Goal: Task Accomplishment & Management: Manage account settings

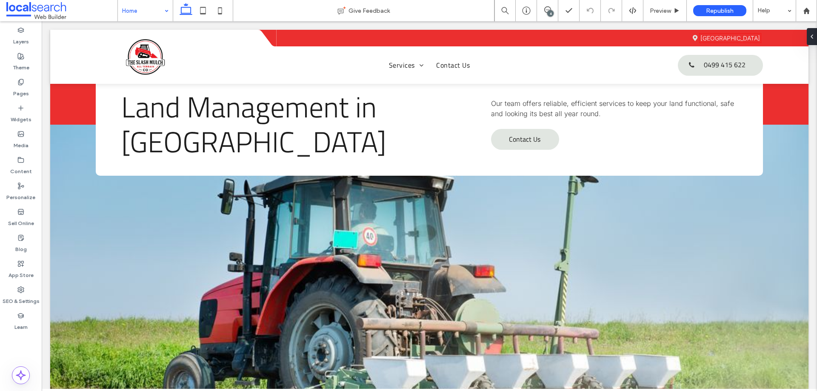
click at [169, 10] on div "Home" at bounding box center [145, 10] width 55 height 21
click at [213, 13] on icon at bounding box center [220, 10] width 17 height 17
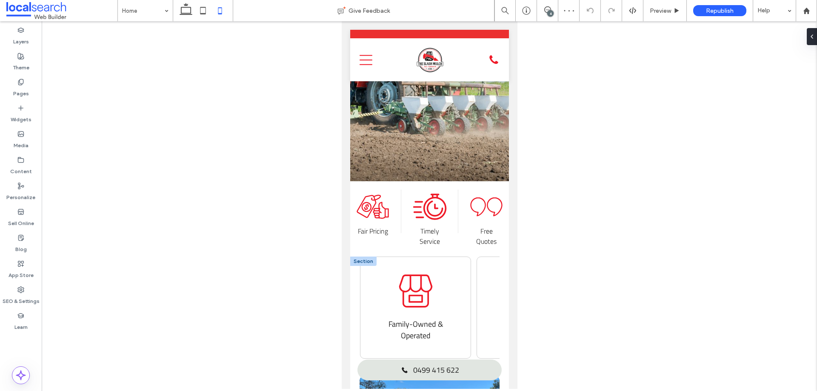
scroll to position [213, 0]
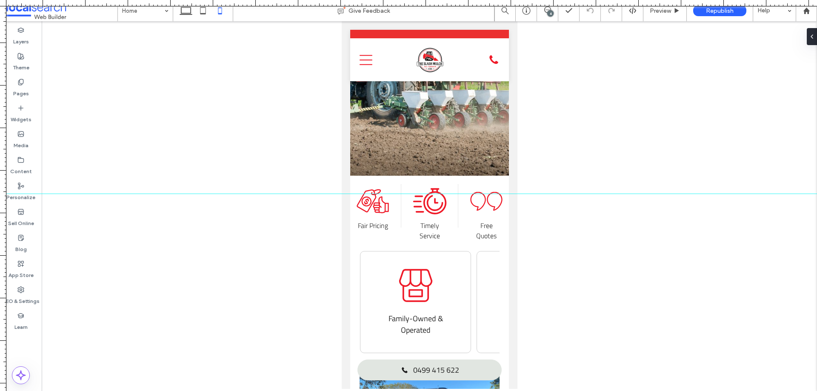
drag, startPoint x: 123, startPoint y: 4, endPoint x: 497, endPoint y: 194, distance: 419.0
click at [497, 391] on div at bounding box center [408, 391] width 817 height 0
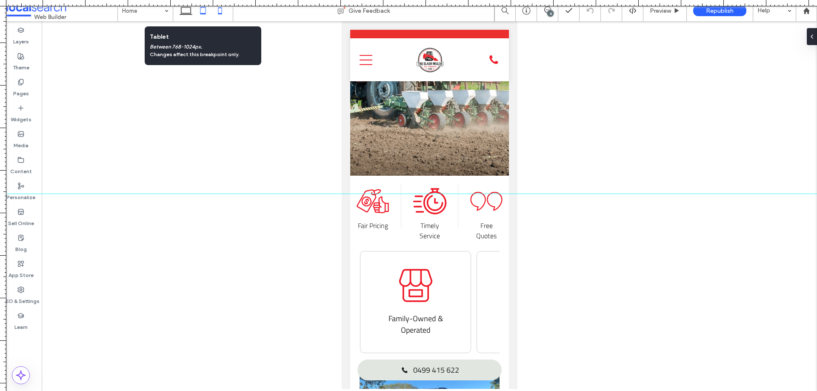
click at [203, 14] on use at bounding box center [203, 10] width 6 height 7
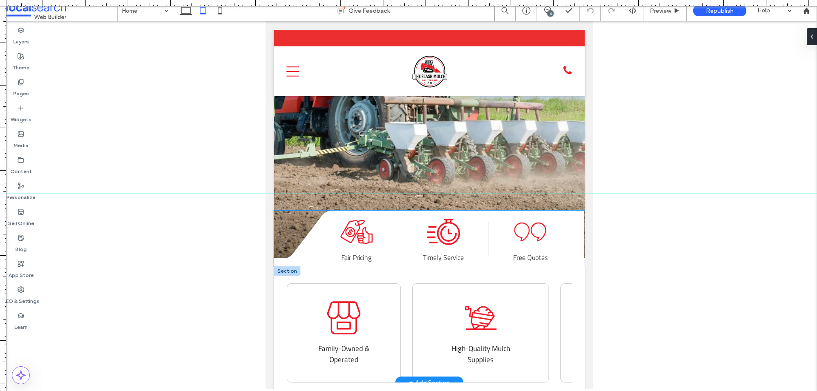
scroll to position [407, 0]
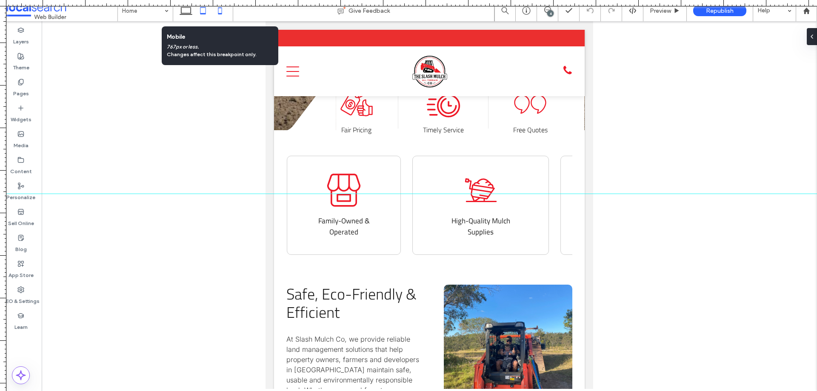
click at [218, 12] on icon at bounding box center [220, 10] width 17 height 17
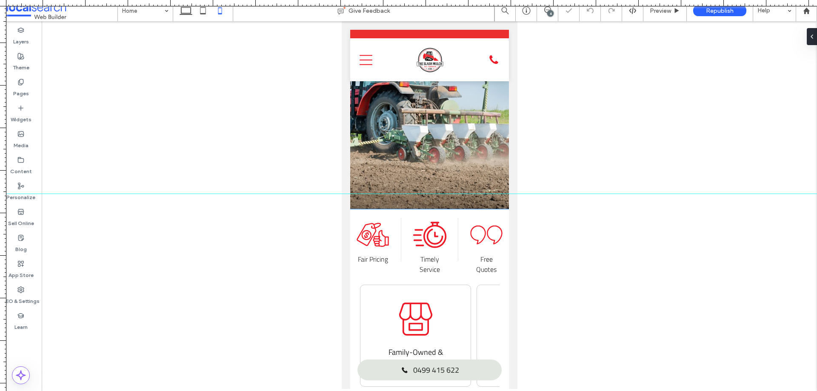
scroll to position [192, 0]
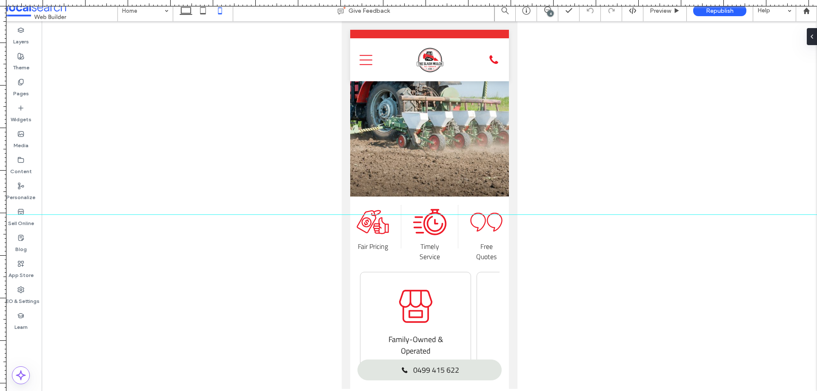
drag, startPoint x: 324, startPoint y: 194, endPoint x: 315, endPoint y: 215, distance: 22.5
click at [315, 215] on div at bounding box center [408, 215] width 817 height 0
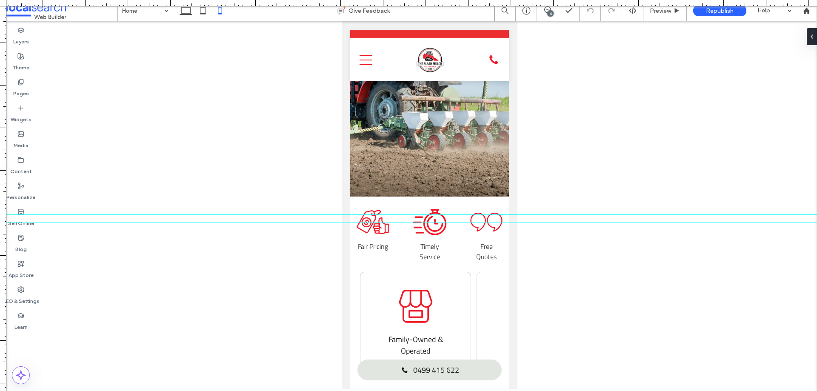
drag, startPoint x: 162, startPoint y: 3, endPoint x: 247, endPoint y: 223, distance: 235.4
click at [247, 391] on div at bounding box center [408, 391] width 817 height 0
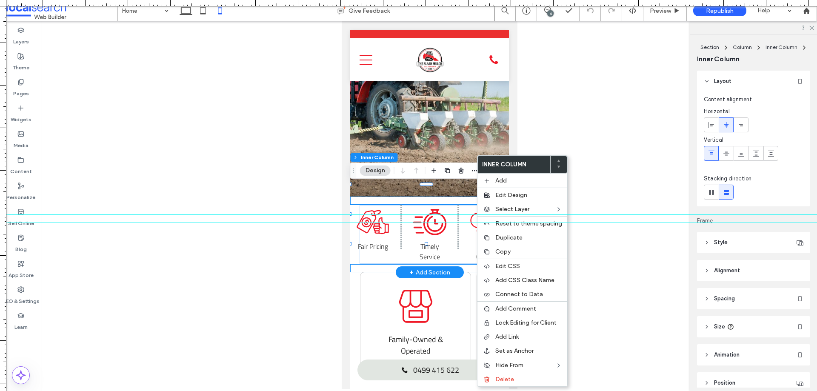
click at [476, 205] on icon "Quotes Icon" at bounding box center [486, 222] width 34 height 34
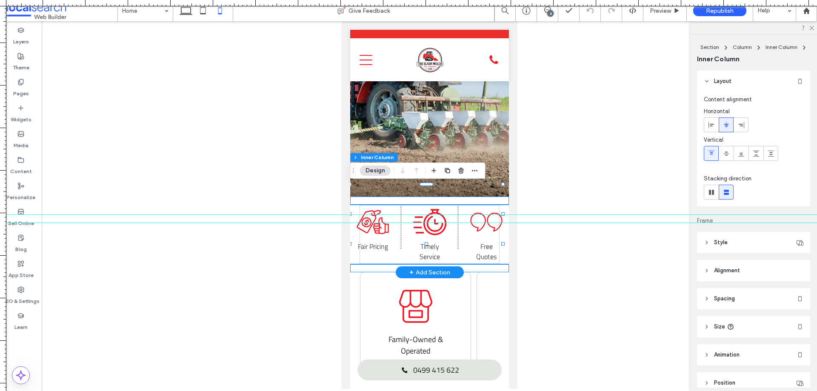
click at [476, 205] on icon "Quotes Icon" at bounding box center [486, 222] width 34 height 34
click at [481, 213] on icon at bounding box center [486, 222] width 32 height 19
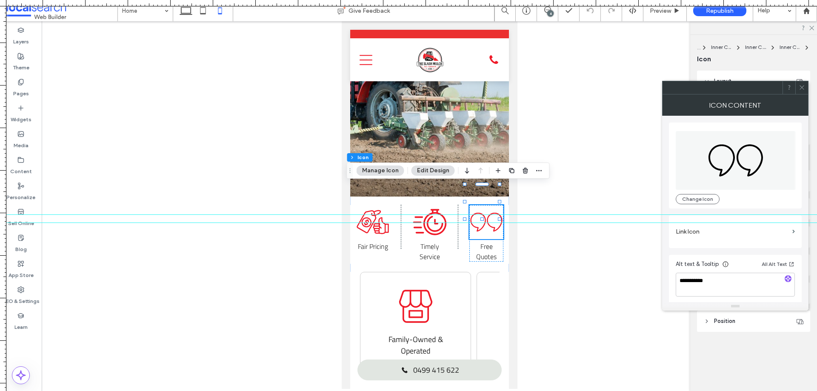
click at [799, 86] on icon at bounding box center [802, 87] width 6 height 6
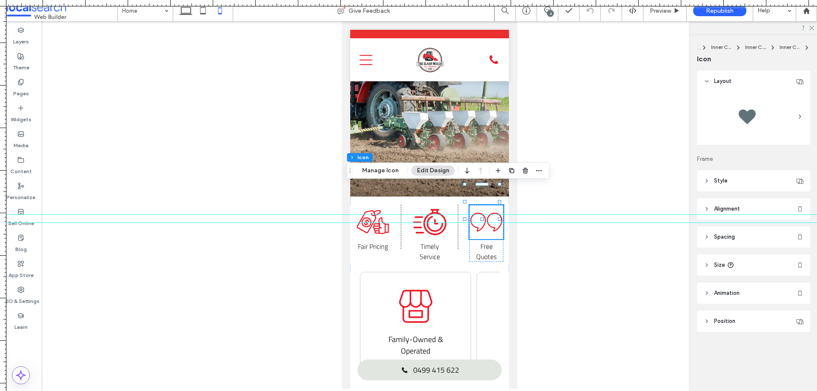
click at [741, 239] on header "Spacing" at bounding box center [753, 236] width 113 height 21
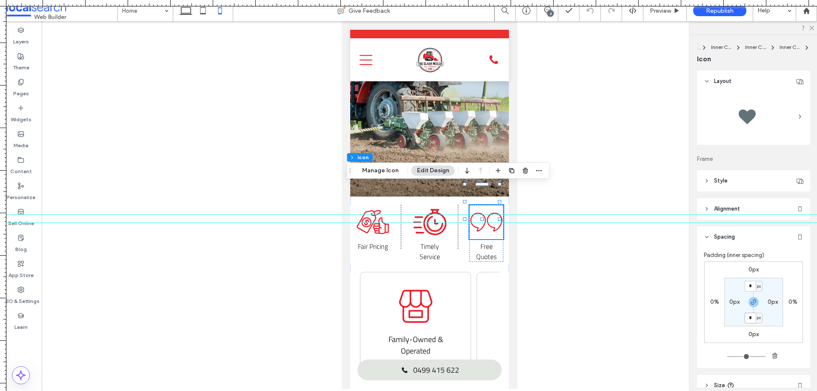
click at [749, 318] on input "*" at bounding box center [750, 318] width 11 height 11
click at [751, 305] on icon "button" at bounding box center [753, 302] width 7 height 7
click at [749, 317] on label "0px" at bounding box center [754, 317] width 10 height 7
click at [750, 333] on label "0px" at bounding box center [754, 334] width 10 height 7
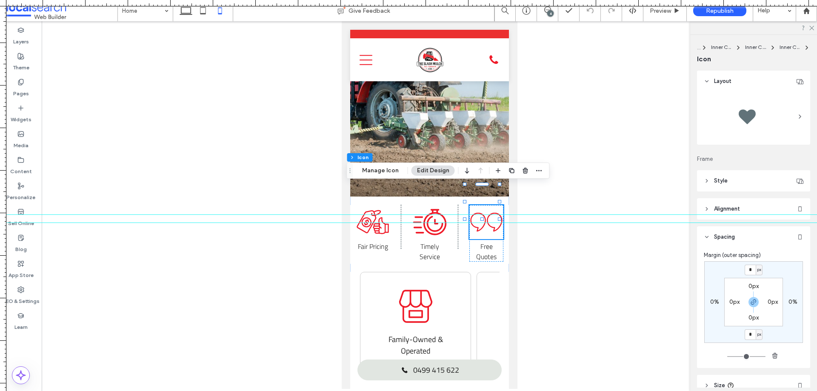
drag, startPoint x: 748, startPoint y: 299, endPoint x: 752, endPoint y: 324, distance: 24.9
click at [750, 301] on icon "button" at bounding box center [753, 302] width 7 height 7
click at [747, 334] on input "*" at bounding box center [750, 334] width 11 height 11
type input "*"
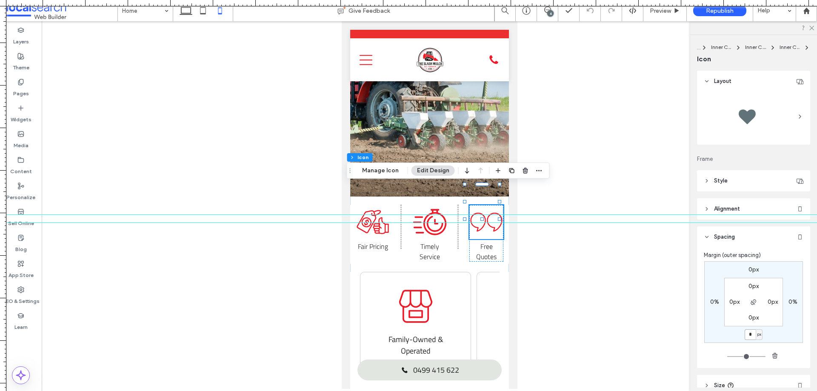
type input "**"
type input "*"
click at [750, 267] on label "0px" at bounding box center [754, 269] width 10 height 7
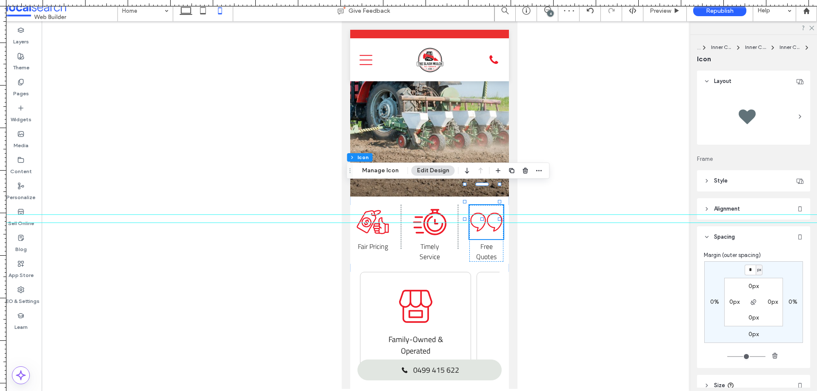
type input "*"
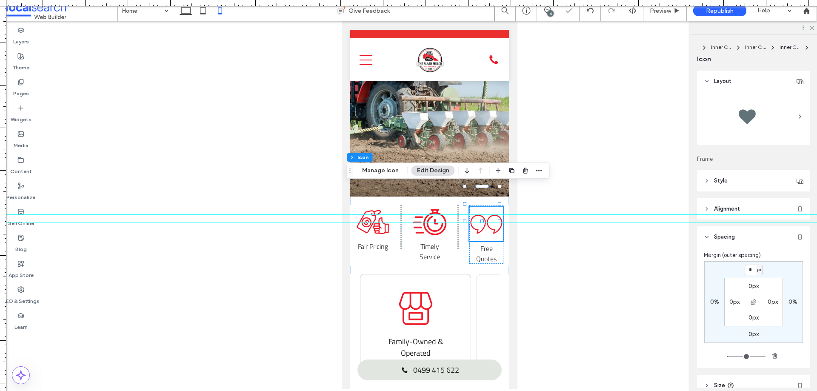
type input "*"
click at [781, 266] on div "* px 0% 0px 0% 0px 0px 0px 0px" at bounding box center [754, 302] width 99 height 82
click at [487, 244] on span "Free Quotes" at bounding box center [486, 254] width 20 height 20
click at [484, 244] on span "Free Quotes" at bounding box center [486, 254] width 20 height 20
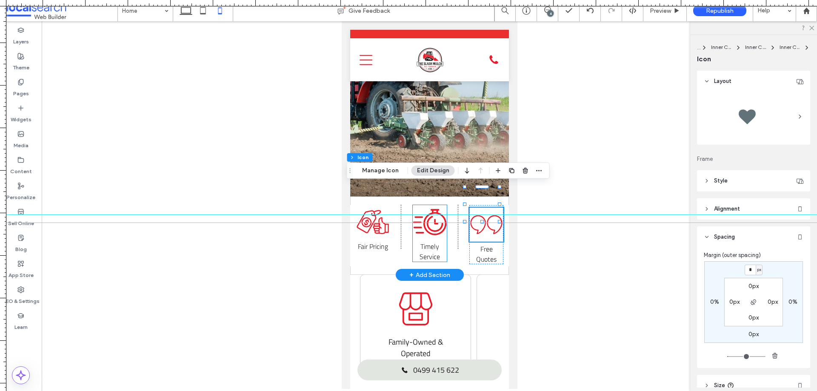
click at [435, 241] on span "Timely Service" at bounding box center [429, 251] width 20 height 20
click at [481, 244] on span "Free Quotes" at bounding box center [486, 254] width 20 height 20
click at [429, 209] on icon at bounding box center [428, 222] width 33 height 26
click at [480, 148] on link at bounding box center [429, 90] width 159 height 213
click at [494, 275] on div "Family Owned Icon Family-Owned & Operated Mulch Icon High-Quality Mulch Supplie…" at bounding box center [429, 326] width 159 height 103
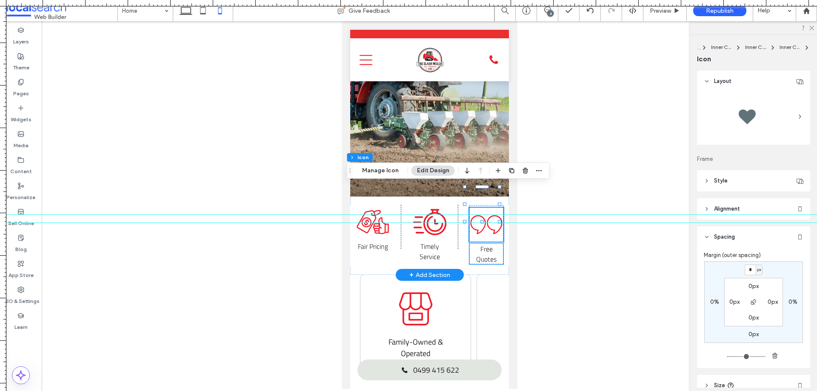
click at [479, 244] on span "Free Quotes" at bounding box center [486, 254] width 20 height 20
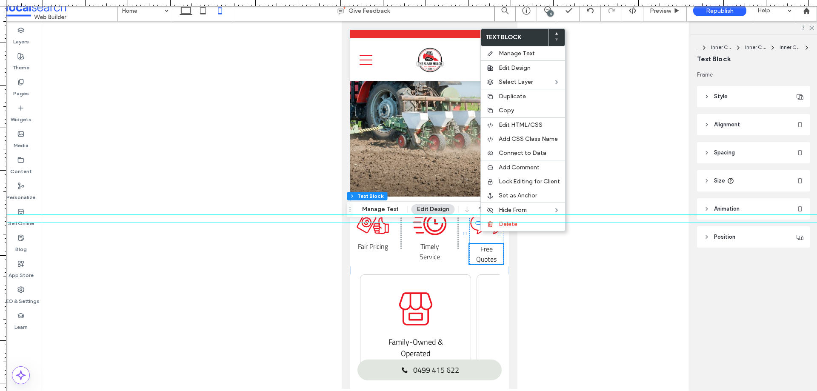
click at [744, 152] on header "Spacing" at bounding box center [753, 152] width 113 height 21
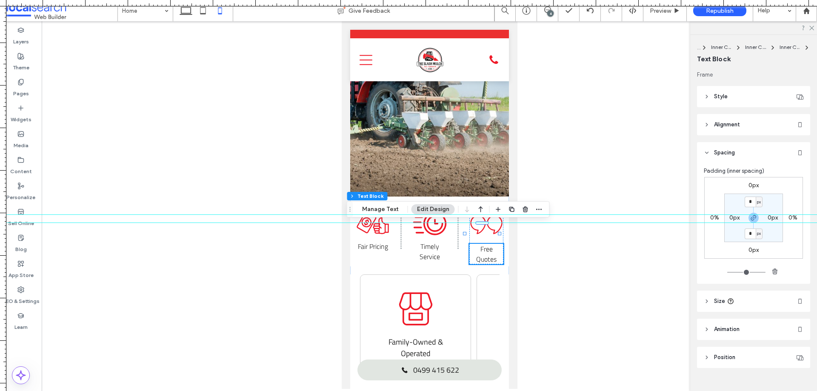
click at [754, 221] on div at bounding box center [408, 222] width 817 height 7
click at [754, 183] on label "0px" at bounding box center [754, 185] width 10 height 7
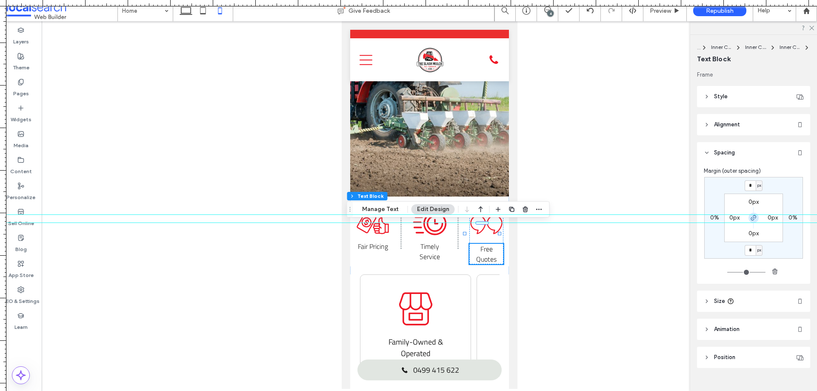
click at [751, 218] on use "button" at bounding box center [753, 217] width 5 height 5
click at [750, 186] on input "*" at bounding box center [750, 185] width 11 height 11
type input "*"
type input "**"
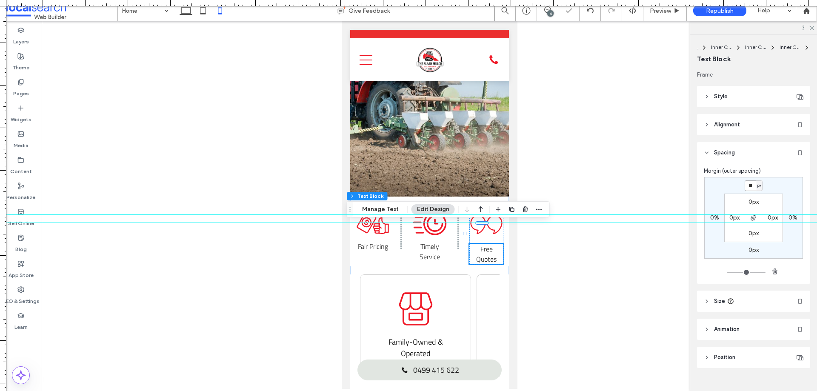
type input "*"
type input "**"
type input "*"
type input "**"
type input "*"
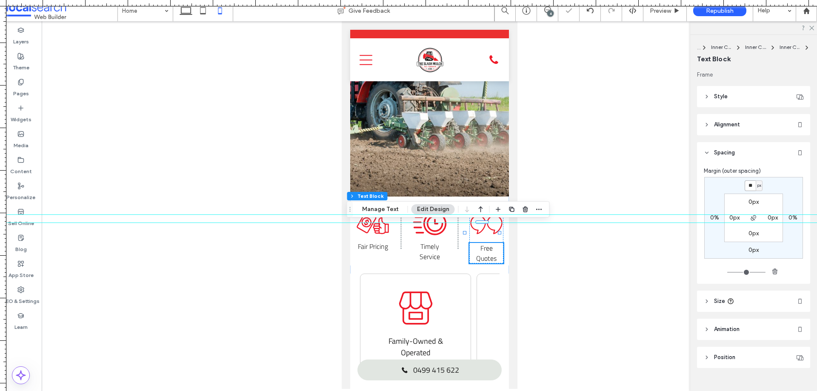
type input "**"
type input "*"
type input "**"
type input "*"
type input "**"
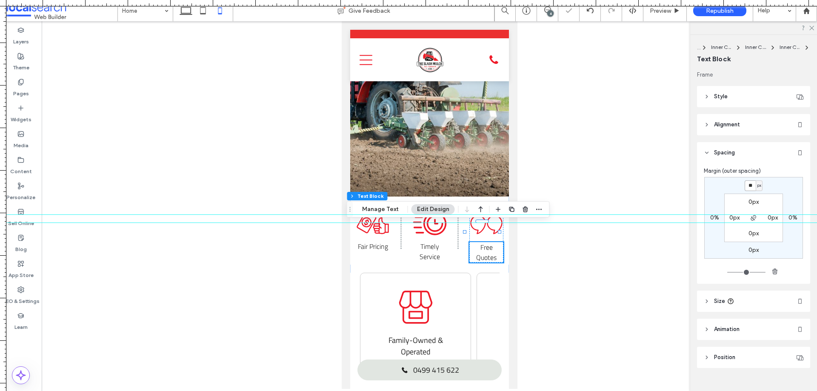
type input "*"
type input "**"
type input "*"
type input "**"
type input "*"
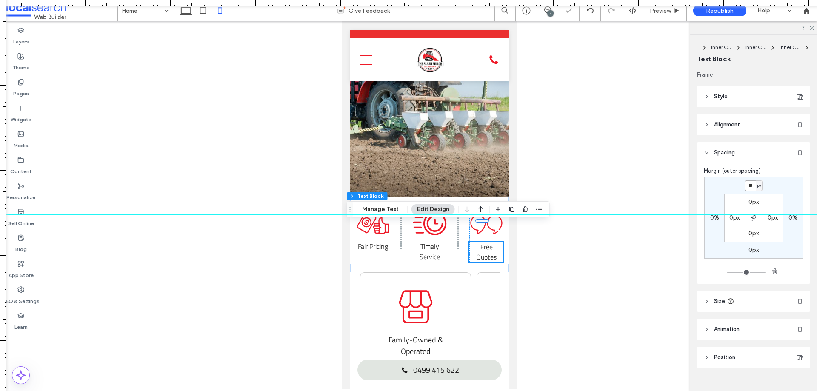
type input "**"
type input "*"
type input "**"
type input "*"
type input "**"
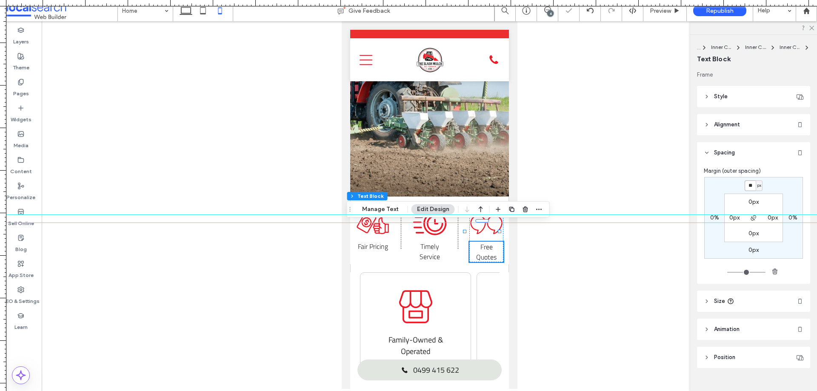
type input "*"
type input "**"
type input "*"
type input "**"
type input "*"
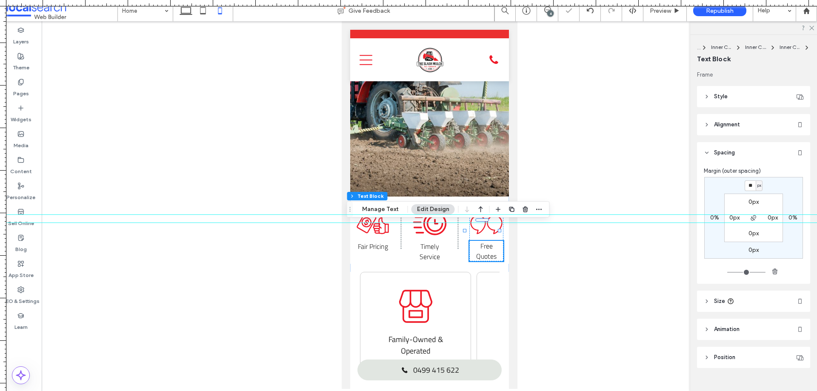
click at [784, 191] on div "** px 0% 0px 0% 0px 0px 0px 0px" at bounding box center [754, 218] width 99 height 82
click at [484, 208] on icon "Quotes Icon" at bounding box center [486, 225] width 34 height 34
click at [488, 170] on link at bounding box center [429, 90] width 159 height 213
click at [490, 208] on icon "Quotes Icon" at bounding box center [486, 225] width 34 height 34
click at [473, 249] on div "Fair Pricing Icon Fair Pricing Fast Time Icon Timely Service Quotes Icon Free Q…" at bounding box center [429, 235] width 159 height 76
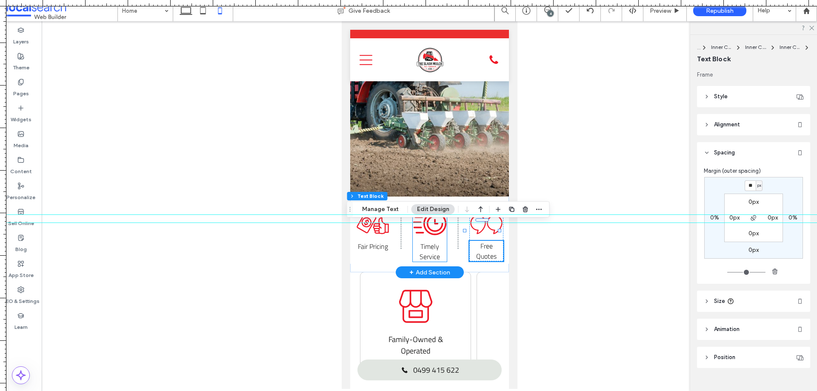
click at [432, 241] on span "Timely Service" at bounding box center [429, 251] width 20 height 20
click at [538, 160] on div at bounding box center [430, 205] width 776 height 368
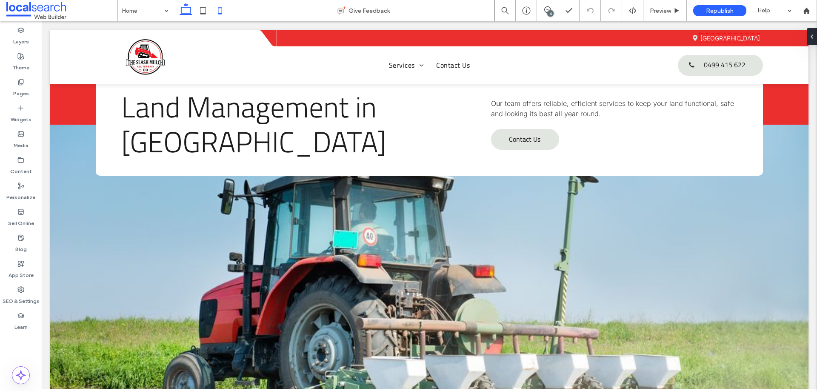
click at [219, 7] on icon at bounding box center [220, 10] width 17 height 17
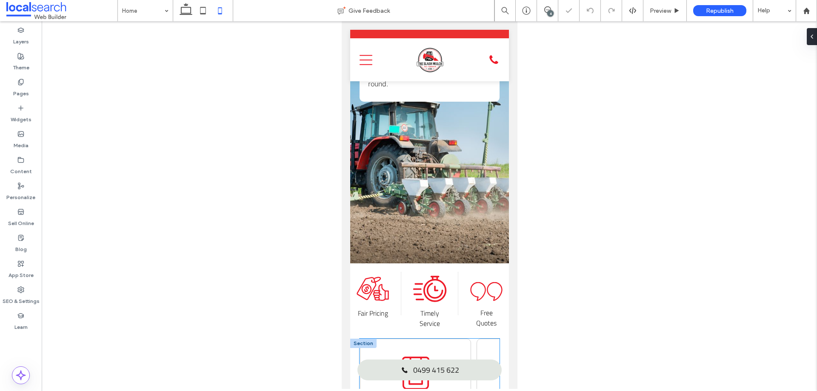
scroll to position [213, 0]
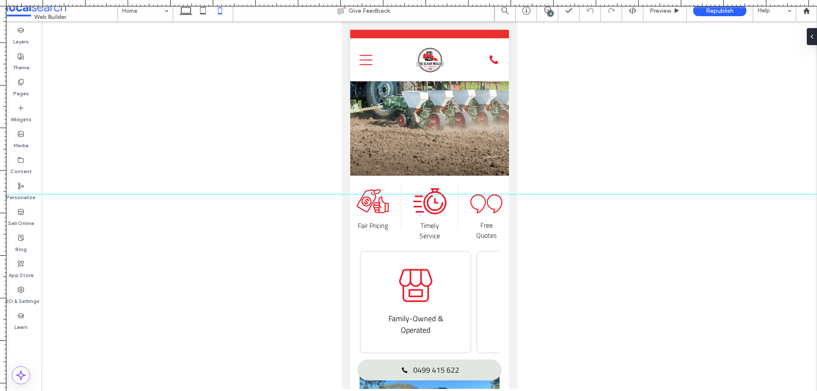
drag, startPoint x: 212, startPoint y: 3, endPoint x: 392, endPoint y: 194, distance: 262.6
click at [392, 391] on div at bounding box center [408, 391] width 817 height 0
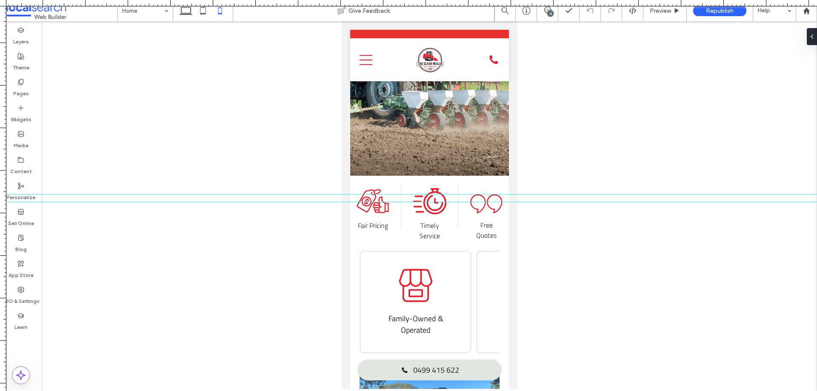
drag, startPoint x: 275, startPoint y: 3, endPoint x: 284, endPoint y: 209, distance: 205.8
click at [265, 391] on div at bounding box center [408, 391] width 817 height 0
click at [483, 195] on icon at bounding box center [486, 204] width 32 height 19
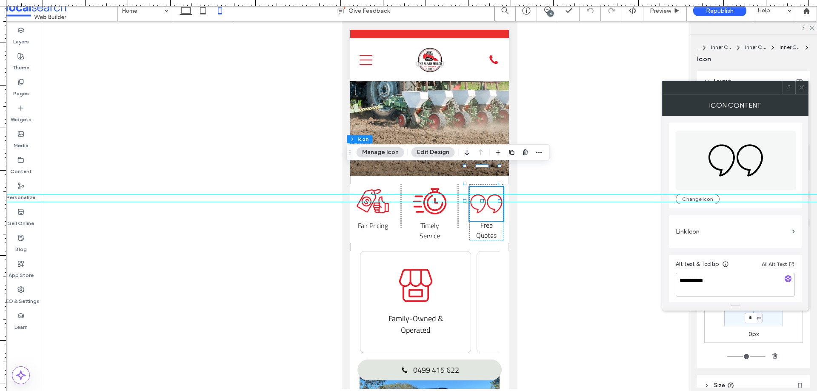
click at [798, 86] on div at bounding box center [802, 87] width 13 height 13
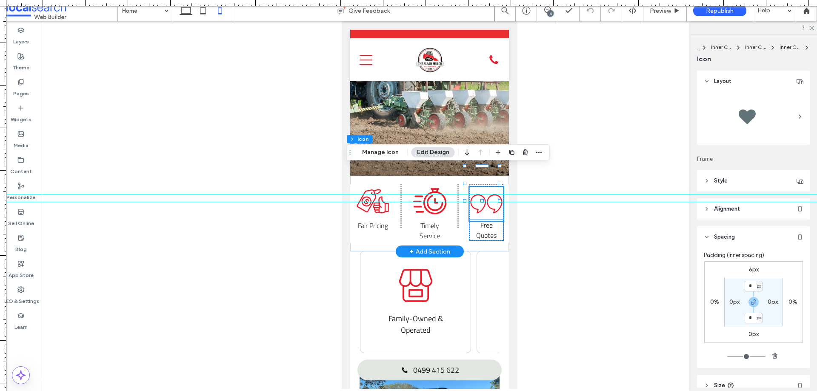
click at [479, 220] on span "Free Quotes" at bounding box center [486, 230] width 20 height 20
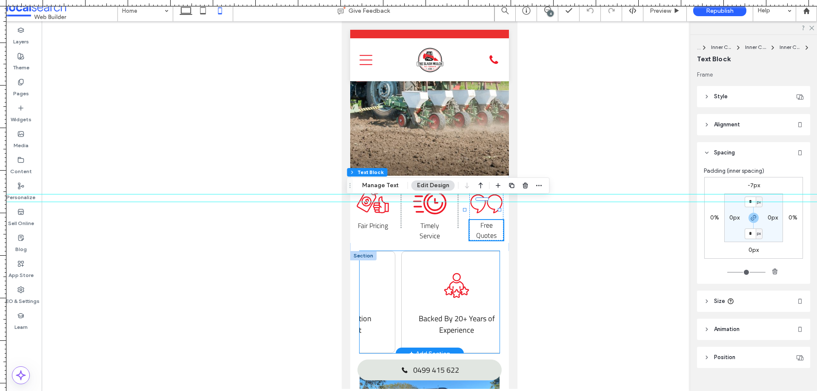
scroll to position [0, 0]
drag, startPoint x: 378, startPoint y: 335, endPoint x: 730, endPoint y: 212, distance: 372.7
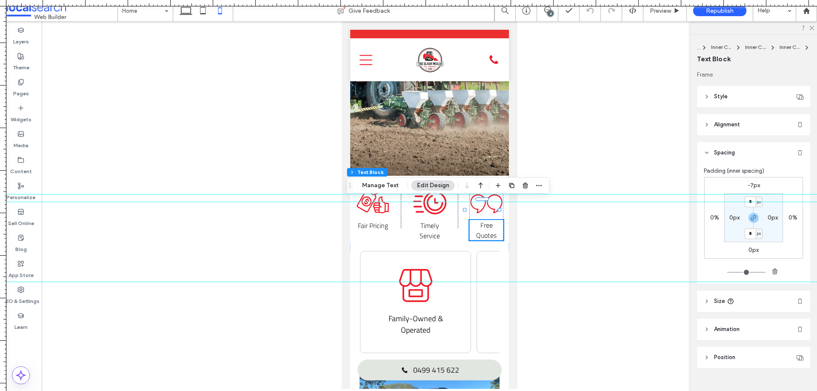
drag, startPoint x: 223, startPoint y: 3, endPoint x: 324, endPoint y: 282, distance: 296.6
click at [324, 391] on div at bounding box center [408, 391] width 817 height 0
drag, startPoint x: 263, startPoint y: 14, endPoint x: 237, endPoint y: 295, distance: 281.7
click at [237, 391] on div at bounding box center [408, 391] width 817 height 0
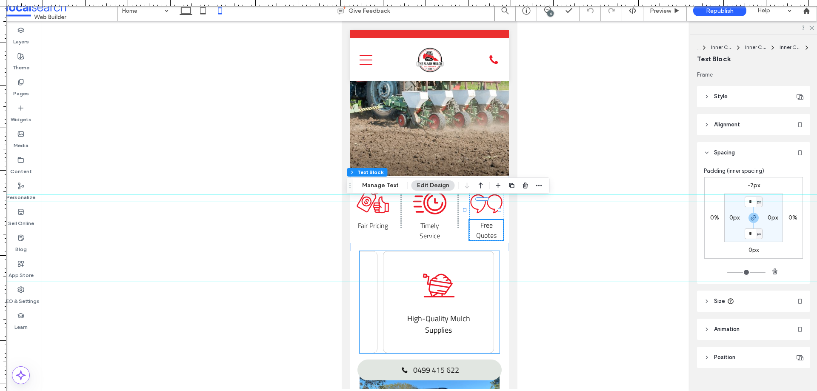
scroll to position [0, 104]
click at [417, 269] on icon "Mulch Icon" at bounding box center [428, 286] width 34 height 34
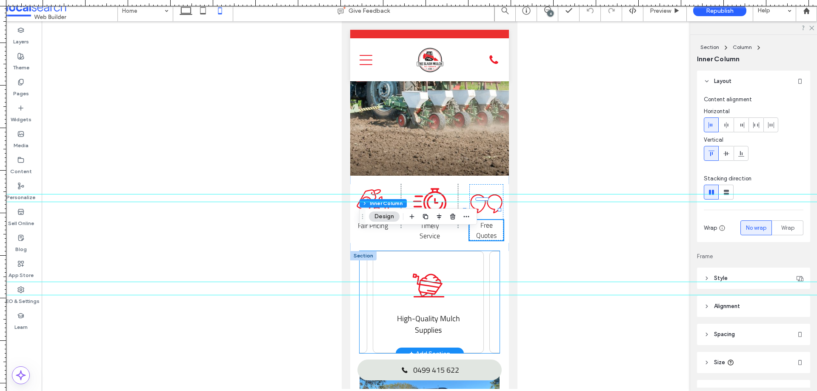
click at [417, 269] on icon "Mulch Icon" at bounding box center [428, 286] width 34 height 34
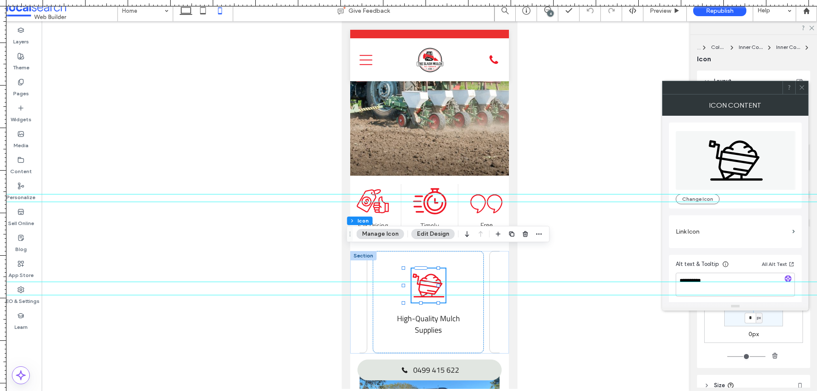
click at [799, 87] on icon at bounding box center [802, 87] width 6 height 6
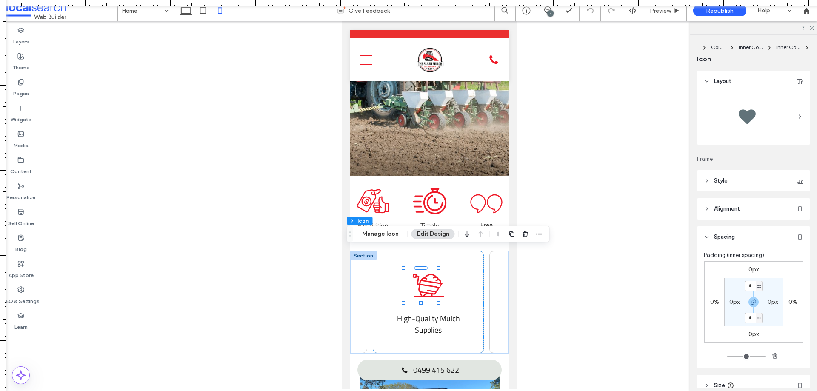
click at [751, 269] on label "0px" at bounding box center [754, 269] width 10 height 7
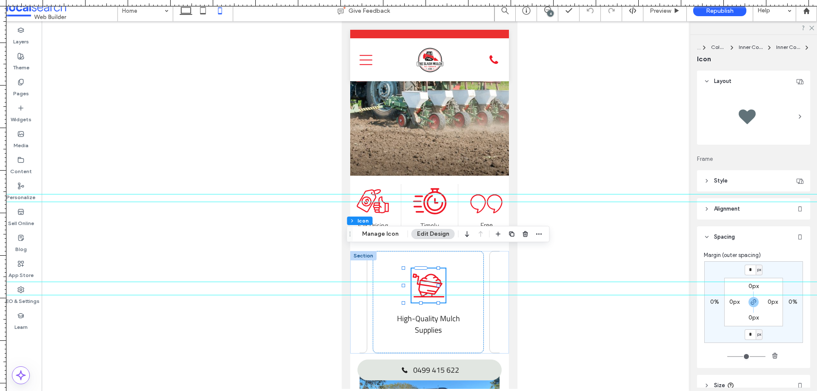
drag, startPoint x: 752, startPoint y: 299, endPoint x: 753, endPoint y: 293, distance: 6.0
click at [752, 300] on icon "button" at bounding box center [753, 302] width 7 height 7
click at [747, 272] on input "*" at bounding box center [750, 270] width 11 height 11
type input "*"
type input "**"
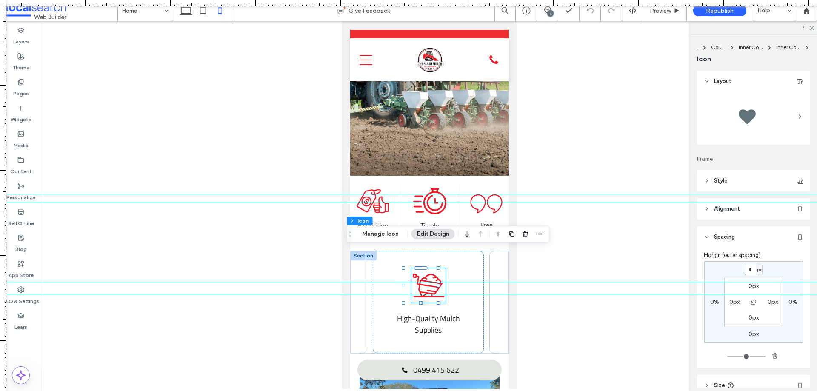
type input "**"
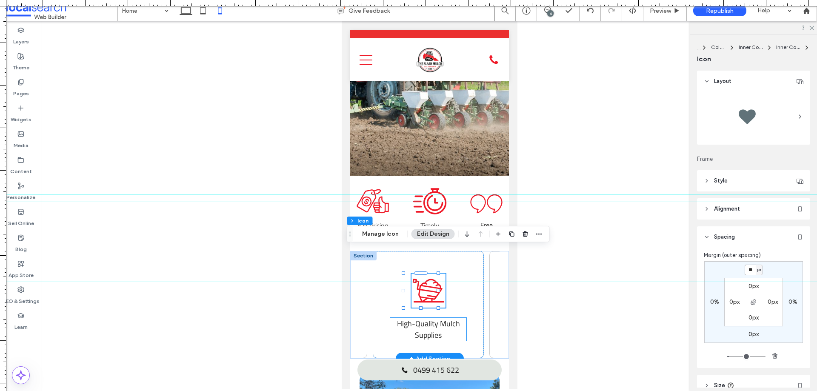
click at [443, 318] on span "High-Quality Mulch Supplies" at bounding box center [428, 329] width 63 height 23
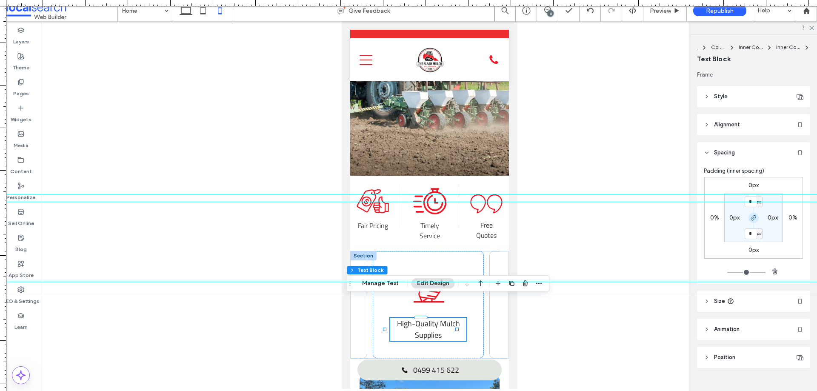
click at [752, 215] on icon "button" at bounding box center [753, 218] width 7 height 7
click at [752, 184] on label "0px" at bounding box center [754, 185] width 10 height 7
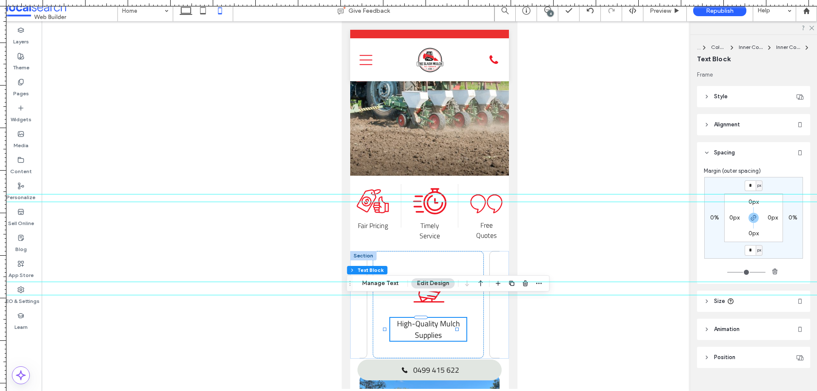
drag, startPoint x: 753, startPoint y: 216, endPoint x: 752, endPoint y: 195, distance: 20.9
click at [753, 216] on icon "button" at bounding box center [753, 218] width 7 height 7
click at [752, 183] on input "*" at bounding box center [750, 185] width 11 height 11
type input "*"
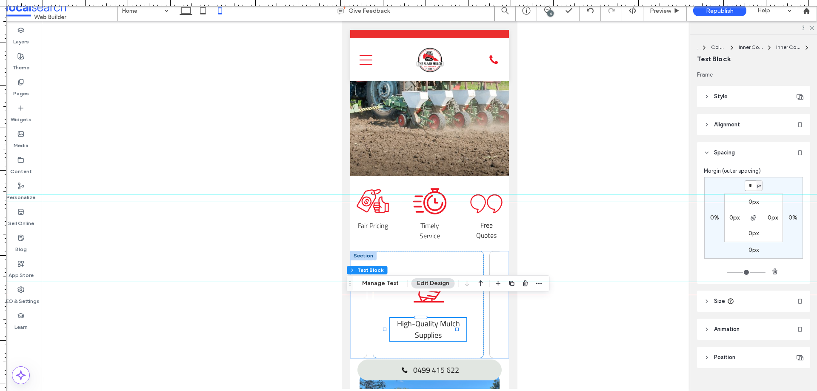
type input "**"
type input "*"
type input "***"
type input "*"
type input "***"
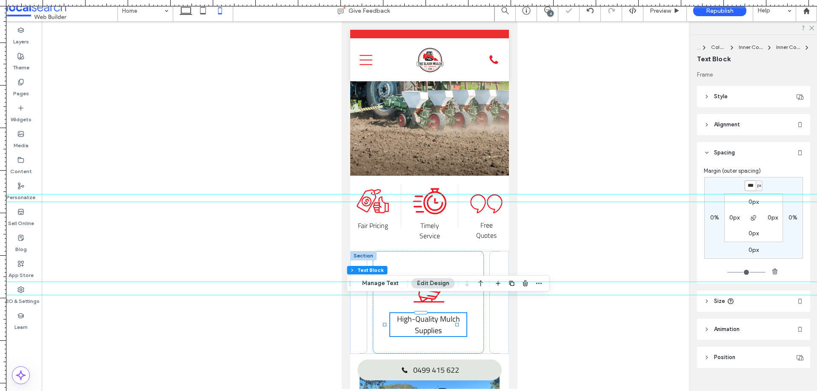
type input "*"
click at [799, 184] on div "*** px 0% 0px 0% 0px 0px 0px 0px" at bounding box center [754, 218] width 99 height 82
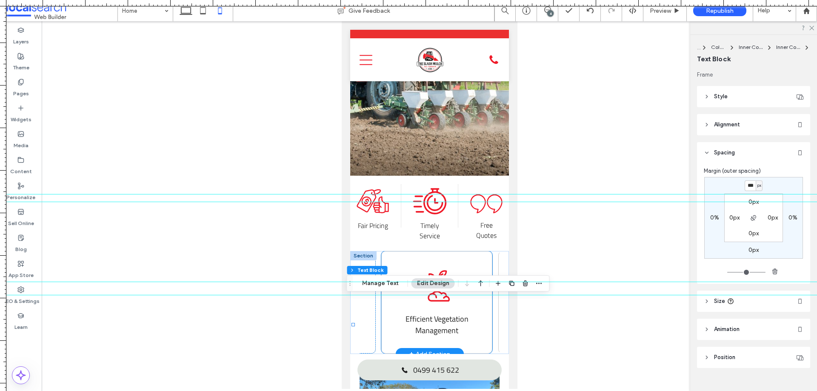
scroll to position [0, 216]
click at [448, 317] on div "Vegetation Icon Efficient Vegetation Management" at bounding box center [432, 302] width 111 height 103
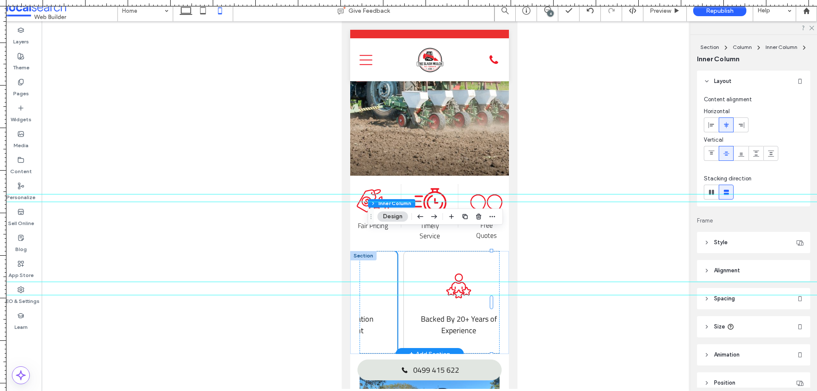
scroll to position [0, 309]
click at [444, 269] on icon "Experienced Icon" at bounding box center [456, 286] width 34 height 34
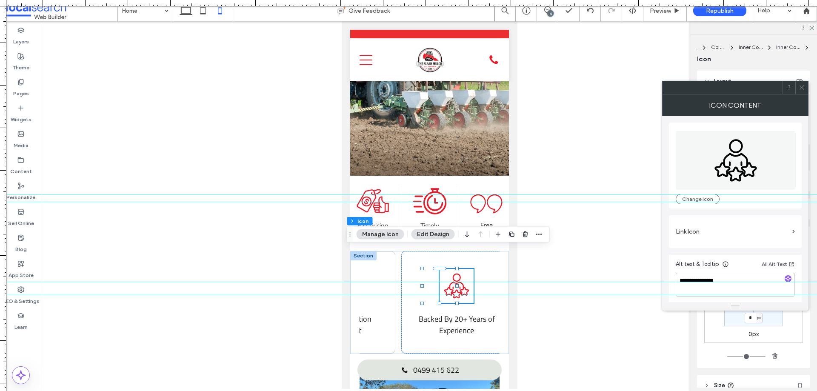
click at [804, 89] on icon at bounding box center [802, 87] width 6 height 6
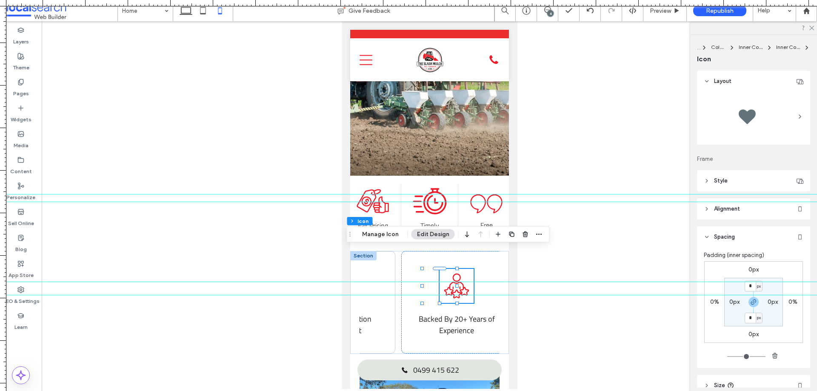
click at [750, 269] on label "0px" at bounding box center [754, 269] width 10 height 7
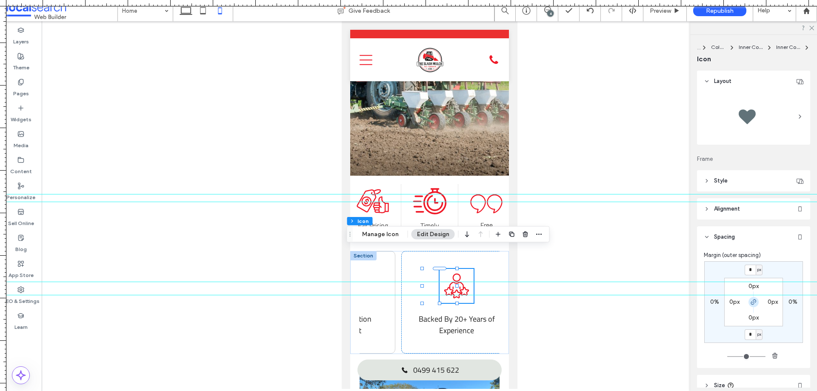
click at [752, 301] on icon "button" at bounding box center [753, 302] width 7 height 7
click at [749, 269] on input "*" at bounding box center [750, 270] width 11 height 11
type input "*"
type input "**"
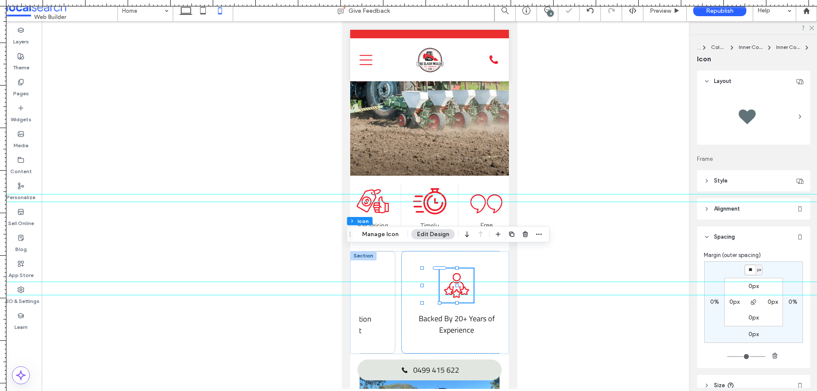
type input "*"
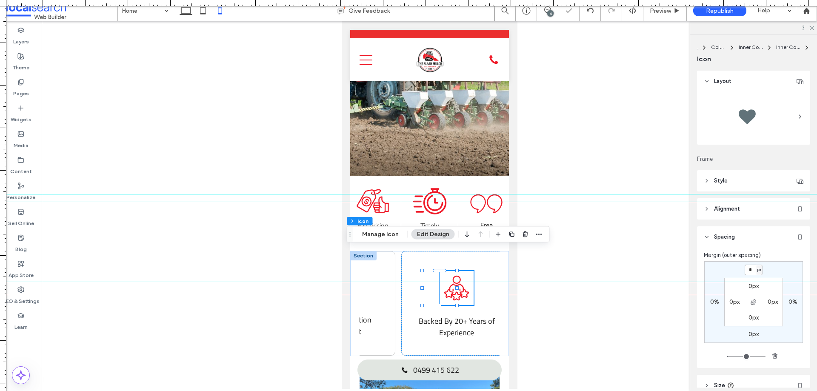
type input "*"
click at [443, 317] on span "Backed By 20+ Years of Experience" at bounding box center [456, 328] width 76 height 23
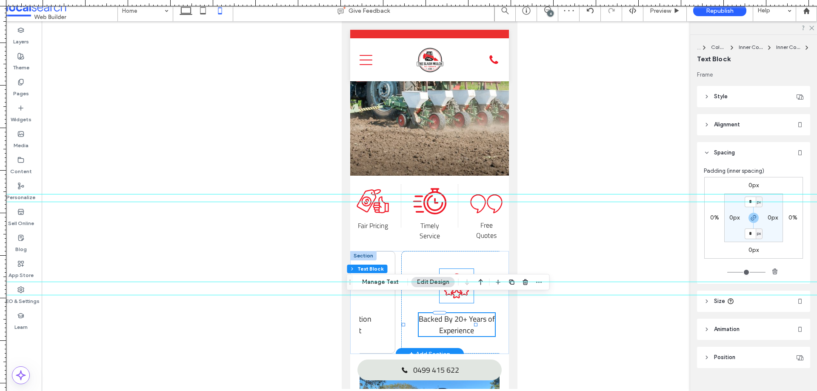
click at [447, 281] on icon at bounding box center [456, 289] width 25 height 17
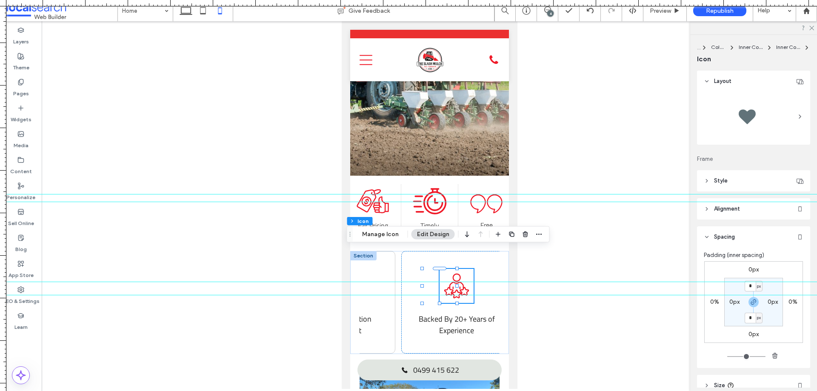
click at [752, 272] on label "0px" at bounding box center [754, 269] width 10 height 7
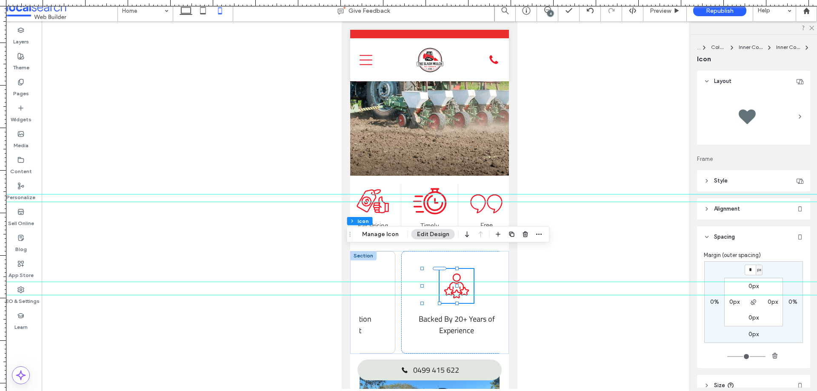
type input "*"
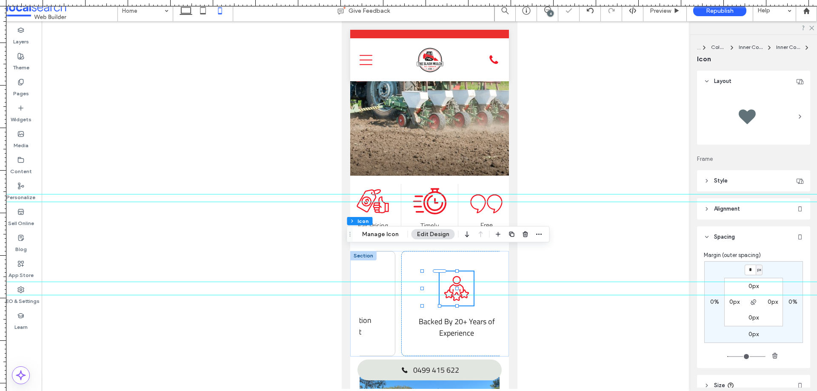
type input "*"
click at [731, 271] on div "* px 0% 0px 0% 0px 0px 0px 0px" at bounding box center [754, 302] width 99 height 82
click at [450, 316] on span "Backed By 20+ Years of Experience" at bounding box center [456, 327] width 76 height 23
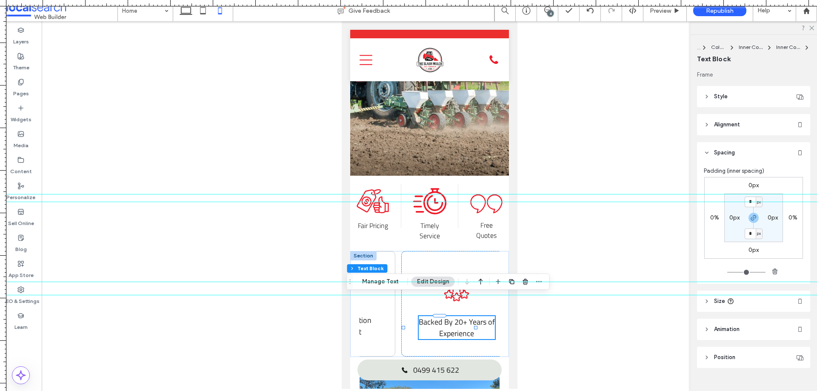
click at [753, 182] on label "0px" at bounding box center [754, 185] width 10 height 7
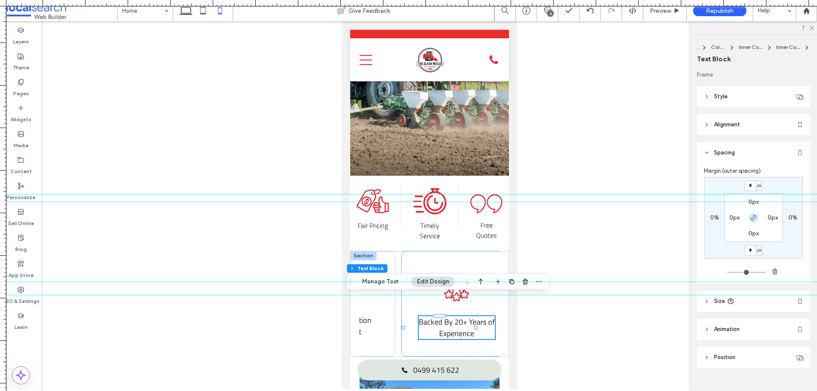
click at [752, 223] on span "button" at bounding box center [754, 218] width 10 height 10
click at [747, 185] on input "*" at bounding box center [750, 185] width 11 height 11
type input "**"
type input "*"
type input "**"
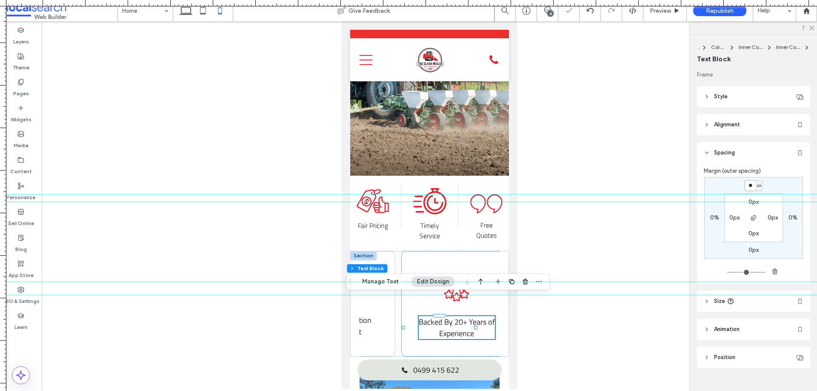
type input "*"
type input "**"
type input "*"
type input "**"
type input "*"
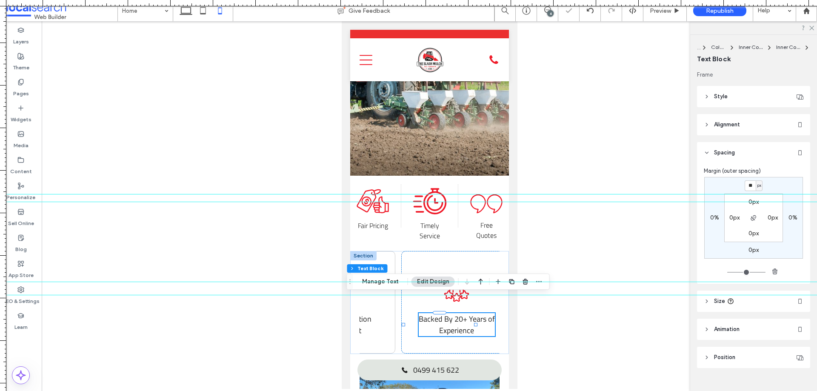
click at [728, 180] on div "** px 0% 0px 0% 0px 0px 0px 0px" at bounding box center [754, 218] width 99 height 82
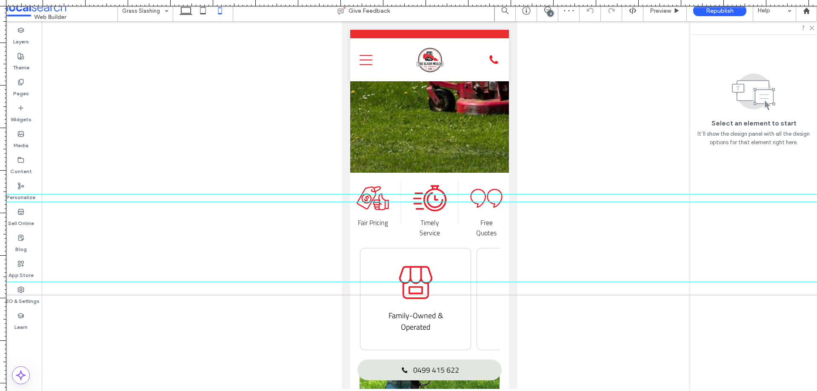
scroll to position [196, 0]
click at [478, 181] on icon "Quotes Icon" at bounding box center [486, 198] width 34 height 34
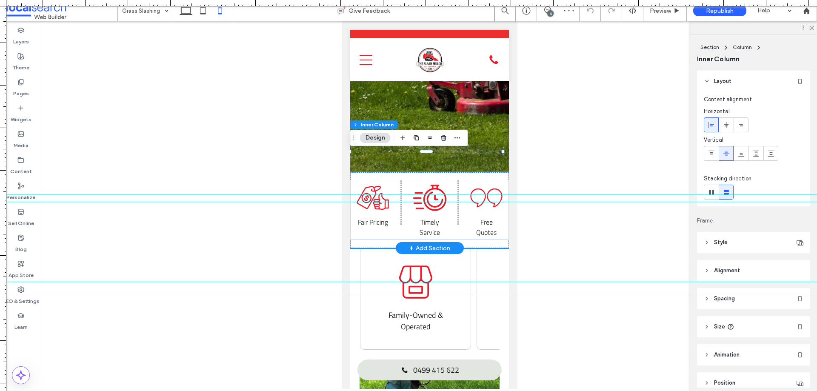
click at [478, 181] on icon "Quotes Icon" at bounding box center [486, 198] width 34 height 34
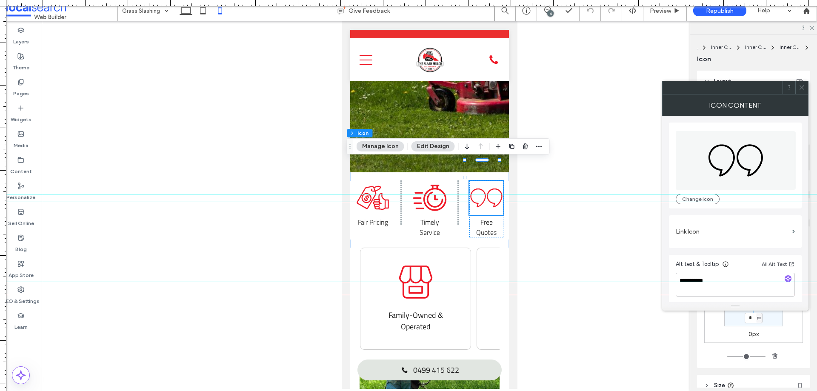
click at [808, 87] on div at bounding box center [802, 87] width 13 height 13
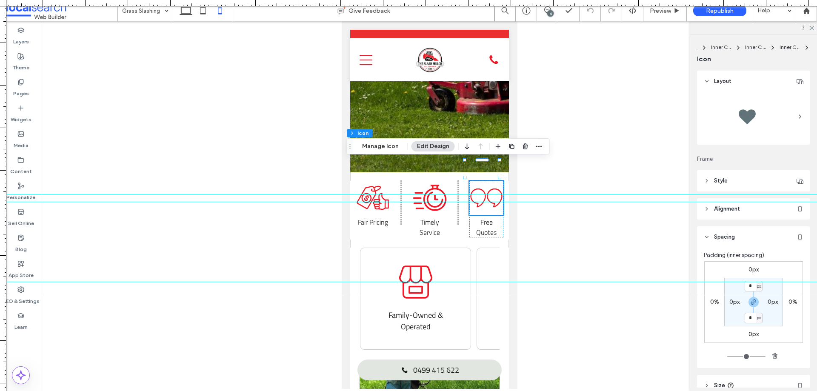
click at [751, 273] on label "0px" at bounding box center [754, 269] width 10 height 7
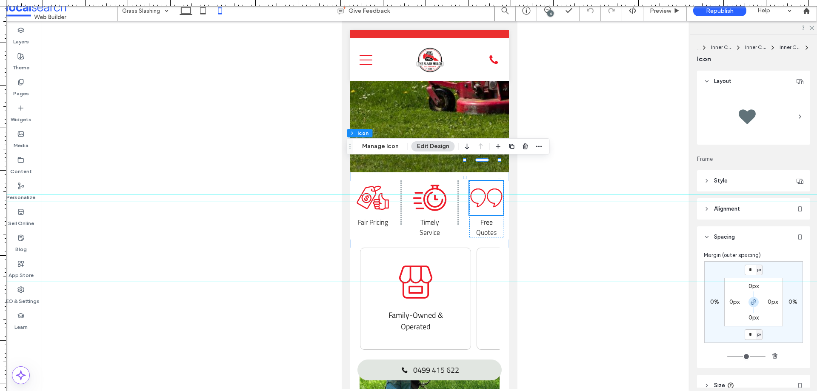
click at [754, 305] on icon "button" at bounding box center [753, 302] width 7 height 7
click at [747, 273] on input "*" at bounding box center [750, 270] width 11 height 11
type input "*"
click at [751, 238] on header "Spacing" at bounding box center [753, 236] width 113 height 21
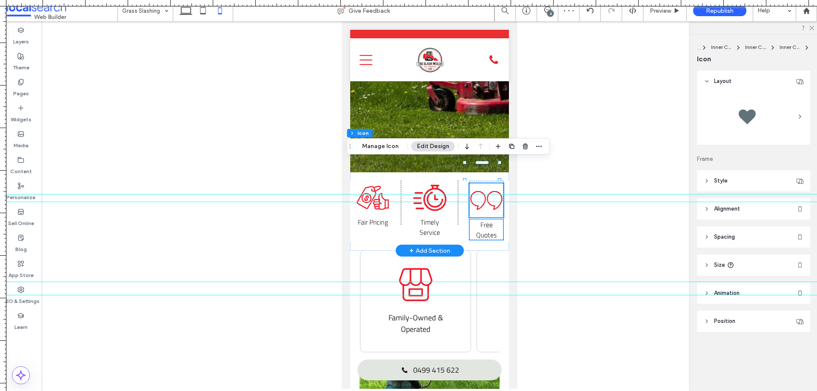
click at [479, 220] on span "Free Quotes" at bounding box center [486, 230] width 20 height 20
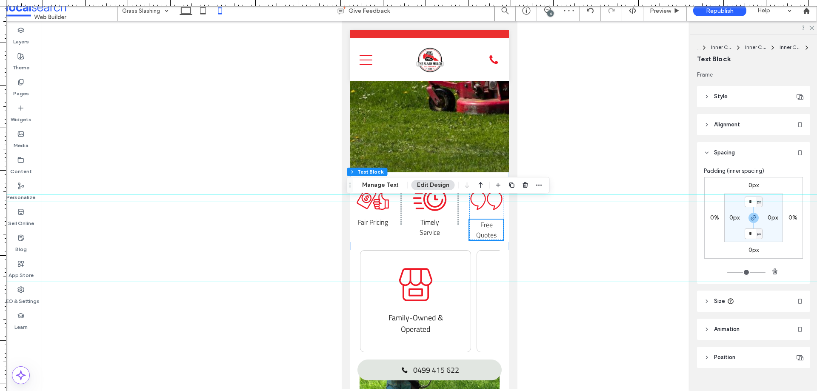
click at [752, 184] on label "0px" at bounding box center [754, 185] width 10 height 7
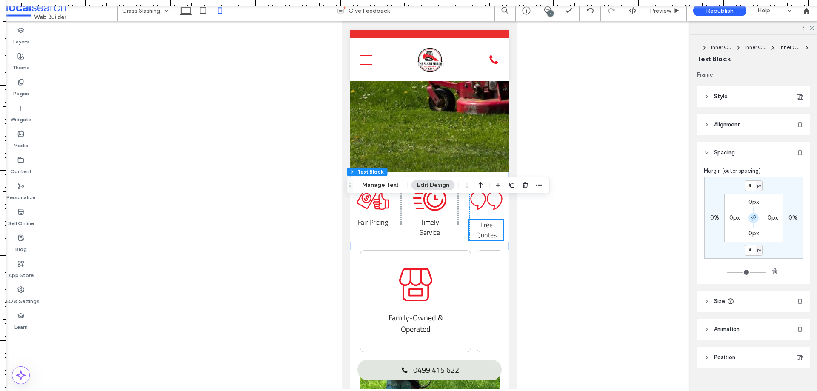
click at [752, 215] on icon "button" at bounding box center [753, 218] width 7 height 7
click at [750, 189] on input "*" at bounding box center [750, 185] width 11 height 11
type input "*"
type input "**"
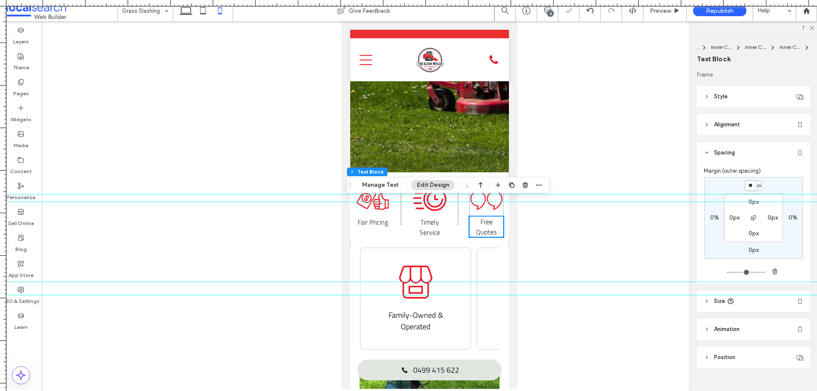
type input "*"
click at [725, 178] on div "** px 0% 0px 0% 0px 0px 0px 0px" at bounding box center [754, 218] width 99 height 82
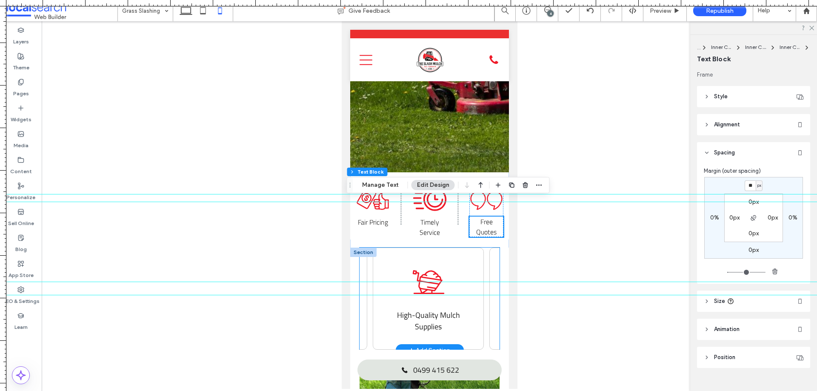
click at [417, 266] on icon "Mulch Icon" at bounding box center [428, 282] width 34 height 34
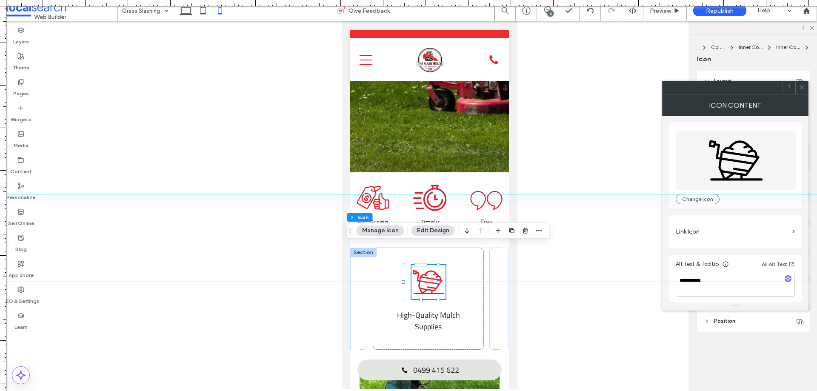
click at [802, 95] on div "Icon Content" at bounding box center [735, 105] width 146 height 21
click at [801, 93] on span at bounding box center [802, 87] width 6 height 13
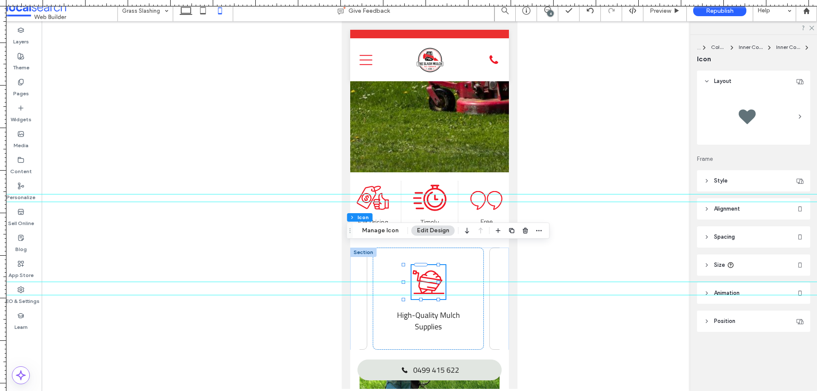
click at [758, 240] on header "Spacing" at bounding box center [753, 236] width 113 height 21
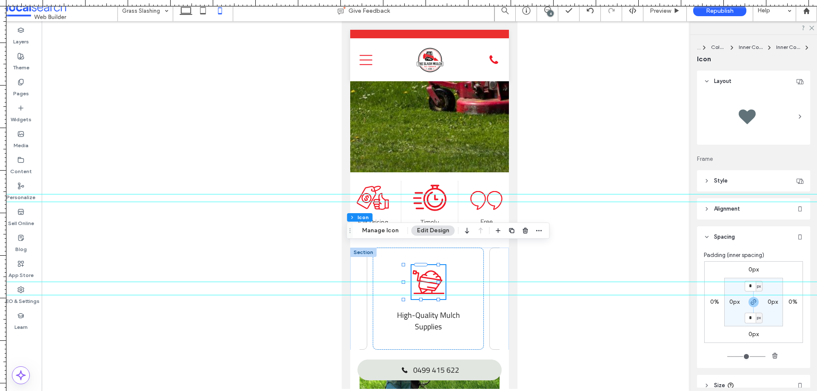
click at [756, 270] on label "0px" at bounding box center [754, 269] width 10 height 7
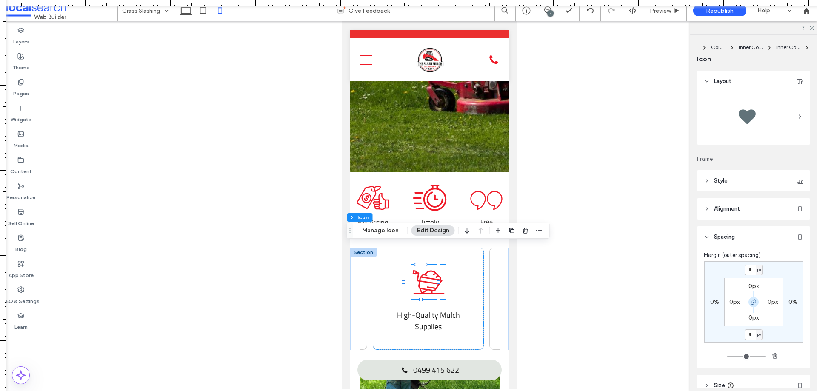
click at [750, 305] on icon "button" at bounding box center [753, 302] width 7 height 7
click at [750, 273] on input "*" at bounding box center [750, 270] width 11 height 11
type input "**"
click at [768, 253] on div "Margin (outer spacing)" at bounding box center [754, 255] width 100 height 9
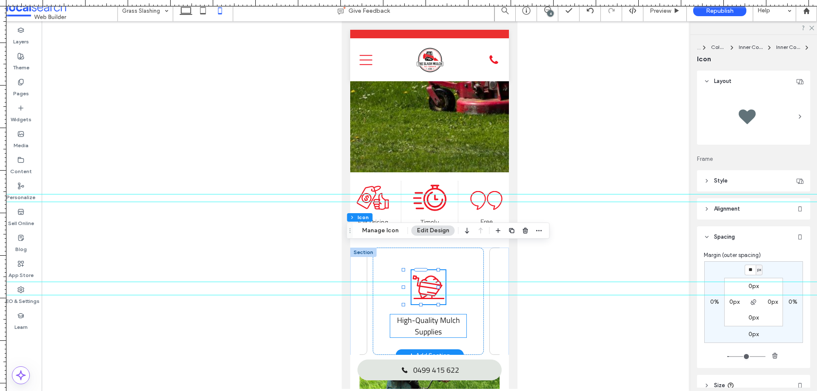
click at [442, 315] on p "High-Quality Mulch Supplies" at bounding box center [428, 326] width 76 height 23
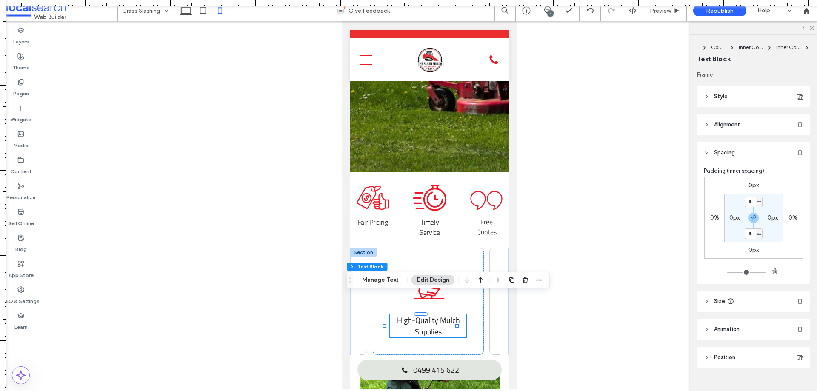
click at [753, 182] on label "0px" at bounding box center [754, 185] width 10 height 7
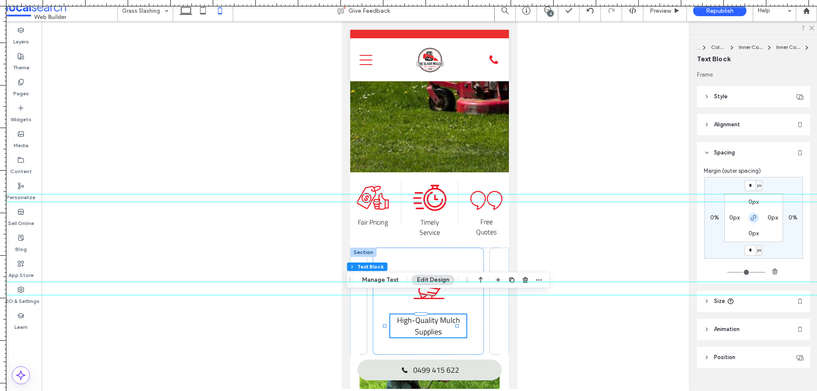
click at [753, 215] on icon "button" at bounding box center [753, 218] width 7 height 7
click at [751, 187] on input "*" at bounding box center [750, 185] width 11 height 11
type input "***"
type input "*"
click at [781, 179] on div "*** px 0% 0px 0% 0px 0px 0px 0px" at bounding box center [754, 218] width 99 height 82
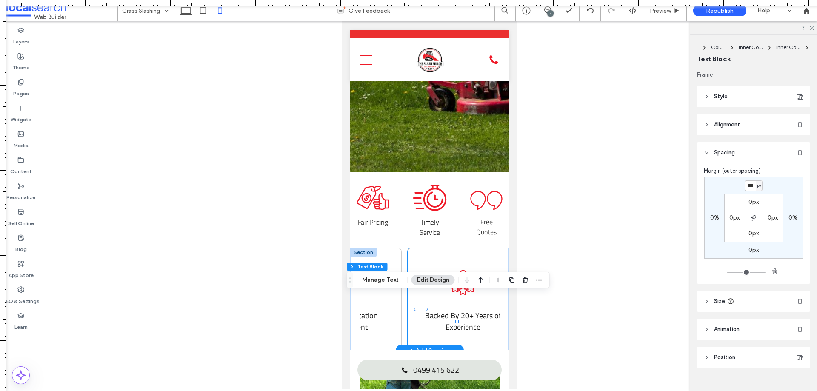
scroll to position [0, 309]
click at [439, 266] on icon "Experienced Icon" at bounding box center [456, 283] width 34 height 34
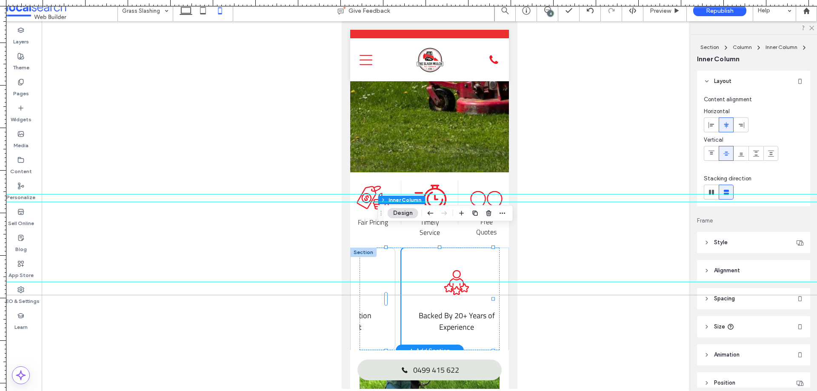
click at [439, 266] on icon "Experienced Icon" at bounding box center [456, 283] width 34 height 34
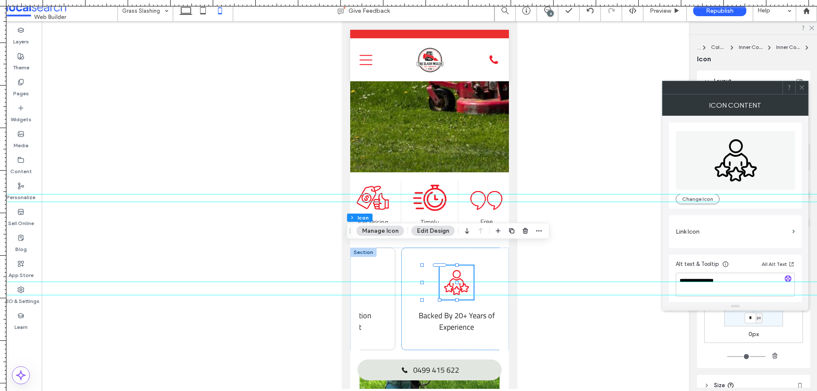
click at [805, 84] on icon at bounding box center [802, 87] width 6 height 6
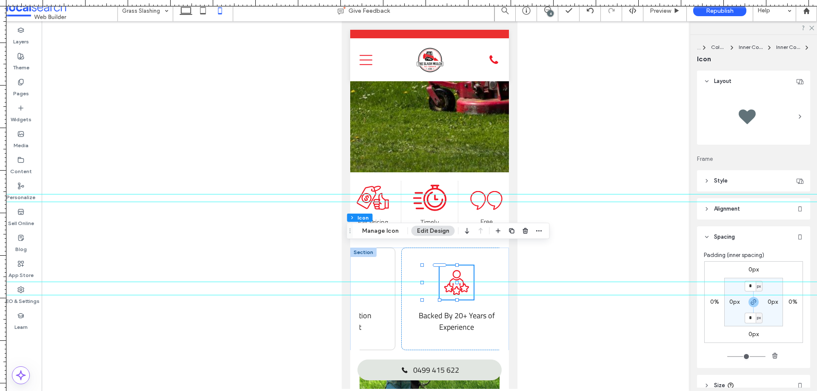
click at [749, 270] on label "0px" at bounding box center [754, 269] width 10 height 7
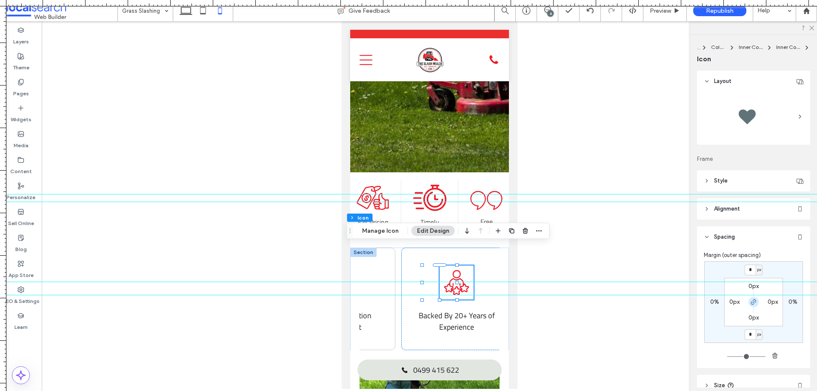
click at [751, 301] on icon "button" at bounding box center [753, 302] width 7 height 7
click at [752, 275] on input "*" at bounding box center [750, 270] width 11 height 11
type input "*"
click at [722, 261] on div "* px 0% 0px 0% 0px 0px 0px 0px" at bounding box center [754, 302] width 99 height 82
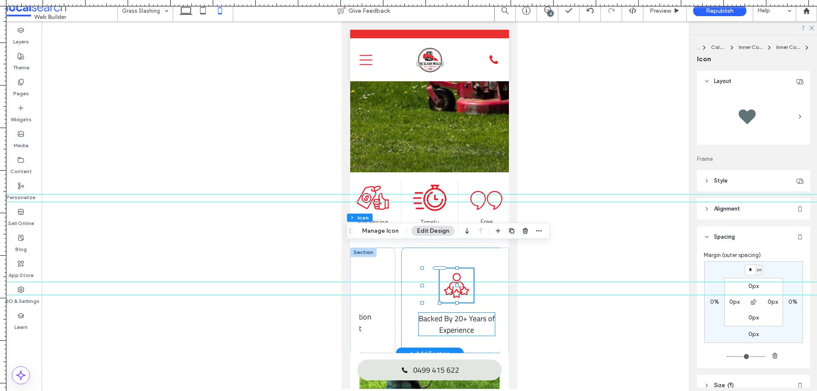
click at [444, 313] on span "Backed By 20+ Years of Experience" at bounding box center [456, 324] width 76 height 23
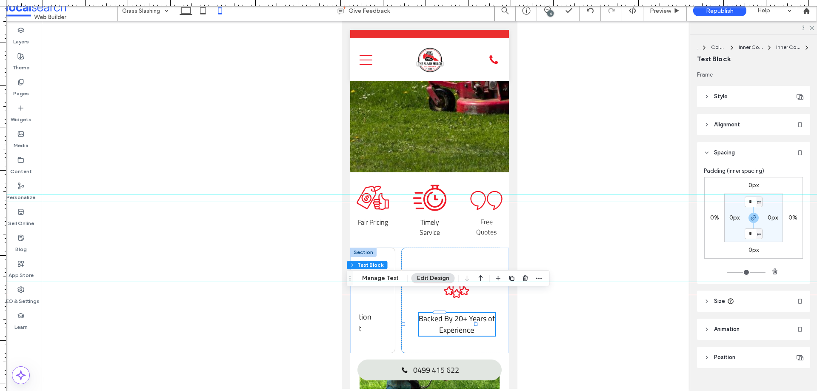
click at [750, 184] on label "0px" at bounding box center [754, 185] width 10 height 7
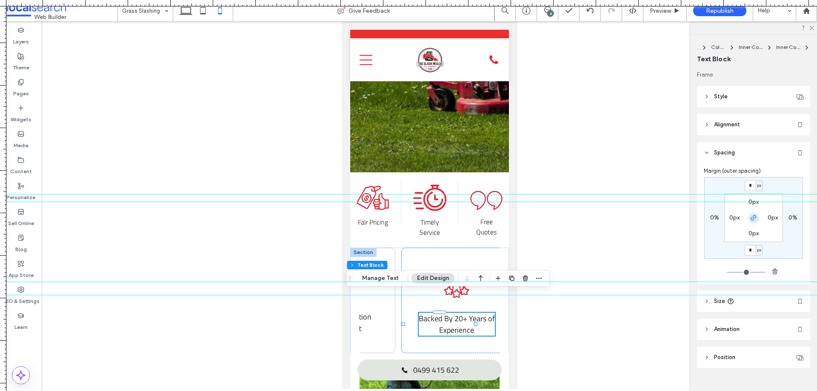
click at [749, 218] on span "button" at bounding box center [754, 218] width 10 height 10
click at [746, 189] on input "*" at bounding box center [750, 185] width 11 height 11
type input "***"
type input "*"
click at [778, 183] on div "*** px 0% 0px 0% 0px 0px 0px 0px" at bounding box center [754, 218] width 99 height 82
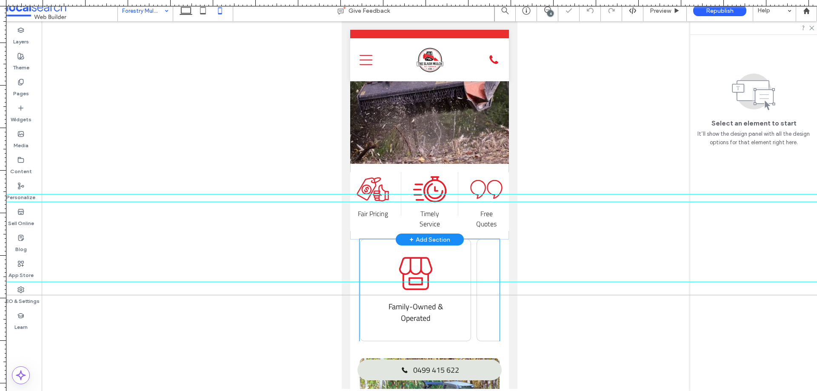
scroll to position [225, 0]
click at [480, 172] on icon "Quotes Icon" at bounding box center [486, 189] width 34 height 34
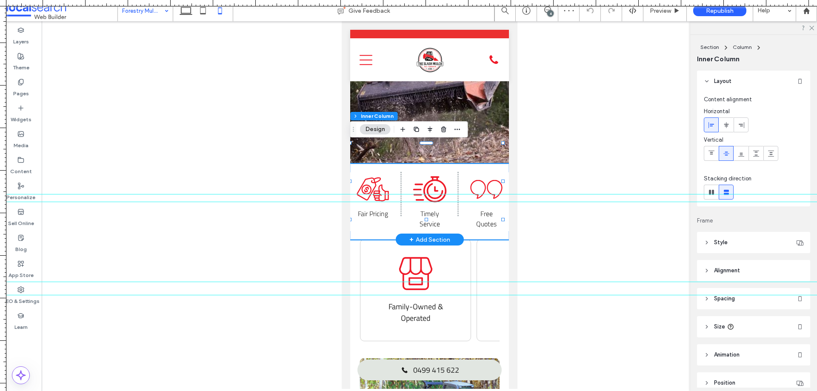
click at [480, 172] on icon "Quotes Icon" at bounding box center [486, 189] width 34 height 34
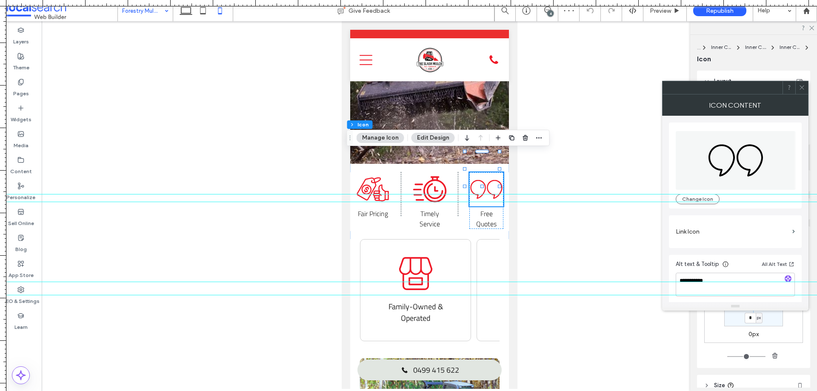
click at [803, 90] on icon at bounding box center [802, 87] width 6 height 6
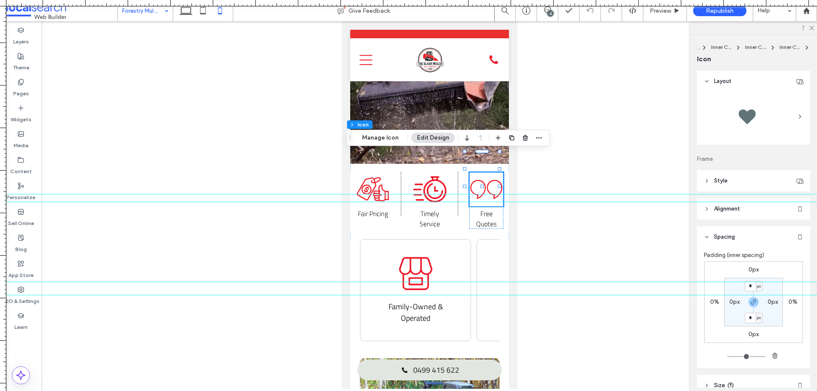
click at [749, 266] on div "0px 0% 0px 0% * px 0px * px 0px" at bounding box center [754, 302] width 99 height 82
click at [753, 304] on icon "button" at bounding box center [753, 302] width 7 height 7
click at [757, 268] on div "0px" at bounding box center [754, 270] width 20 height 8
click at [754, 269] on label "0px" at bounding box center [754, 269] width 10 height 7
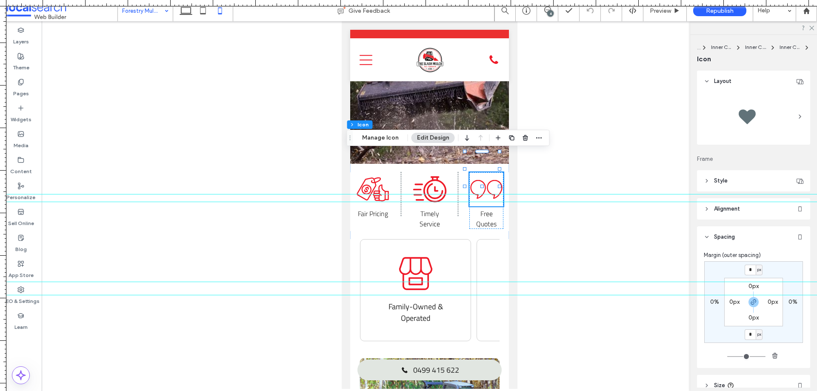
drag, startPoint x: 753, startPoint y: 304, endPoint x: 753, endPoint y: 292, distance: 12.3
click at [753, 300] on icon "button" at bounding box center [753, 302] width 7 height 7
click at [751, 274] on input "*" at bounding box center [750, 270] width 11 height 11
type input "*"
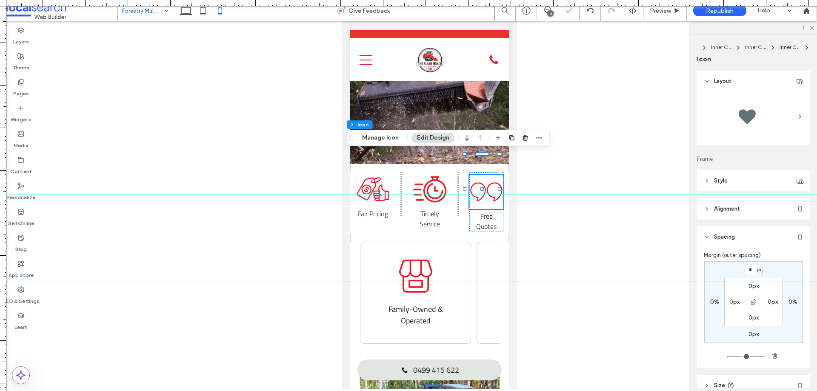
click at [725, 267] on div "* px 0% 0px 0% 0px 0px 0px 0px" at bounding box center [754, 302] width 99 height 82
click at [484, 211] on span "Free Quotes" at bounding box center [486, 221] width 20 height 20
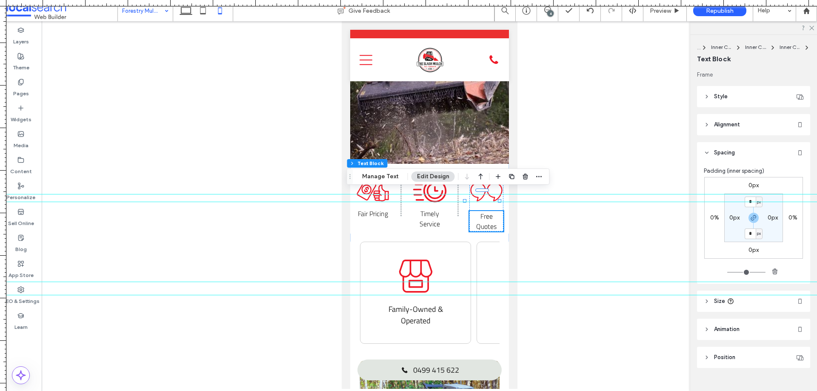
click at [753, 181] on div "0px 0% 0px 0% * px 0px * px 0px" at bounding box center [754, 218] width 99 height 82
click at [754, 183] on label "0px" at bounding box center [754, 185] width 10 height 7
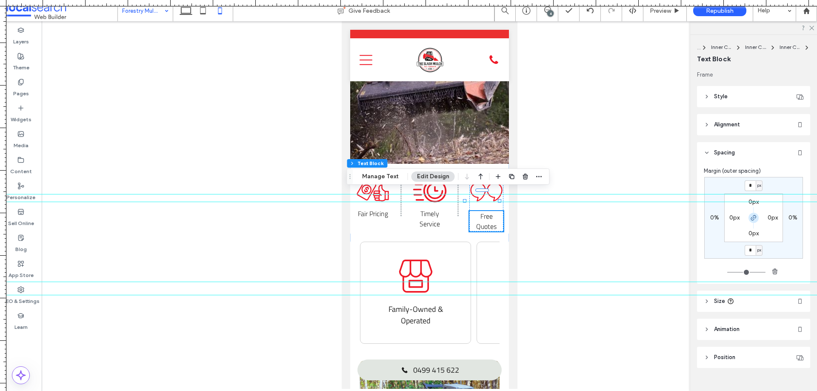
click at [753, 217] on icon "button" at bounding box center [753, 218] width 7 height 7
click at [750, 189] on input "*" at bounding box center [750, 185] width 11 height 11
type input "**"
type input "*"
click at [775, 188] on div "** px 0% 0px 0% 0px 0px 0px 0px" at bounding box center [754, 218] width 99 height 82
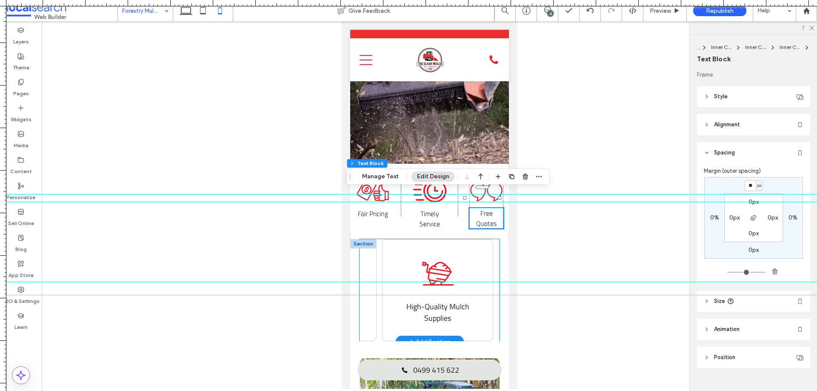
scroll to position [0, 104]
click at [425, 258] on icon "Mulch Icon" at bounding box center [428, 274] width 34 height 34
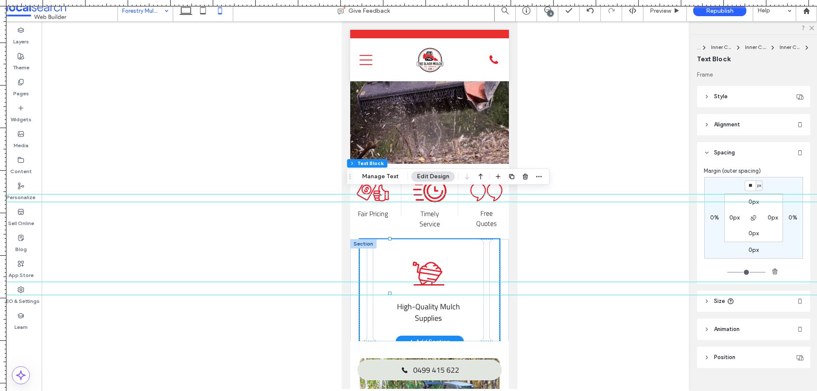
click at [425, 258] on icon "Mulch Icon" at bounding box center [428, 274] width 34 height 34
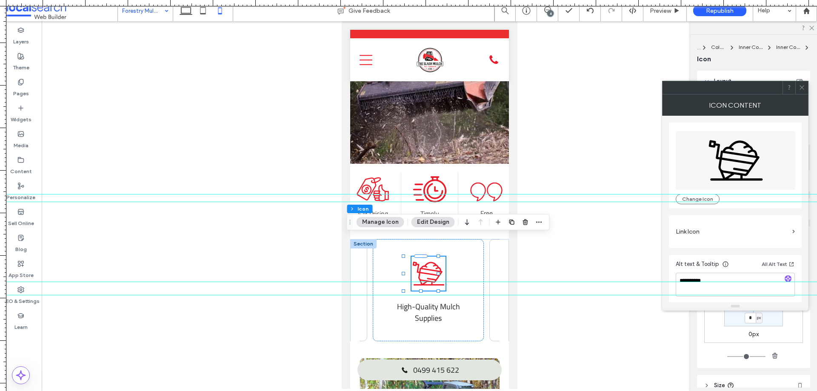
click at [802, 88] on use at bounding box center [802, 88] width 4 height 4
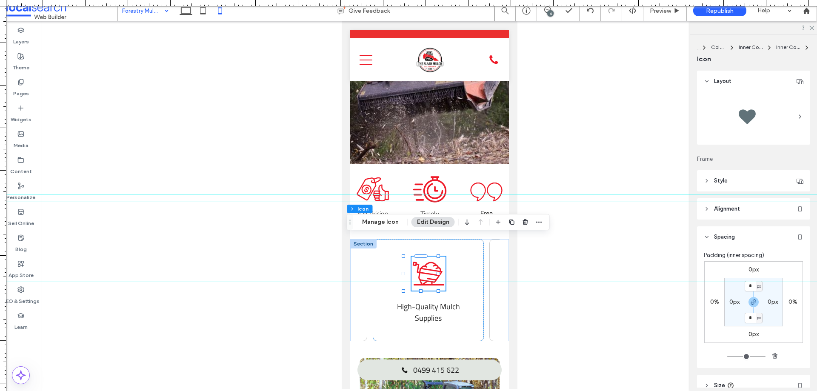
click at [753, 266] on label "0px" at bounding box center [754, 269] width 10 height 7
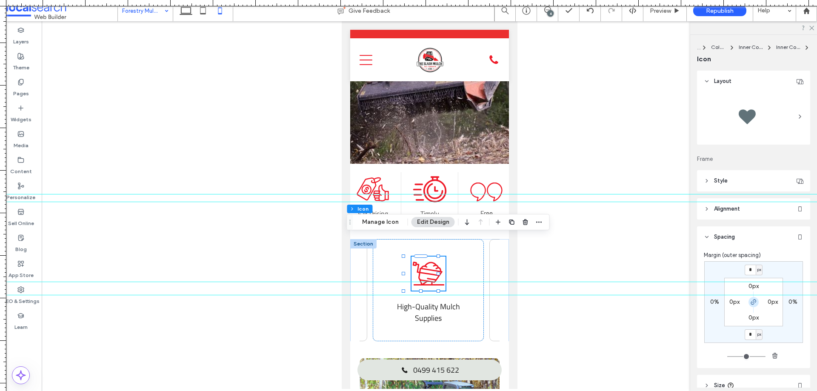
click at [752, 300] on use "button" at bounding box center [753, 302] width 5 height 5
click at [751, 268] on input "*" at bounding box center [750, 270] width 11 height 11
type input "**"
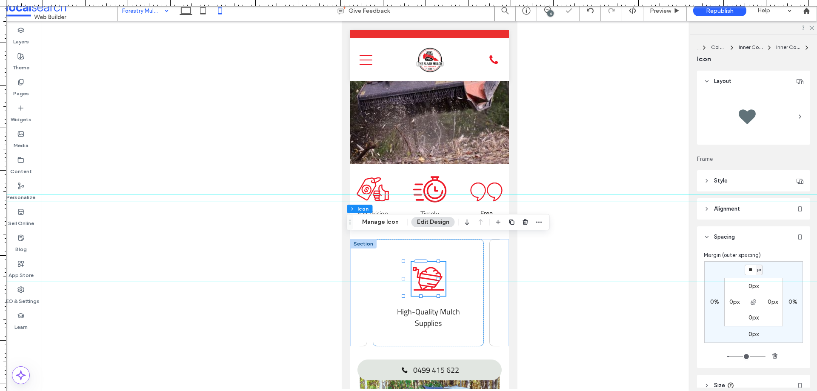
click at [787, 277] on div "** px 0% 0px 0% 0px 0px 0px 0px" at bounding box center [754, 302] width 99 height 82
click at [434, 306] on span "High-Quality Mulch Supplies" at bounding box center [428, 317] width 63 height 23
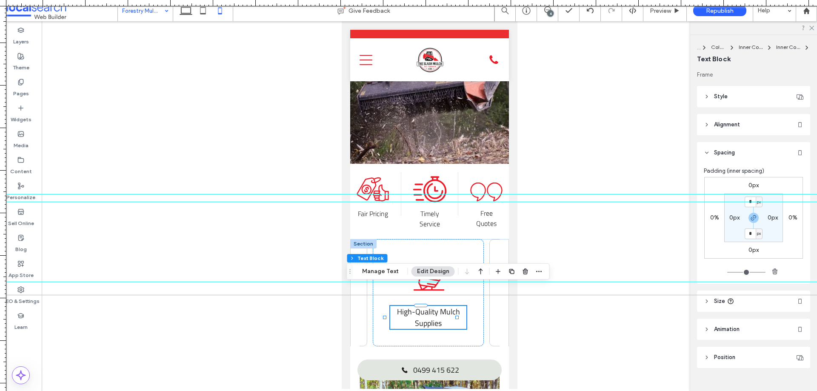
click at [750, 182] on label "0px" at bounding box center [754, 185] width 10 height 7
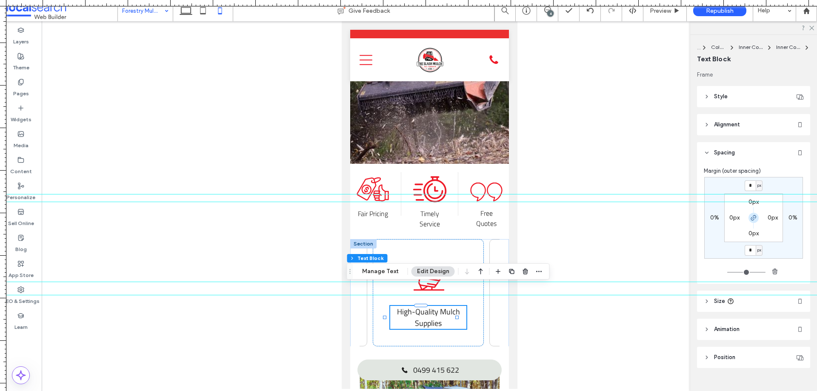
click at [750, 217] on icon "button" at bounding box center [753, 218] width 7 height 7
click at [749, 190] on input "*" at bounding box center [750, 185] width 11 height 11
type input "***"
type input "*"
click at [790, 250] on div "*** px 0% 0px 0% 0px 0px 0px 0px" at bounding box center [754, 218] width 99 height 82
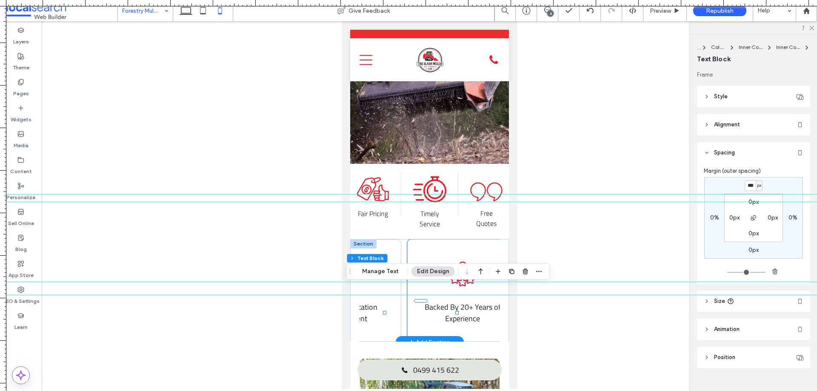
scroll to position [0, 309]
click at [444, 269] on icon at bounding box center [456, 277] width 25 height 17
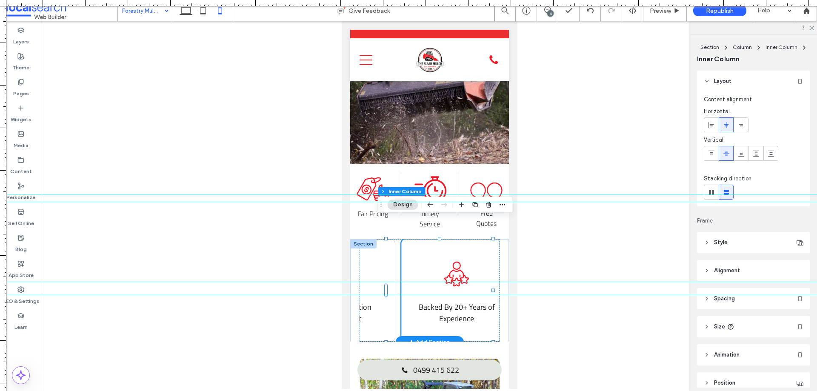
click at [444, 269] on icon at bounding box center [456, 277] width 25 height 17
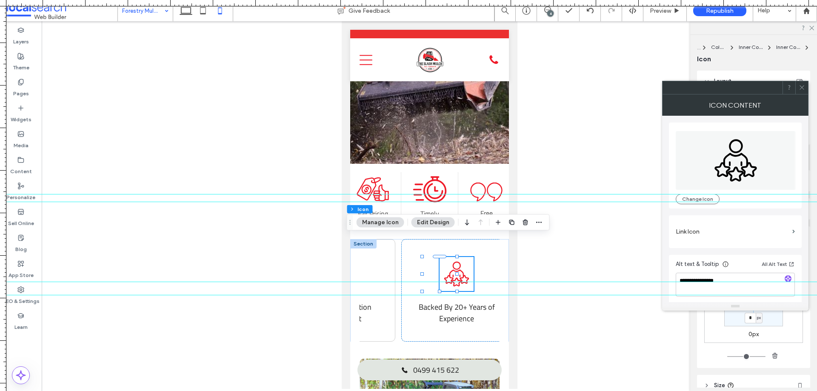
click at [805, 87] on div at bounding box center [802, 87] width 13 height 13
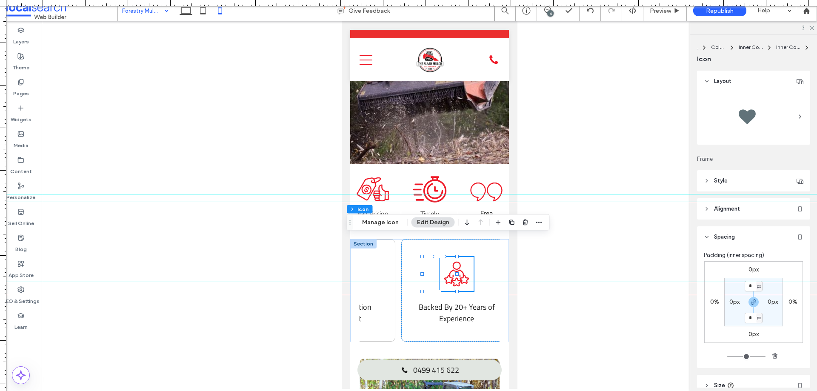
click at [749, 266] on label "0px" at bounding box center [754, 269] width 10 height 7
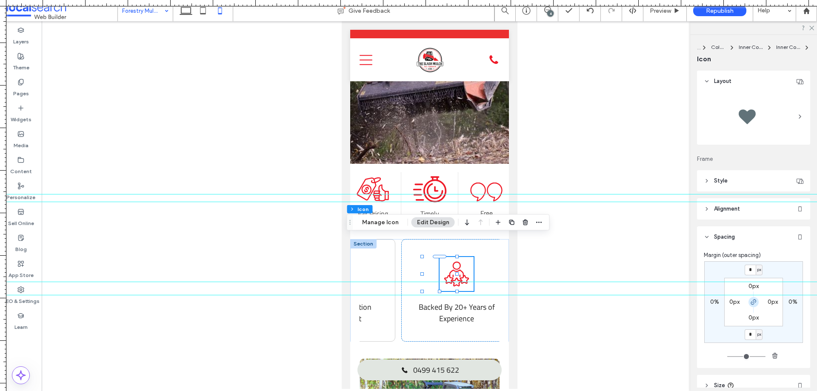
click at [750, 305] on icon "button" at bounding box center [753, 302] width 7 height 7
click at [750, 271] on input "*" at bounding box center [750, 270] width 11 height 11
type input "***"
type input "**"
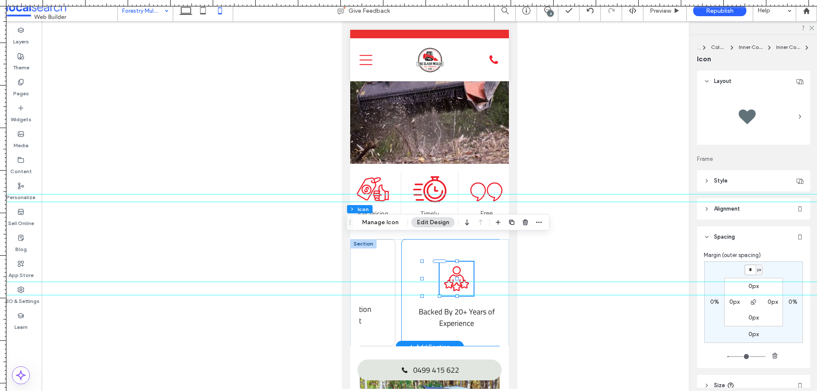
type input "*"
click at [772, 336] on div "* px 0% 0px 0% 0px 0px 0px 0px" at bounding box center [754, 302] width 99 height 82
click at [448, 304] on span "Backed By 20+ Years of Experience" at bounding box center [456, 315] width 76 height 23
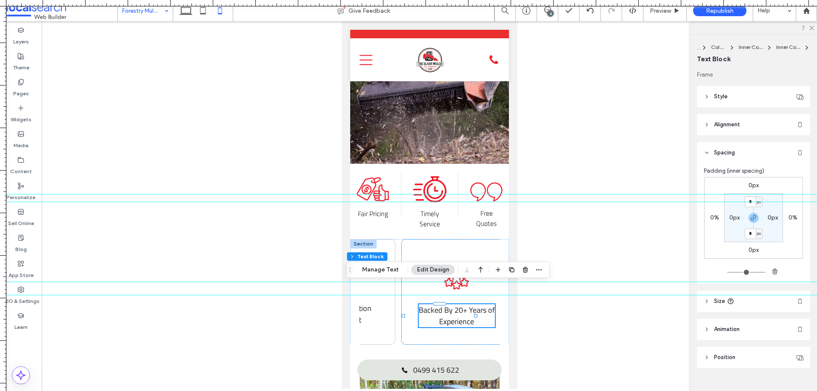
click at [753, 181] on div "0px 0% 0px 0% * px 0px * px 0px" at bounding box center [754, 218] width 99 height 82
click at [751, 186] on label "0px" at bounding box center [754, 185] width 10 height 7
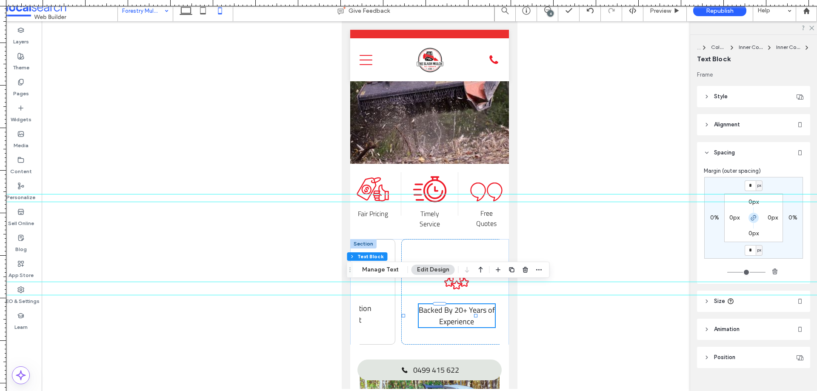
click at [751, 213] on span "button" at bounding box center [754, 218] width 10 height 10
click at [747, 189] on input "*" at bounding box center [750, 185] width 11 height 11
type input "**"
type input "*"
click at [783, 245] on div "** px 0% 0px 0% 0px 0px 0px 0px" at bounding box center [754, 218] width 99 height 82
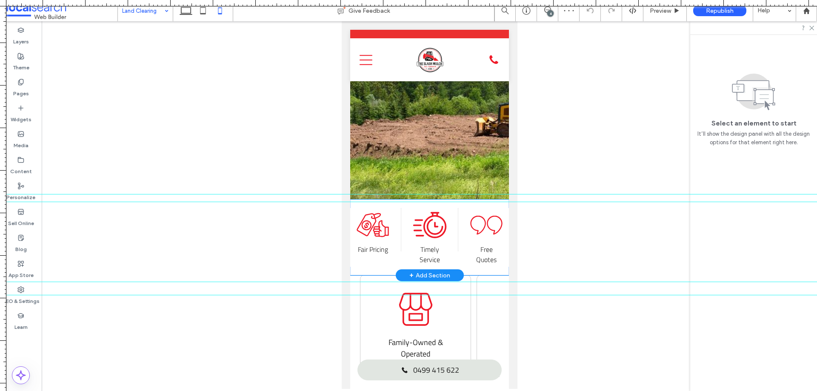
scroll to position [168, 0]
click at [483, 210] on icon "Quotes Icon" at bounding box center [486, 226] width 34 height 34
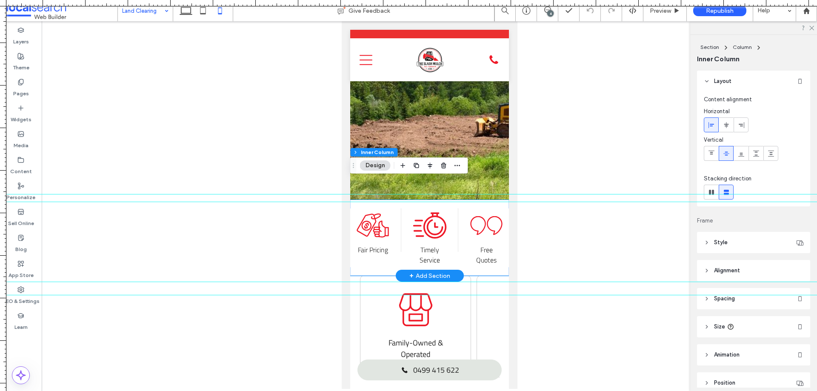
click at [483, 210] on icon "Quotes Icon" at bounding box center [486, 226] width 34 height 34
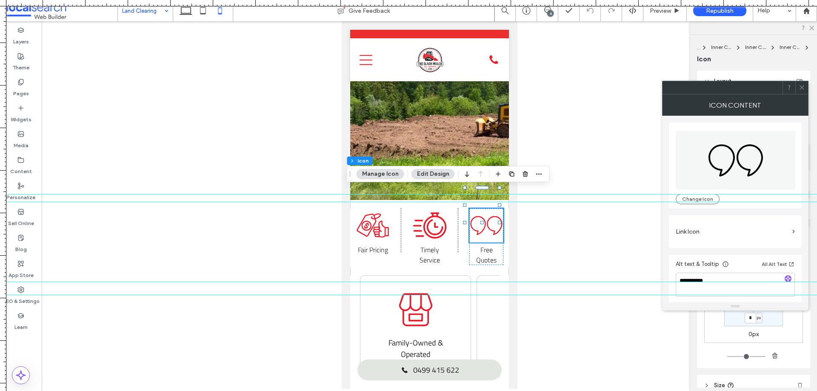
click at [805, 86] on div at bounding box center [802, 87] width 13 height 13
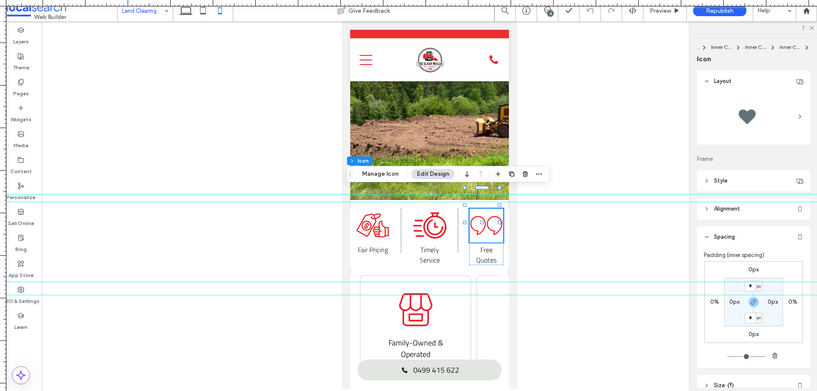
click at [755, 268] on label "0px" at bounding box center [754, 269] width 10 height 7
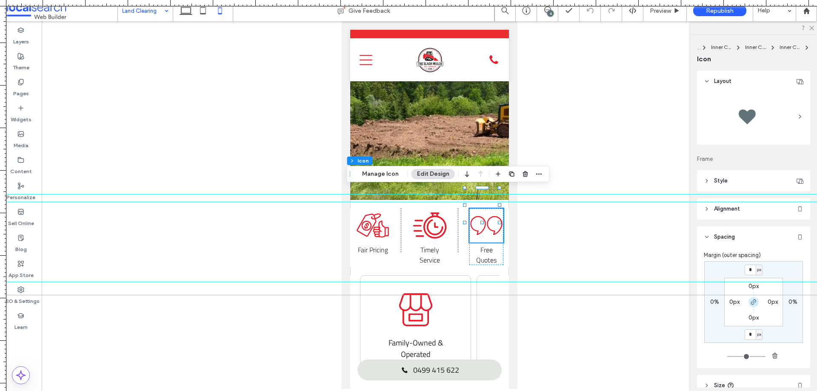
click at [756, 300] on span "button" at bounding box center [754, 302] width 10 height 10
click at [752, 269] on input "*" at bounding box center [750, 270] width 11 height 11
type input "*"
click at [793, 259] on div "Margin (outer spacing)" at bounding box center [754, 255] width 100 height 9
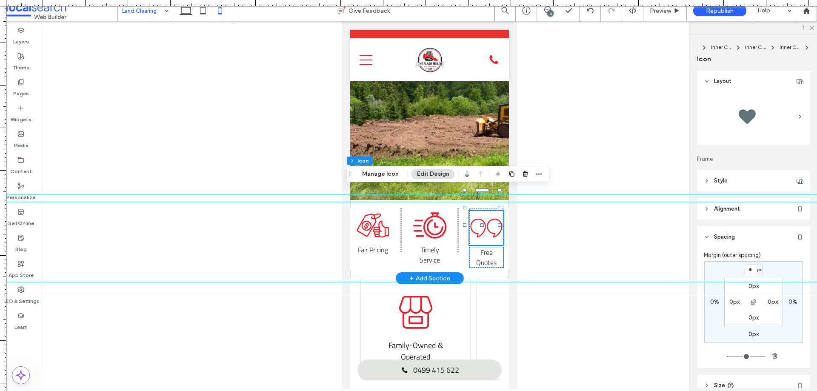
click at [486, 247] on span "Free Quotes" at bounding box center [486, 257] width 20 height 20
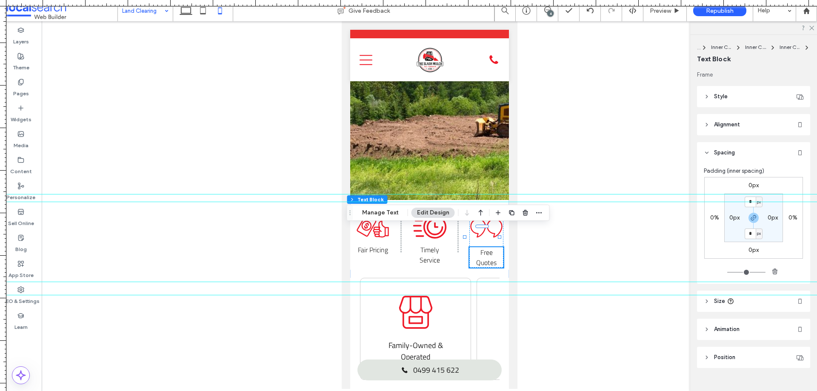
click at [752, 185] on label "0px" at bounding box center [754, 185] width 10 height 7
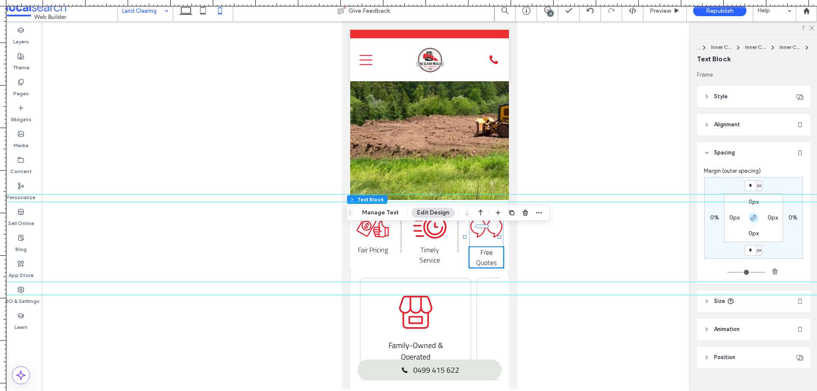
click at [754, 214] on span "button" at bounding box center [754, 218] width 10 height 10
click at [745, 186] on input "*" at bounding box center [750, 185] width 11 height 11
type input "**"
type input "*"
click at [771, 183] on div "** px 0% 0px 0% 0px 0px 0px 0px" at bounding box center [754, 218] width 99 height 82
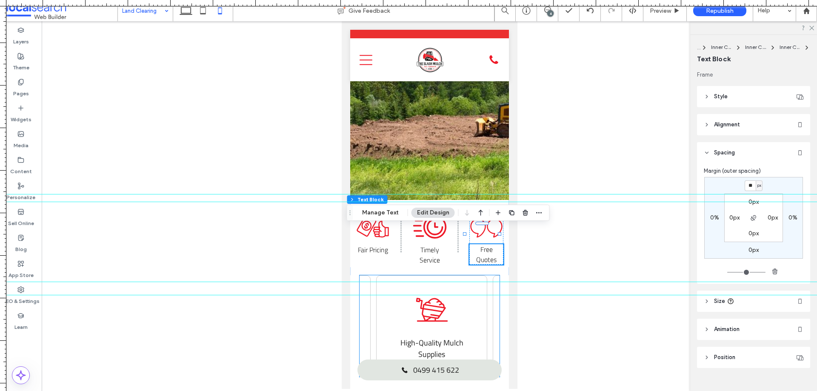
scroll to position [0, 104]
click at [420, 293] on icon "Mulch Icon" at bounding box center [428, 310] width 34 height 34
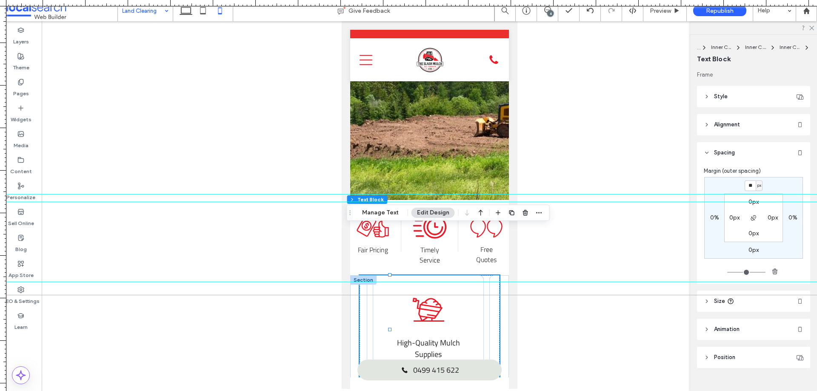
click at [420, 293] on icon "Mulch Icon" at bounding box center [428, 310] width 34 height 34
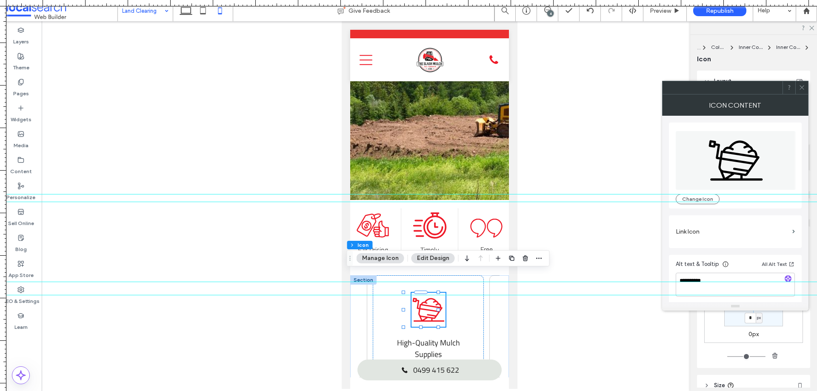
click at [802, 89] on icon at bounding box center [802, 87] width 6 height 6
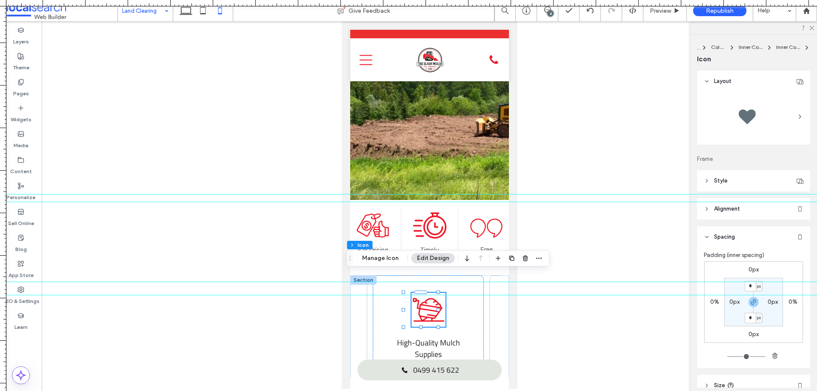
click at [751, 267] on label "0px" at bounding box center [754, 269] width 10 height 7
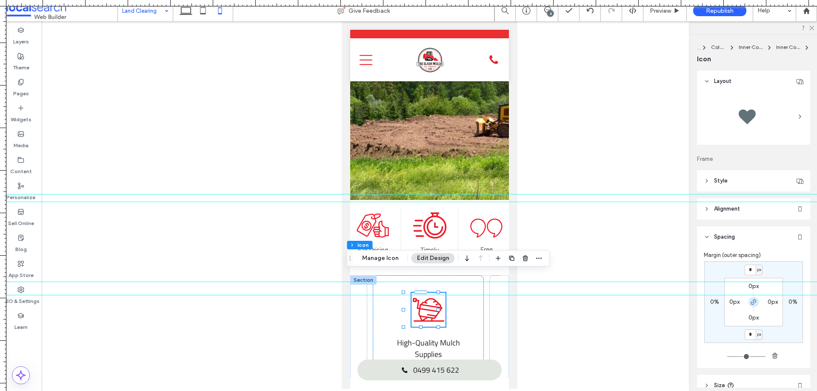
click at [749, 304] on span "button" at bounding box center [754, 302] width 10 height 10
click at [752, 272] on input "*" at bounding box center [750, 270] width 11 height 11
type input "**"
click at [776, 265] on div "** px 0% 0px 0% 0px 0px 0px 0px" at bounding box center [754, 302] width 99 height 82
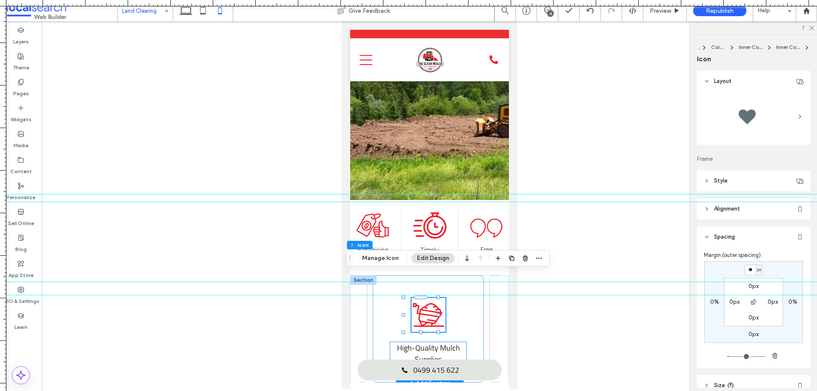
click at [443, 342] on p "High-Quality Mulch Supplies" at bounding box center [428, 353] width 76 height 23
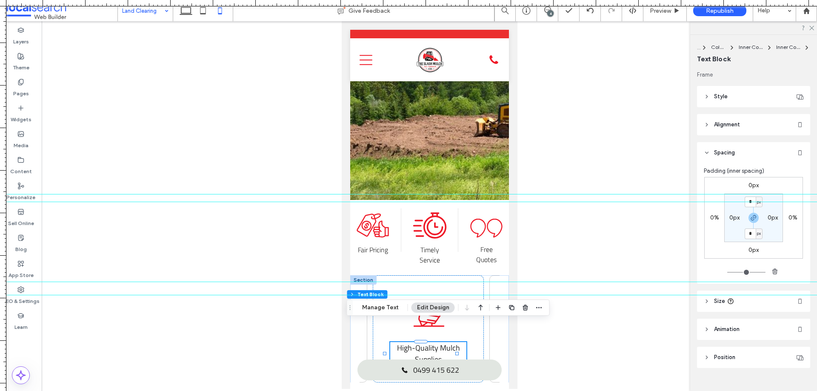
click at [753, 186] on label "0px" at bounding box center [754, 185] width 10 height 7
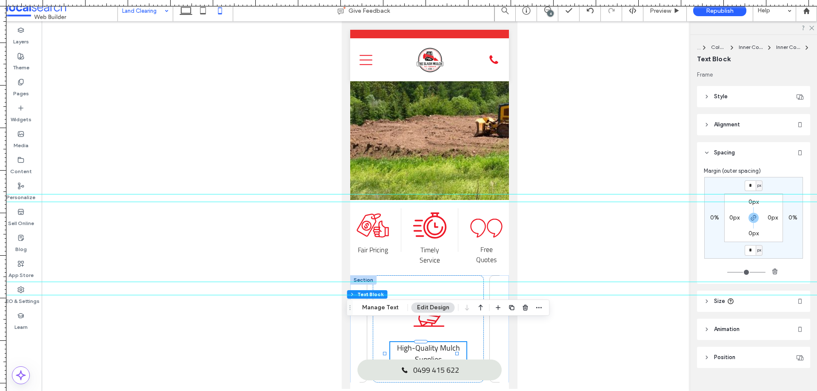
click at [751, 210] on section "0px 0px 0px 0px" at bounding box center [754, 218] width 59 height 49
click at [751, 212] on section "0px 0px 0px 0px" at bounding box center [754, 218] width 59 height 49
click at [750, 188] on input "*" at bounding box center [750, 185] width 11 height 11
type input "***"
type input "*"
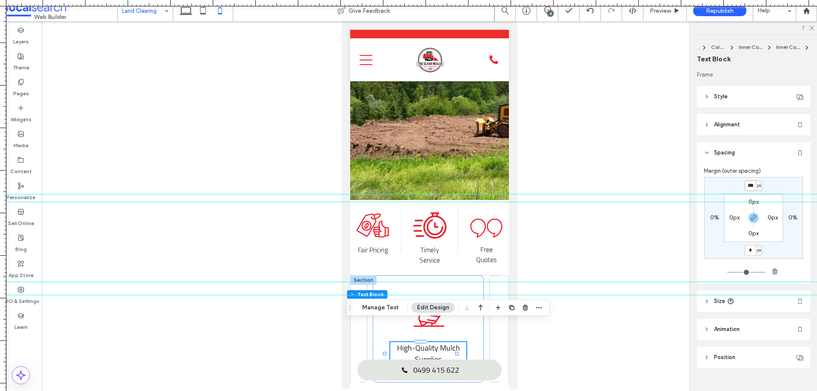
type input "***"
type input "*"
click at [778, 181] on div "*** px 0% *** px 0% 0px 0px 0px 0px" at bounding box center [754, 218] width 99 height 82
click at [439, 293] on icon "Experienced Icon" at bounding box center [456, 310] width 34 height 34
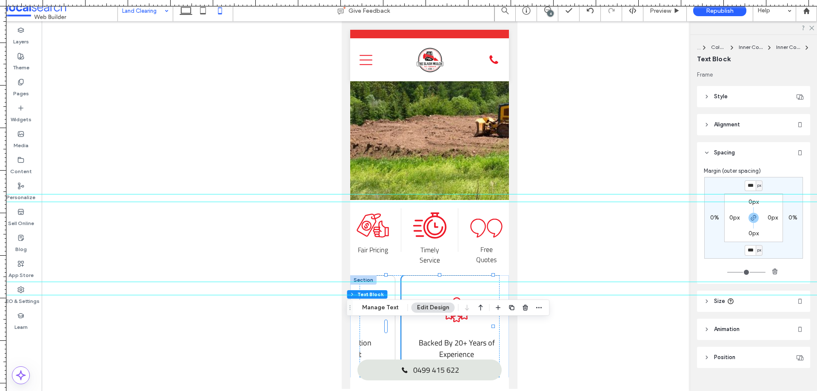
click at [439, 293] on icon "Experienced Icon" at bounding box center [456, 310] width 34 height 34
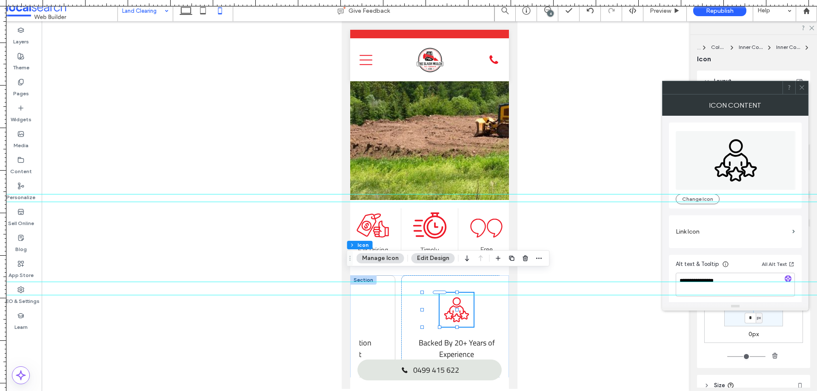
click at [804, 90] on icon at bounding box center [802, 87] width 6 height 6
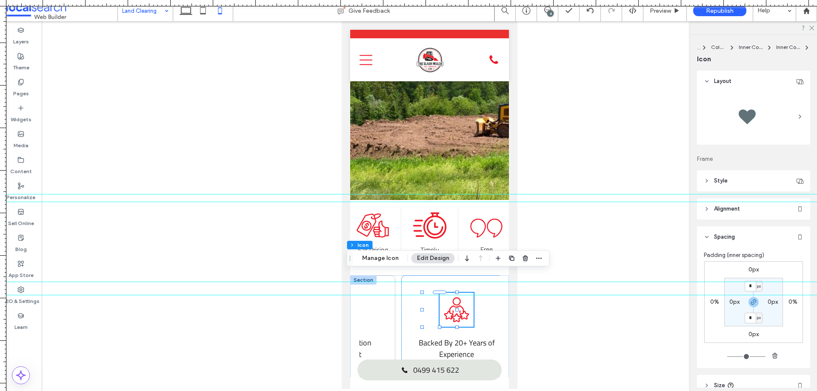
click at [750, 269] on label "0px" at bounding box center [754, 269] width 10 height 7
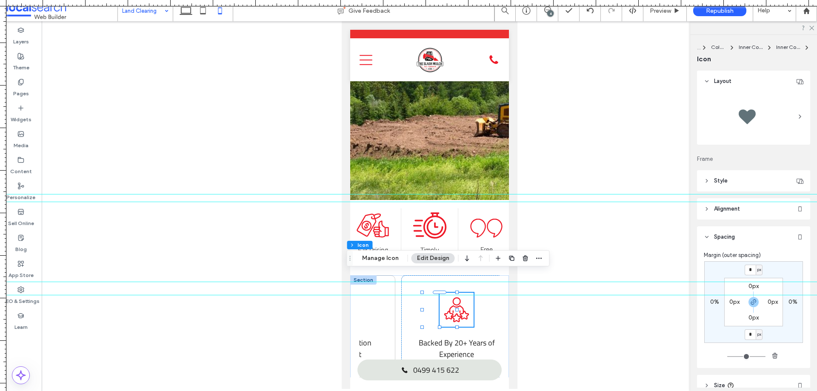
drag, startPoint x: 752, startPoint y: 305, endPoint x: 747, endPoint y: 284, distance: 21.8
click at [752, 305] on icon "button" at bounding box center [753, 302] width 7 height 7
click at [747, 272] on input "*" at bounding box center [750, 270] width 11 height 11
type input "*"
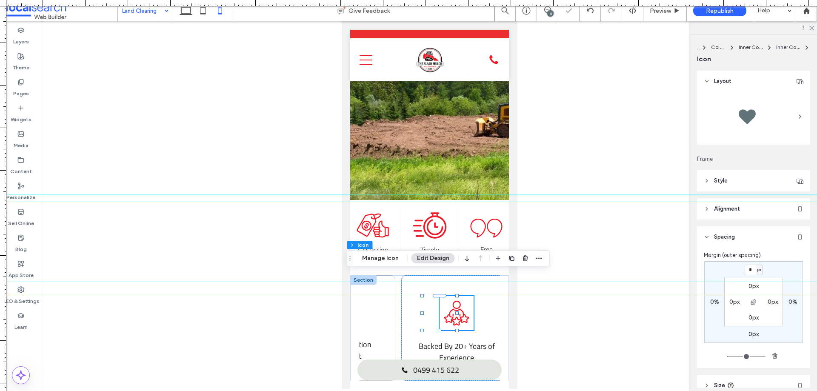
click at [775, 273] on div "* px 0% 0px 0% 0px 0px 0px 0px" at bounding box center [754, 302] width 99 height 82
click at [454, 341] on span "Backed By 20+ Years of Experience" at bounding box center [456, 352] width 76 height 23
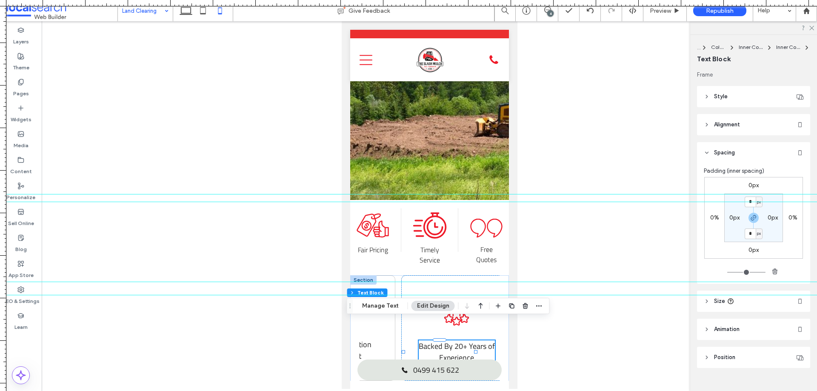
click at [747, 180] on div "0px 0% 0px 0% * px 0px * px 0px" at bounding box center [754, 218] width 99 height 82
click at [750, 182] on label "0px" at bounding box center [754, 185] width 10 height 7
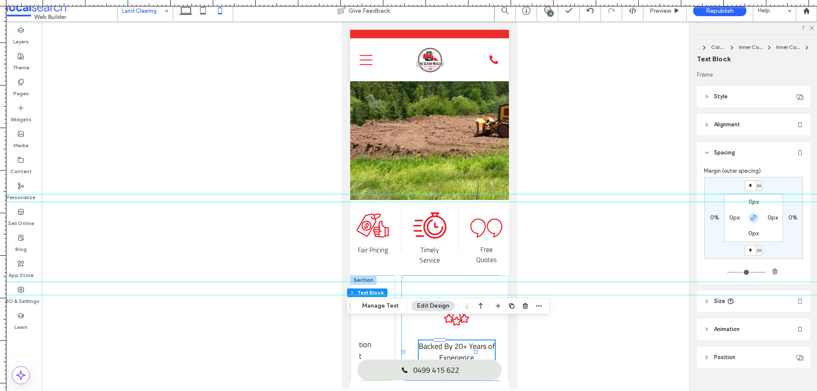
click at [751, 215] on icon "button" at bounding box center [753, 218] width 7 height 7
click at [753, 192] on div at bounding box center [408, 194] width 817 height 7
click at [748, 187] on input "*" at bounding box center [750, 185] width 11 height 11
type input "**"
type input "*"
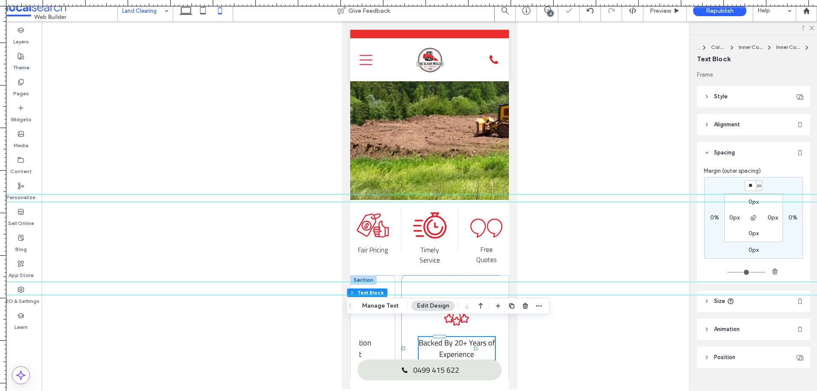
click at [782, 181] on div "** px 0% 0px 0% 0px 0px 0px 0px" at bounding box center [754, 218] width 99 height 82
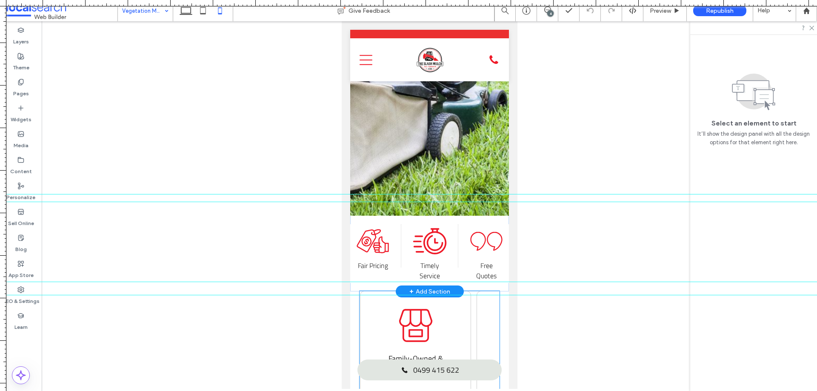
scroll to position [170, 0]
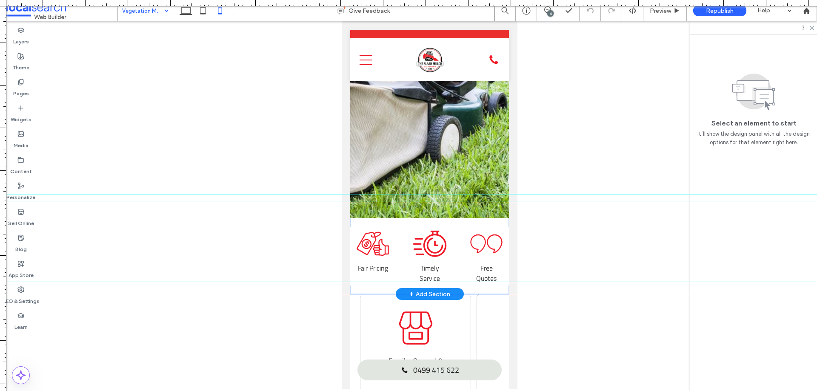
click at [486, 227] on icon "Quotes Icon" at bounding box center [486, 244] width 34 height 34
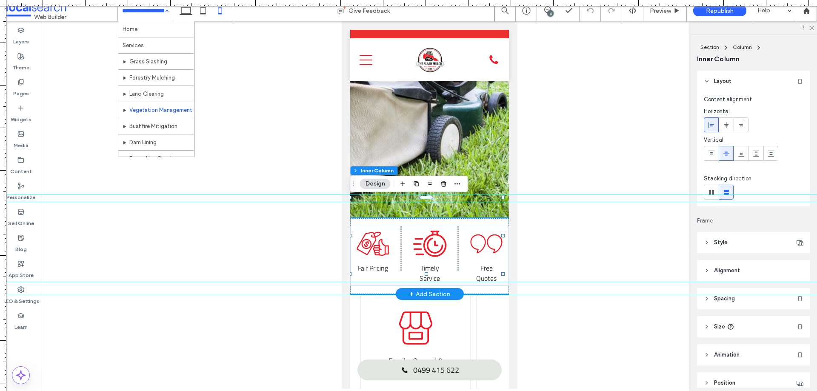
click at [486, 227] on icon "Quotes Icon" at bounding box center [486, 244] width 34 height 34
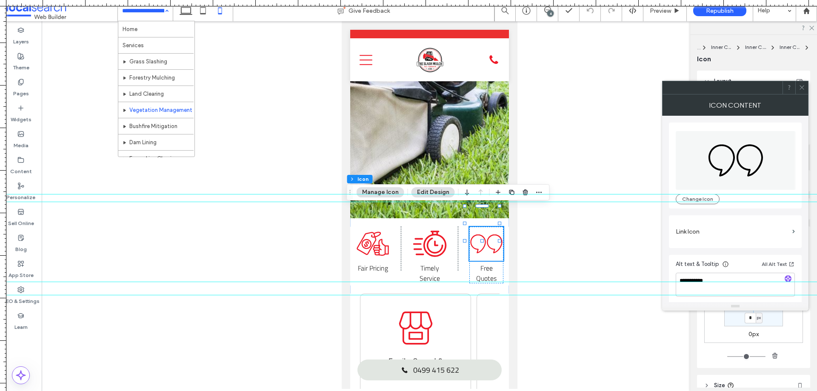
click at [804, 92] on span at bounding box center [802, 87] width 6 height 13
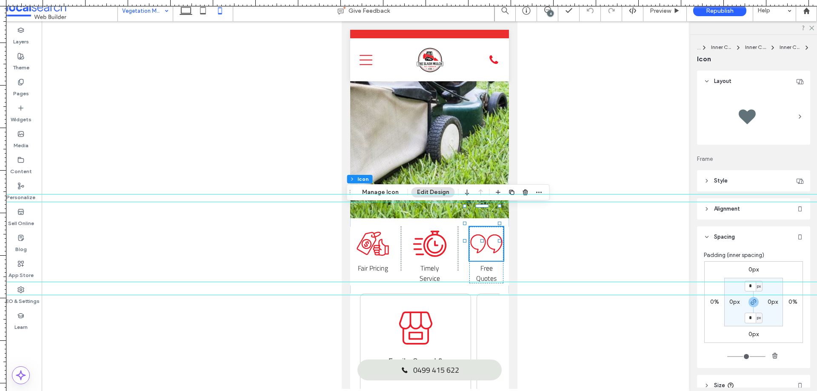
click at [749, 267] on label "0px" at bounding box center [754, 269] width 10 height 7
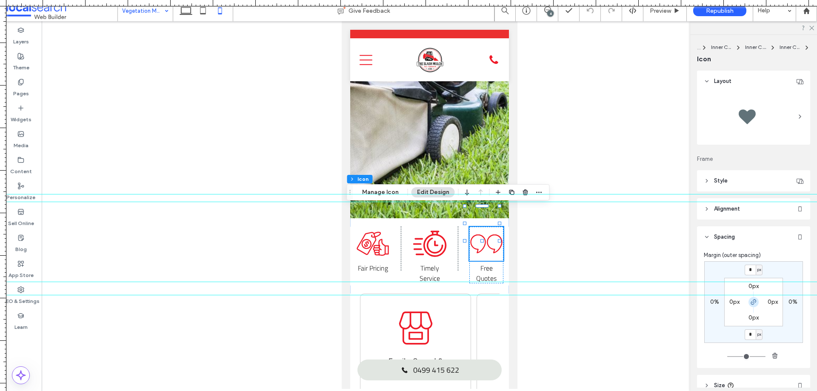
click at [751, 301] on icon "button" at bounding box center [753, 302] width 7 height 7
click at [749, 269] on input "*" at bounding box center [750, 270] width 11 height 11
type input "*"
click at [794, 267] on div "* px 0% 0px 0% 0px 0px 0px 0px" at bounding box center [754, 302] width 99 height 82
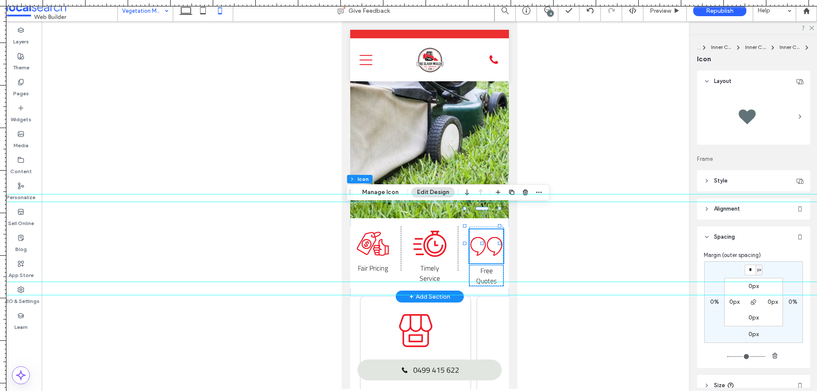
click at [476, 266] on span "Free Quotes" at bounding box center [486, 276] width 20 height 20
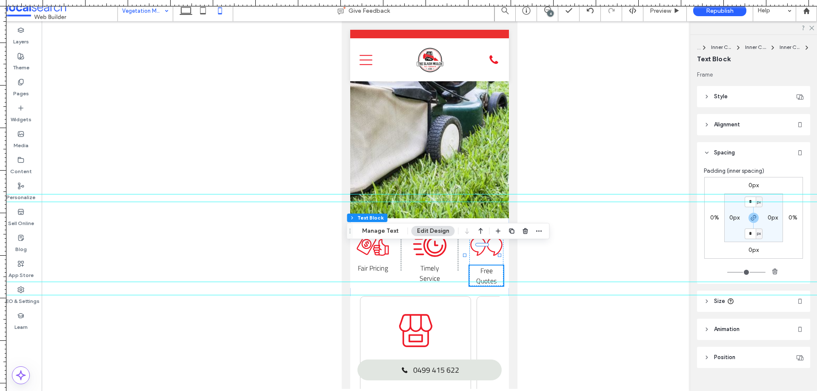
click at [752, 183] on label "0px" at bounding box center [754, 185] width 10 height 7
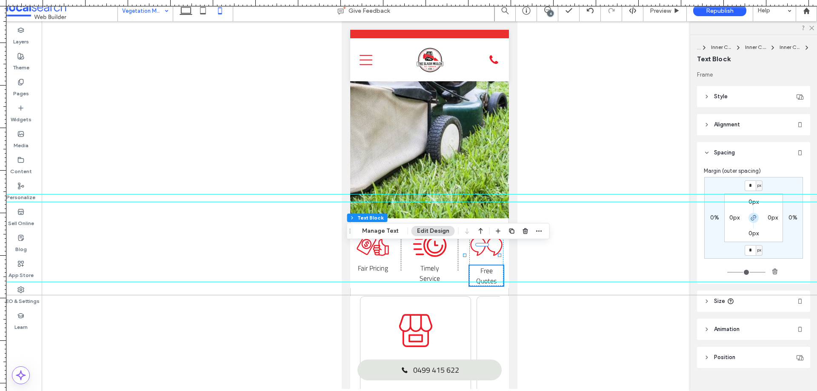
click at [750, 221] on icon "button" at bounding box center [753, 218] width 7 height 7
click at [745, 184] on input "*" at bounding box center [750, 185] width 11 height 11
type input "**"
type input "*"
click at [782, 182] on div "** px 0% 0px 0% 0px 0px 0px 0px" at bounding box center [754, 218] width 99 height 82
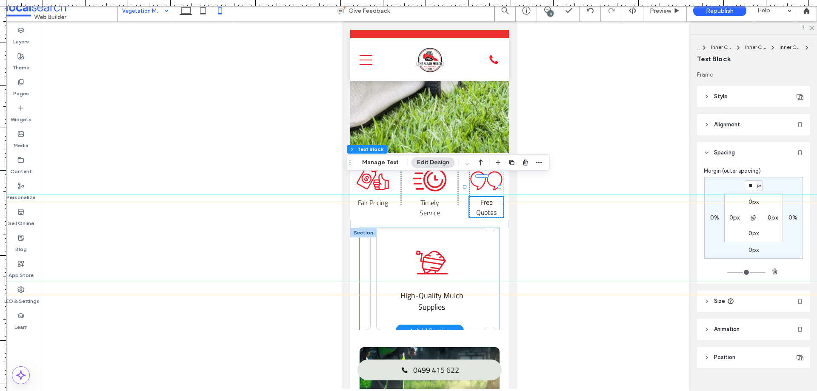
scroll to position [0, 104]
click at [415, 246] on icon "Mulch Icon" at bounding box center [428, 263] width 34 height 34
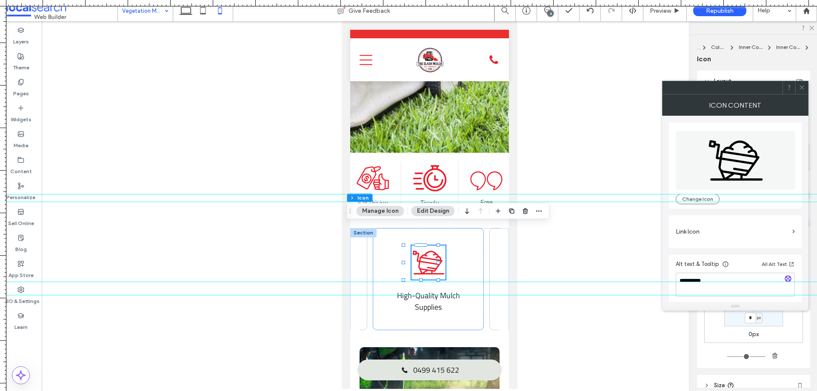
click at [801, 87] on icon at bounding box center [802, 87] width 6 height 6
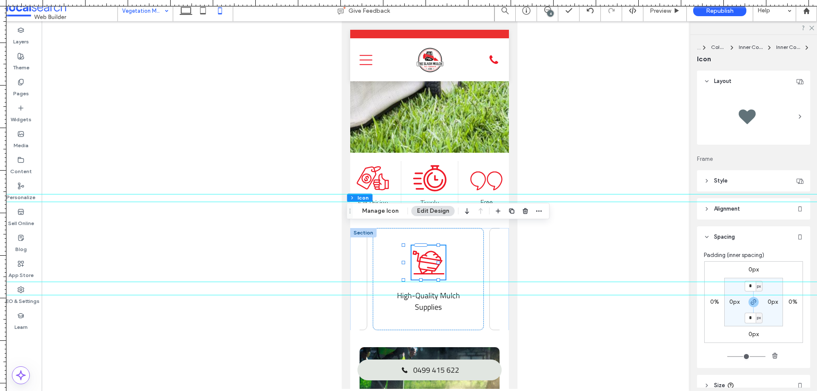
click at [752, 270] on label "0px" at bounding box center [754, 269] width 10 height 7
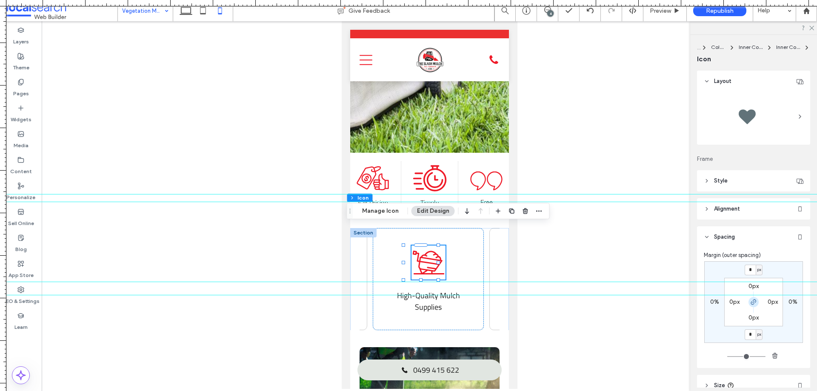
click at [753, 300] on use "button" at bounding box center [753, 302] width 5 height 5
click at [751, 272] on input "*" at bounding box center [750, 270] width 11 height 11
type input "**"
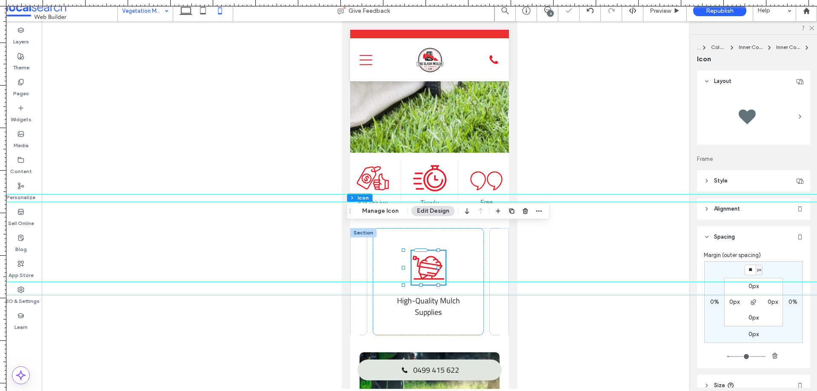
click at [781, 262] on div "** px 0% 0px 0% 0px 0px 0px 0px" at bounding box center [754, 302] width 99 height 82
click at [427, 295] on span "High-Quality Mulch Supplies" at bounding box center [428, 306] width 63 height 23
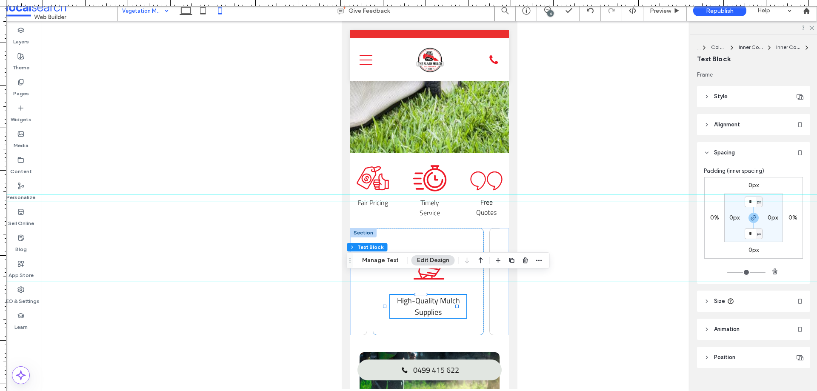
click at [752, 182] on label "0px" at bounding box center [754, 185] width 10 height 7
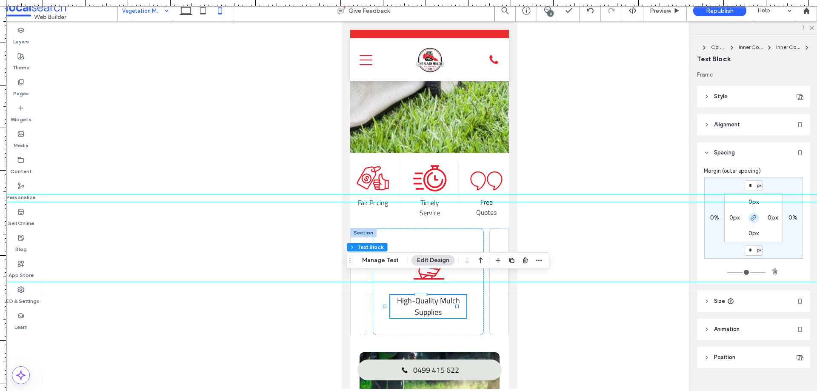
click at [752, 213] on span "button" at bounding box center [754, 218] width 10 height 10
click at [746, 190] on input "*" at bounding box center [750, 185] width 11 height 11
type input "***"
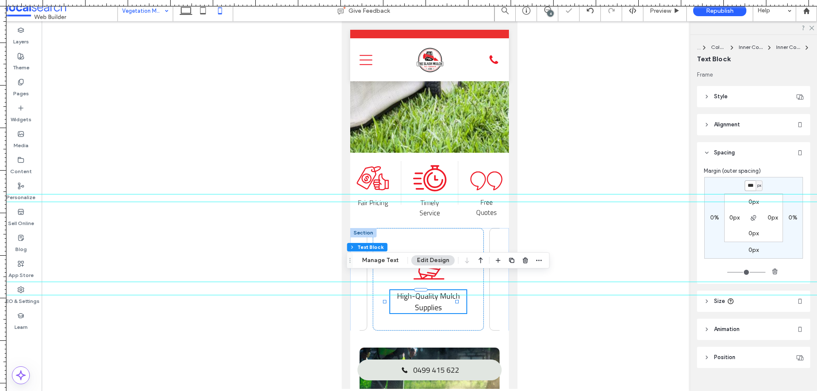
type input "*"
click at [774, 179] on div "*** px 0% 0px 0% 0px 0px 0px 0px" at bounding box center [754, 218] width 99 height 82
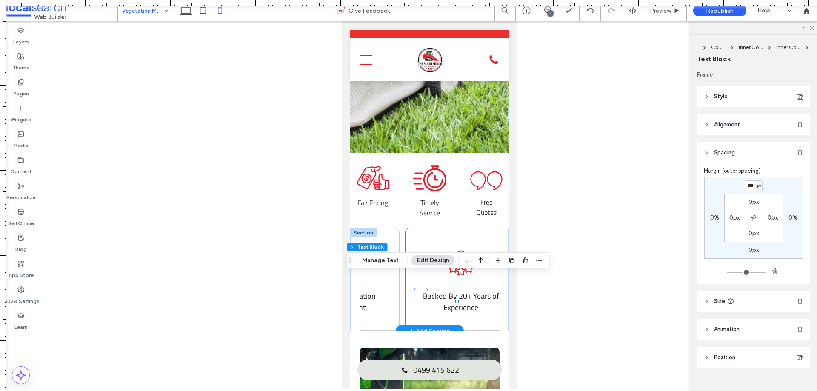
scroll to position [0, 309]
click at [439, 246] on icon "Experienced Icon" at bounding box center [456, 263] width 34 height 34
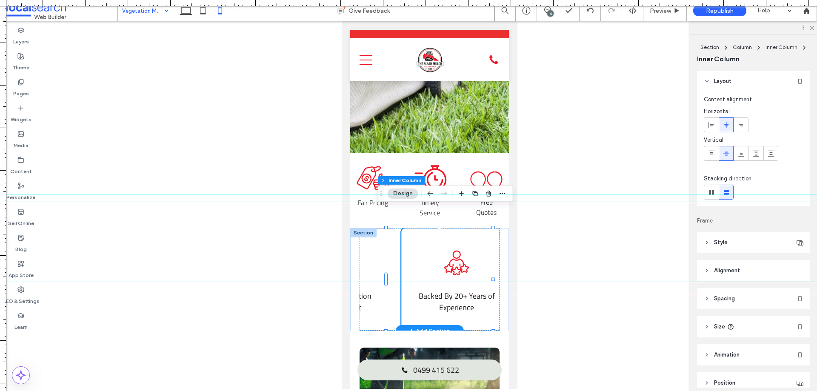
click at [439, 246] on icon "Experienced Icon" at bounding box center [456, 263] width 34 height 34
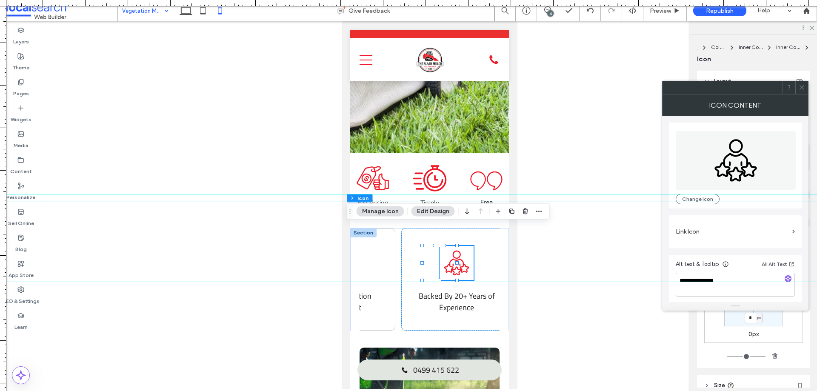
click at [800, 92] on span at bounding box center [802, 87] width 6 height 13
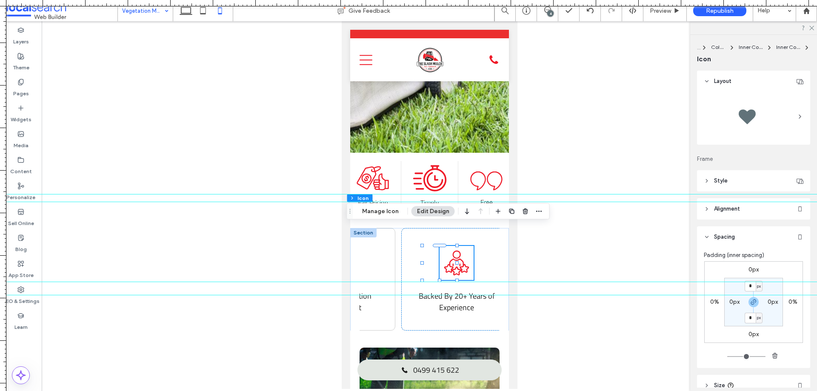
click at [754, 272] on label "0px" at bounding box center [754, 269] width 10 height 7
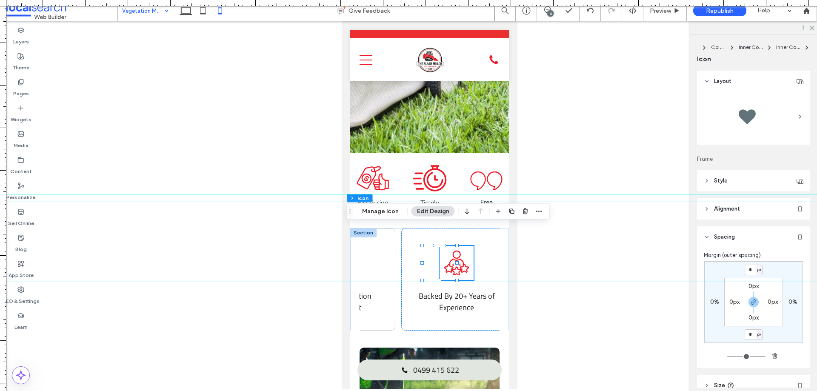
drag, startPoint x: 751, startPoint y: 304, endPoint x: 747, endPoint y: 278, distance: 26.0
click at [751, 304] on icon "button" at bounding box center [753, 302] width 7 height 7
click at [747, 272] on input "*" at bounding box center [750, 270] width 11 height 11
type input "*"
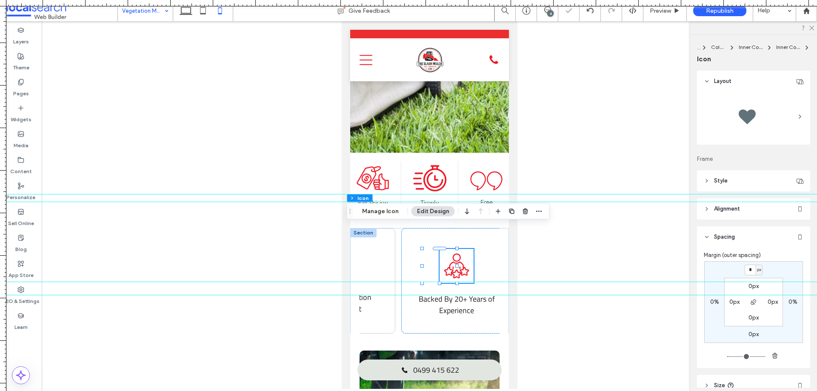
click at [784, 260] on div "Margin (outer spacing) * px 0% 0px 0% 0px 0px 0px 0px" at bounding box center [754, 306] width 100 height 110
click at [449, 293] on span "Backed By 20+ Years of Experience" at bounding box center [456, 304] width 76 height 23
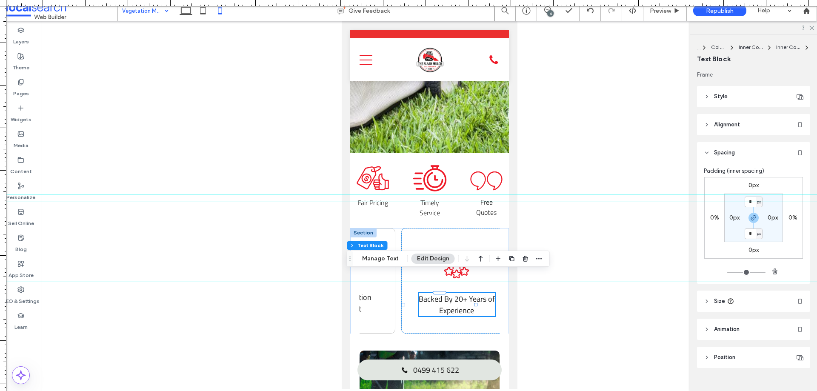
click at [752, 183] on label "0px" at bounding box center [754, 185] width 10 height 7
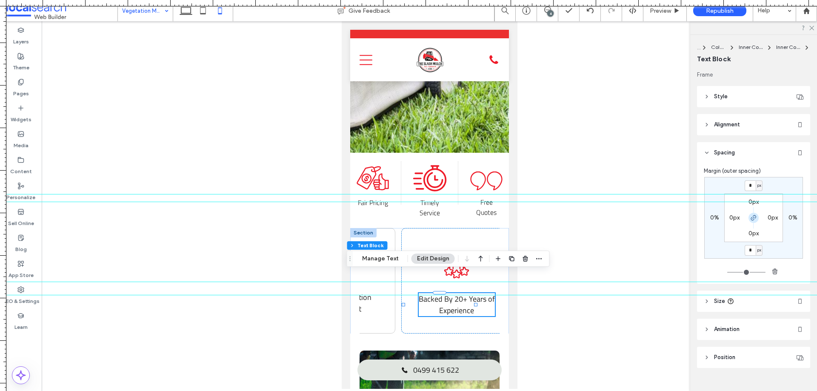
click at [751, 218] on use "button" at bounding box center [753, 217] width 5 height 5
click at [749, 188] on input "*" at bounding box center [750, 185] width 11 height 11
type input "**"
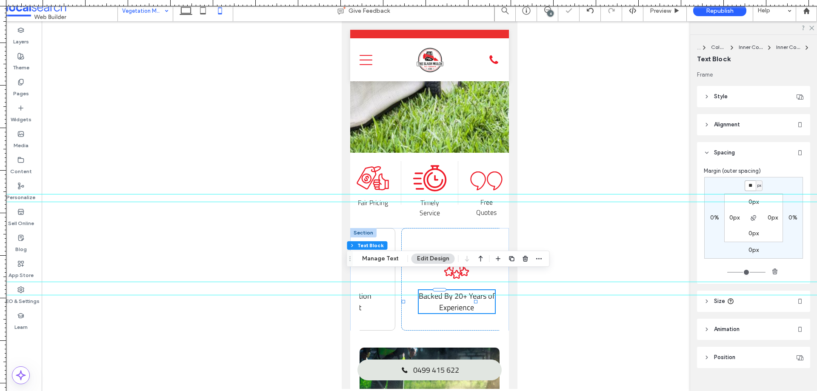
type input "*"
click at [779, 188] on div "** px 0% 0px 0% 0px 0px 0px 0px" at bounding box center [754, 218] width 99 height 82
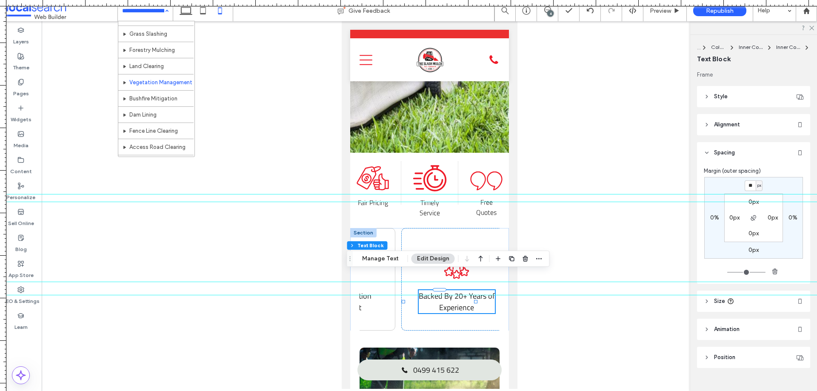
scroll to position [41, 0]
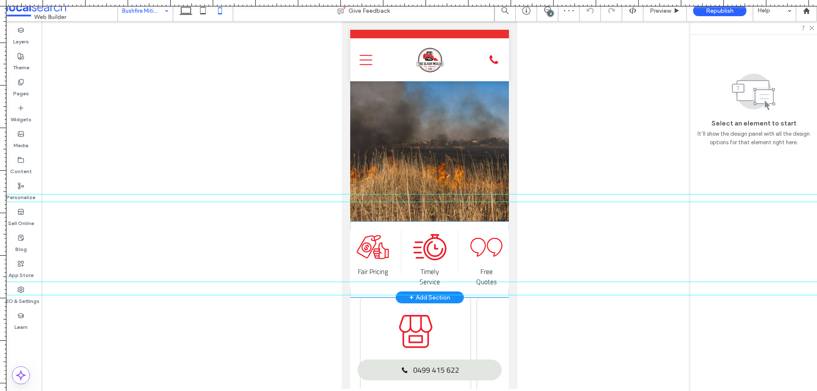
scroll to position [167, 0]
click at [479, 238] on icon at bounding box center [486, 247] width 32 height 19
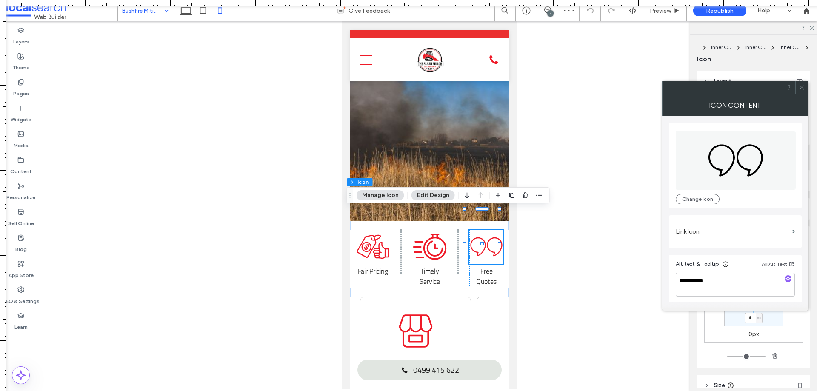
click at [800, 85] on icon at bounding box center [802, 87] width 6 height 6
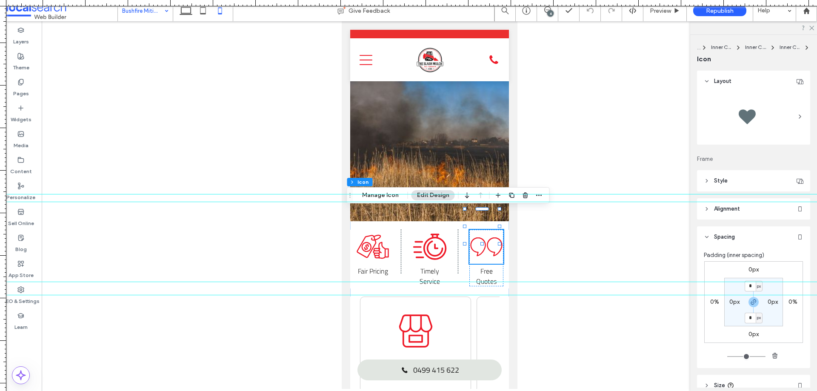
click at [750, 266] on label "0px" at bounding box center [754, 269] width 10 height 7
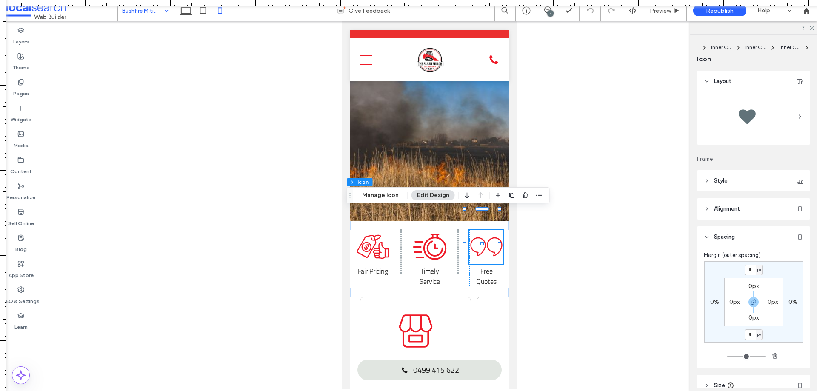
click at [751, 295] on div at bounding box center [408, 295] width 817 height 7
click at [753, 300] on use "button" at bounding box center [753, 302] width 5 height 5
click at [750, 273] on input "*" at bounding box center [750, 270] width 11 height 11
type input "*"
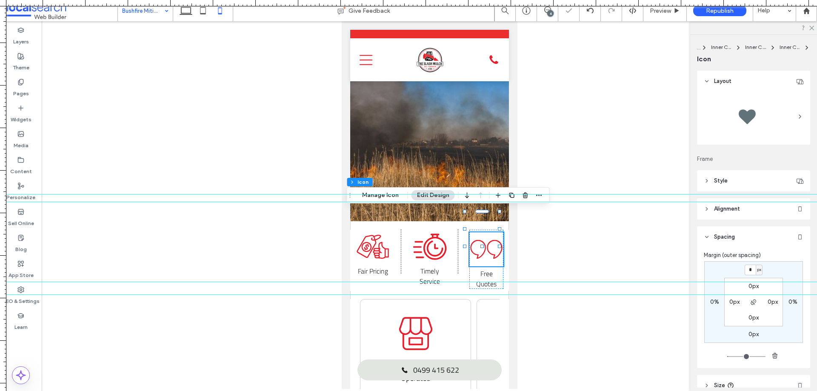
click at [788, 270] on div "* px 0% 0px 0% 0px 0px 0px 0px" at bounding box center [754, 302] width 99 height 82
click at [481, 269] on span "Free Quotes" at bounding box center [486, 279] width 20 height 20
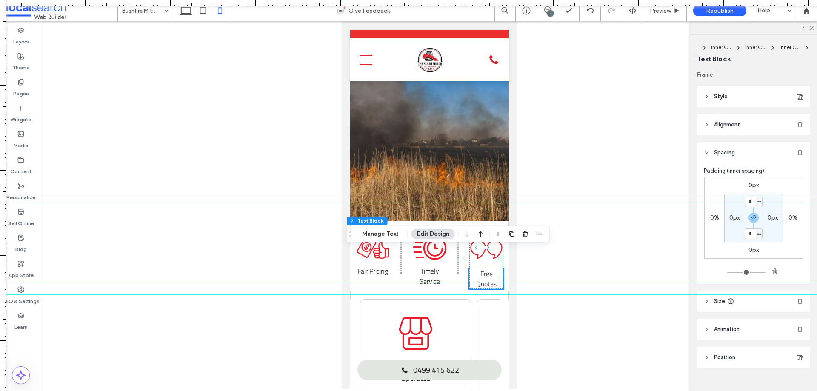
click at [750, 186] on label "0px" at bounding box center [754, 185] width 10 height 7
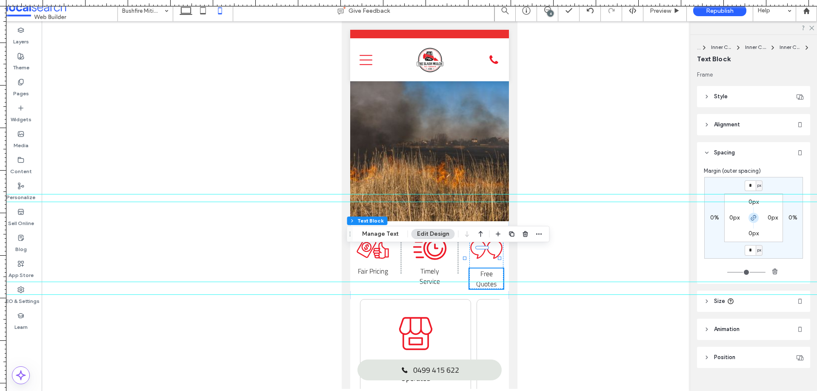
click at [750, 217] on icon "button" at bounding box center [753, 218] width 7 height 7
click at [750, 189] on input "*" at bounding box center [750, 185] width 11 height 11
type input "*"
click at [786, 185] on div "* px 0% 0px 0% 0px 0px 0px 0px" at bounding box center [754, 218] width 99 height 82
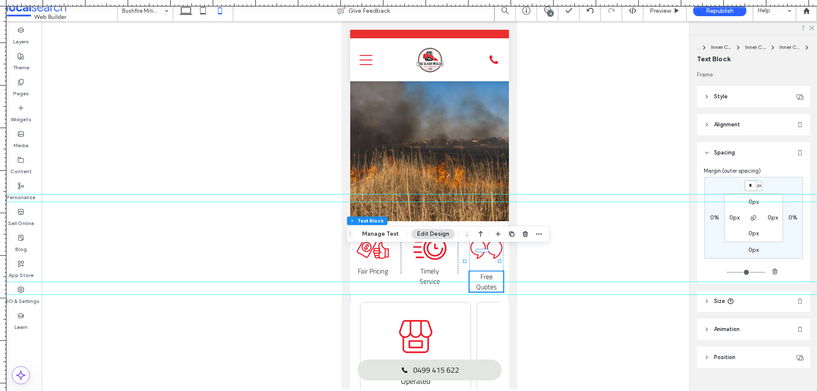
click at [747, 185] on input "*" at bounding box center [750, 185] width 11 height 11
type input "**"
type input "*"
click at [786, 179] on div "** px 0% 0px 0% 0px 0px 0px 0px" at bounding box center [754, 218] width 99 height 82
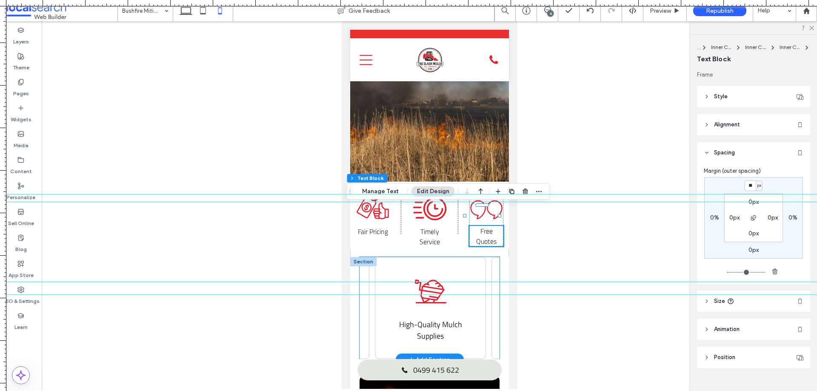
scroll to position [0, 104]
click at [424, 275] on icon "Mulch Icon" at bounding box center [428, 292] width 34 height 34
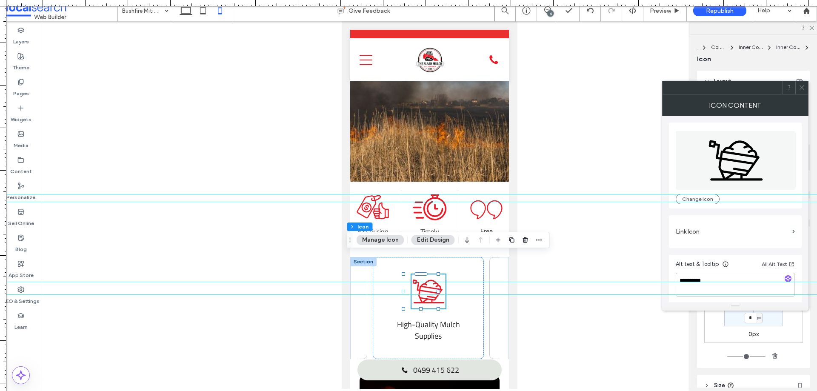
click at [801, 89] on use at bounding box center [802, 88] width 4 height 4
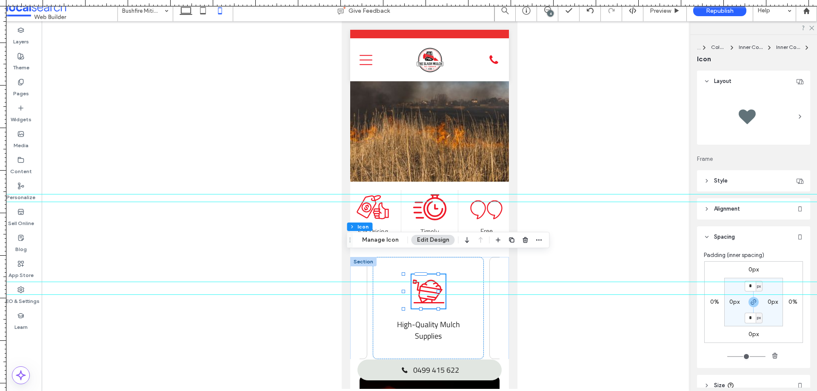
click at [756, 266] on div "0px 0% 0px 0% * px 0px * px 0px" at bounding box center [754, 302] width 99 height 82
click at [755, 268] on label "0px" at bounding box center [754, 269] width 10 height 7
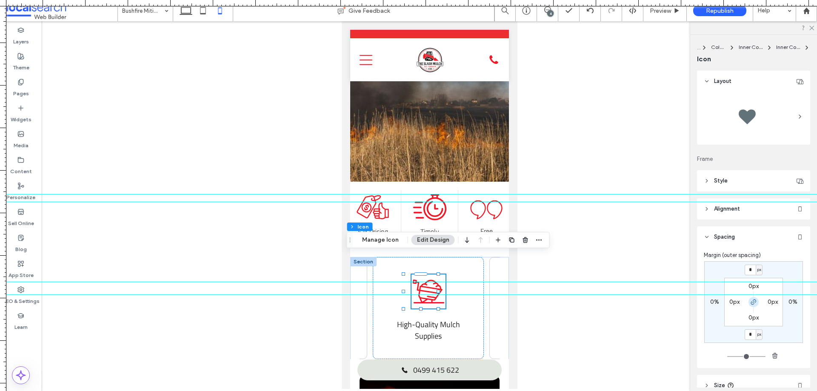
click at [752, 301] on icon "button" at bounding box center [753, 302] width 7 height 7
click at [749, 272] on input "*" at bounding box center [750, 270] width 11 height 11
type input "**"
click at [770, 264] on div "** px 0% 0px 0% 0px 0px 0px 0px" at bounding box center [754, 302] width 99 height 82
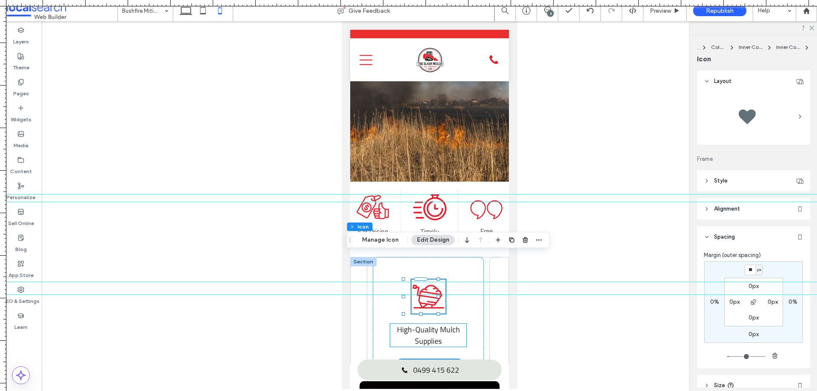
click at [424, 324] on span "High-Quality Mulch Supplies" at bounding box center [428, 335] width 63 height 23
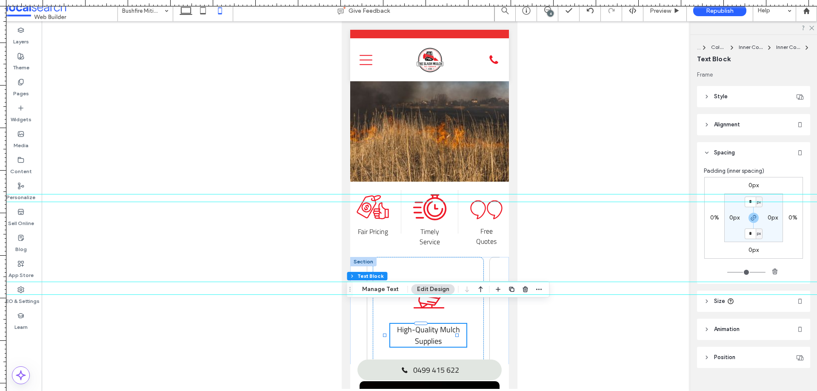
click at [750, 183] on label "0px" at bounding box center [754, 185] width 10 height 7
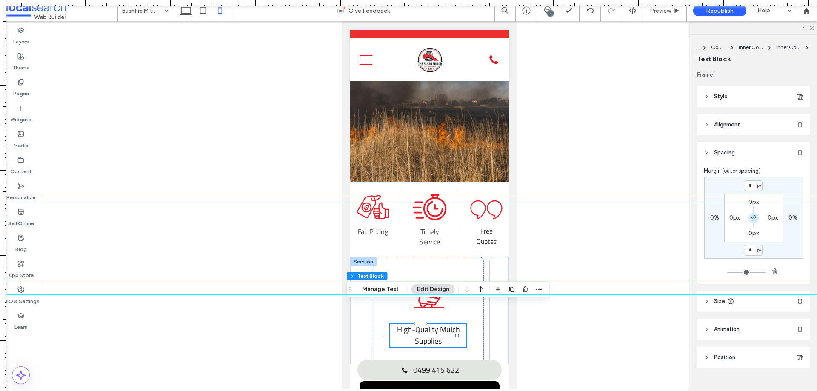
click at [750, 215] on icon "button" at bounding box center [753, 218] width 7 height 7
click at [750, 189] on input "*" at bounding box center [750, 185] width 11 height 11
type input "***"
type input "*"
click at [781, 184] on div "*** px 0% 0px 0% 0px 0px 0px 0px" at bounding box center [754, 218] width 99 height 82
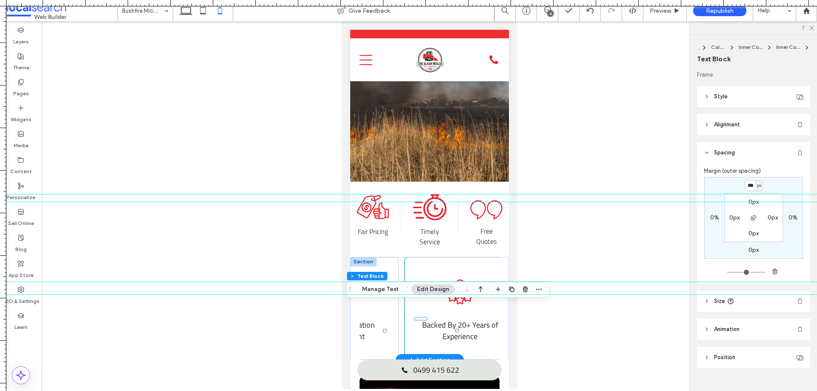
scroll to position [0, 309]
click at [441, 275] on icon "Experienced Icon" at bounding box center [456, 292] width 34 height 34
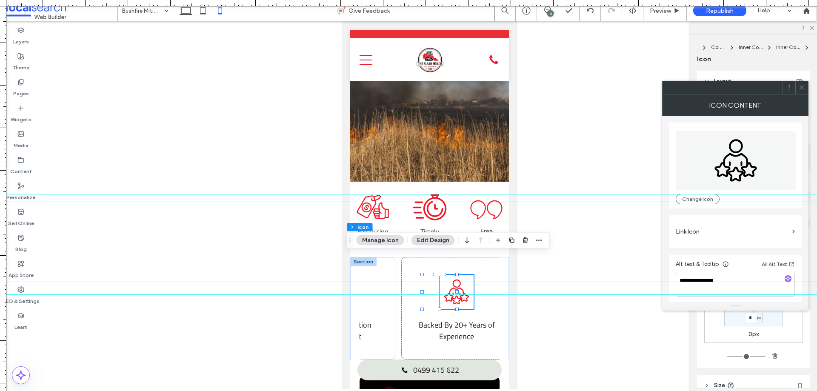
click at [801, 89] on icon at bounding box center [802, 87] width 6 height 6
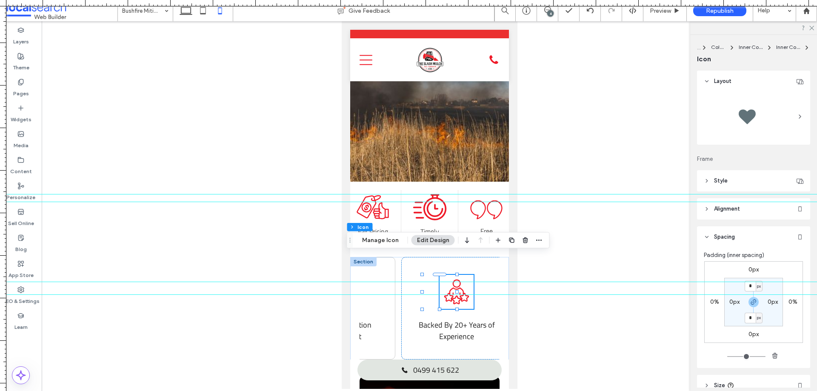
click at [752, 270] on label "0px" at bounding box center [754, 269] width 10 height 7
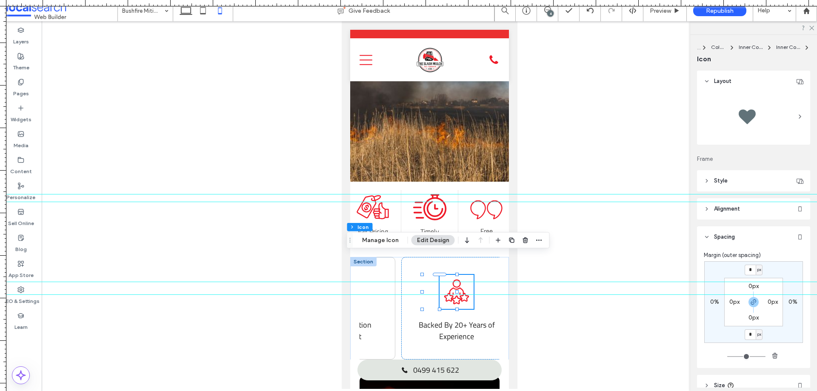
drag, startPoint x: 753, startPoint y: 301, endPoint x: 750, endPoint y: 279, distance: 21.9
click at [753, 301] on icon "button" at bounding box center [753, 302] width 7 height 7
click at [750, 274] on input "*" at bounding box center [750, 270] width 11 height 11
type input "*"
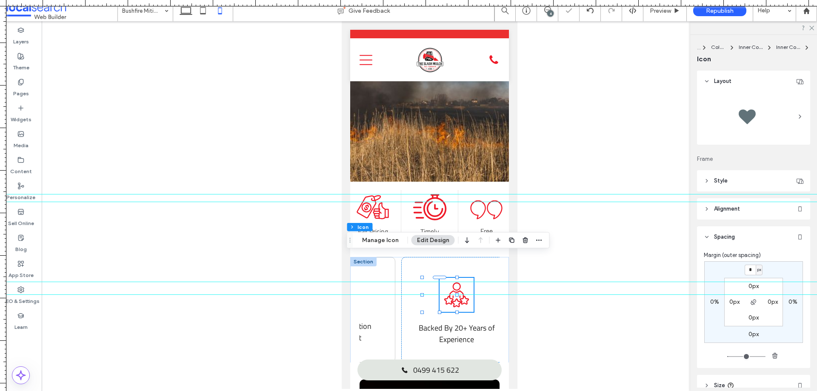
click at [774, 264] on div "* px 0% 0px 0% 0px 0px 0px 0px" at bounding box center [754, 302] width 99 height 82
click at [444, 322] on span "Backed By 20+ Years of Experience" at bounding box center [456, 333] width 76 height 23
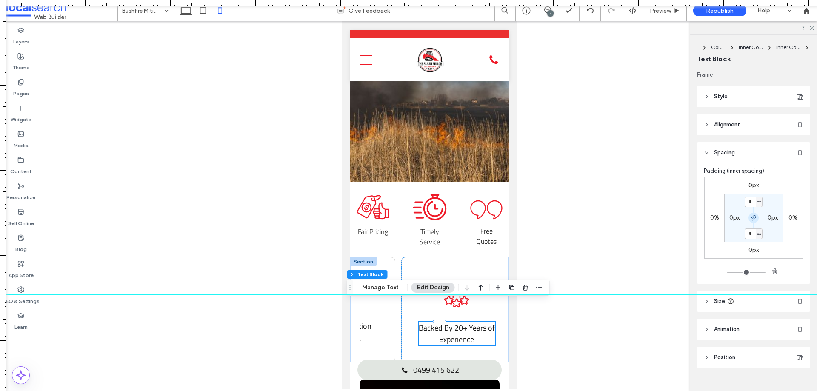
click at [753, 215] on use "button" at bounding box center [753, 217] width 5 height 5
click at [750, 185] on label "0px" at bounding box center [754, 185] width 10 height 7
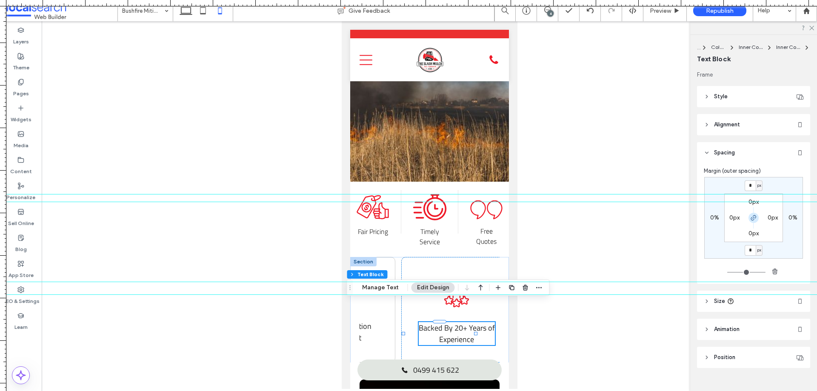
click at [750, 213] on span "button" at bounding box center [754, 218] width 10 height 10
click at [747, 192] on div at bounding box center [408, 194] width 817 height 7
click at [747, 186] on input "*" at bounding box center [750, 185] width 11 height 11
type input "**"
type input "*"
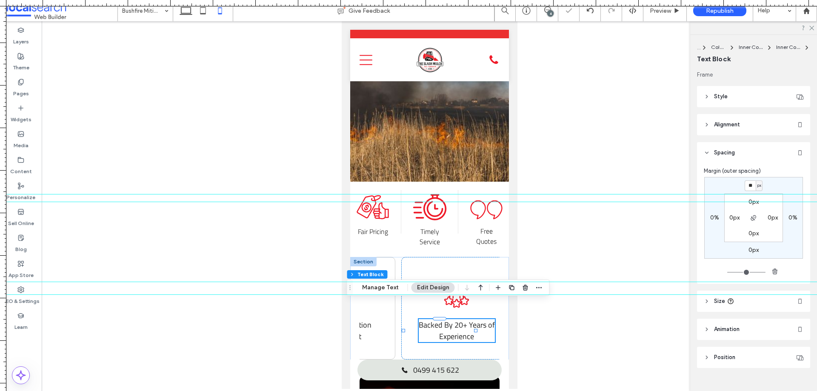
click at [790, 184] on div "** px 0% 0px 0% 0px 0px 0px 0px" at bounding box center [754, 218] width 99 height 82
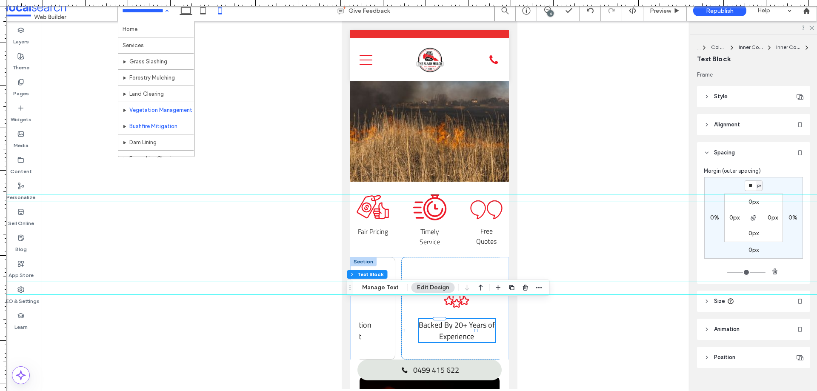
scroll to position [41, 0]
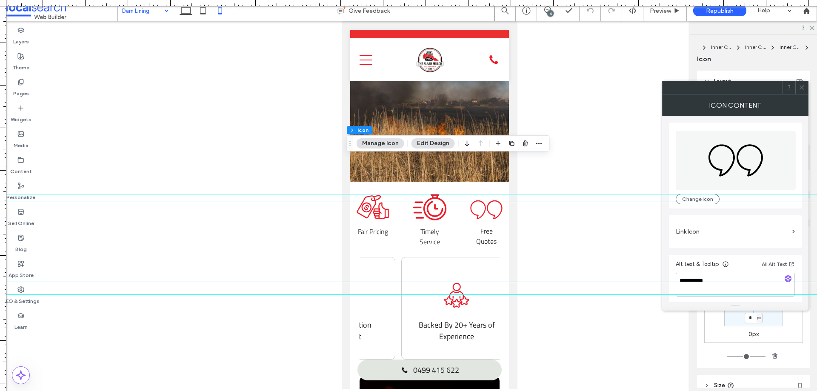
click at [800, 91] on span at bounding box center [802, 87] width 6 height 13
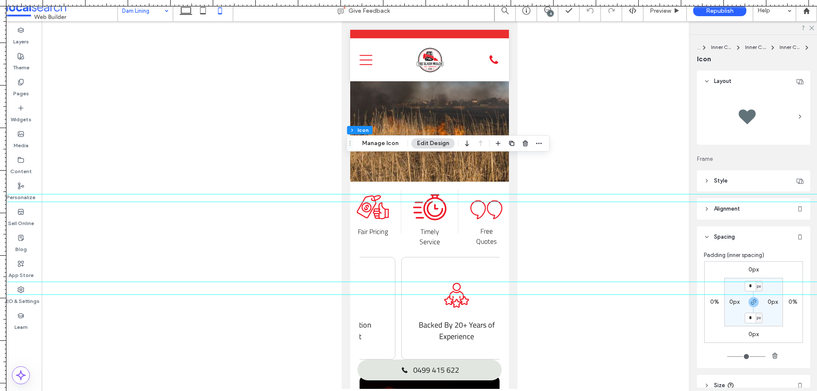
click at [752, 271] on label "0px" at bounding box center [754, 269] width 10 height 7
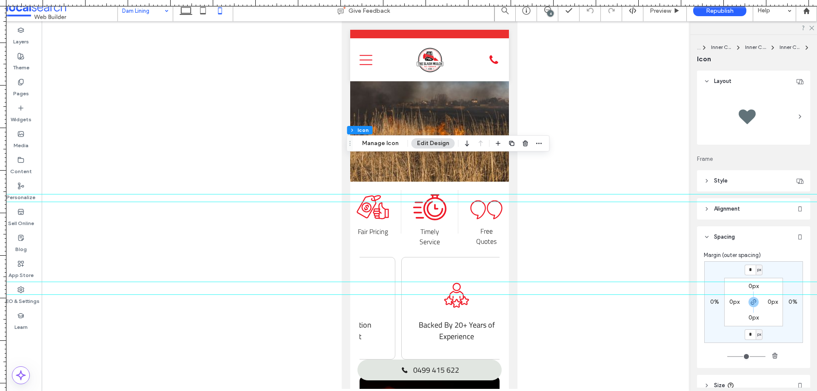
drag, startPoint x: 752, startPoint y: 301, endPoint x: 747, endPoint y: 281, distance: 20.2
click at [752, 301] on icon "button" at bounding box center [753, 302] width 7 height 7
click at [746, 272] on input "*" at bounding box center [750, 270] width 11 height 11
type input "*"
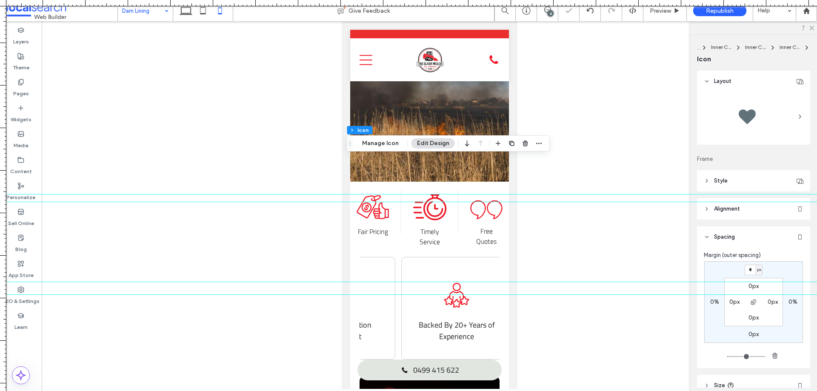
click at [776, 258] on div "Margin (outer spacing)" at bounding box center [754, 255] width 100 height 9
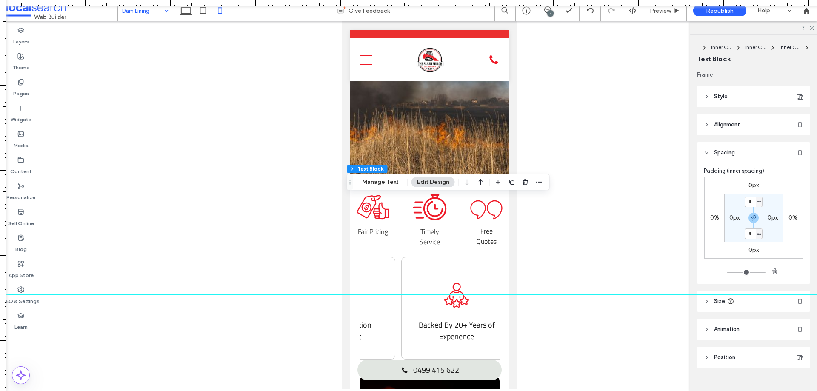
click at [750, 186] on label "0px" at bounding box center [754, 185] width 10 height 7
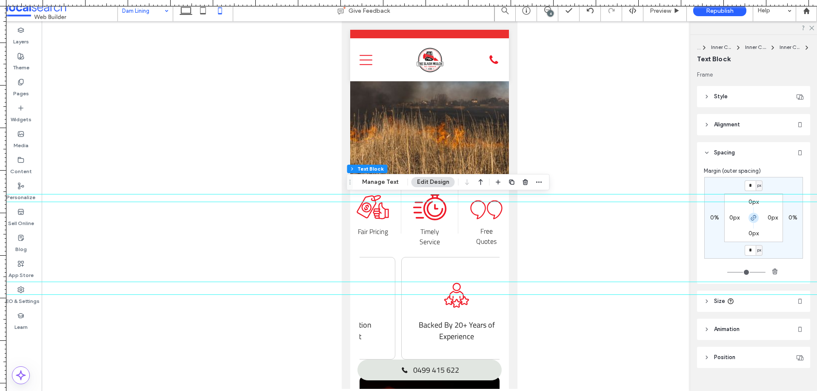
click at [750, 217] on icon "button" at bounding box center [753, 218] width 7 height 7
click at [750, 189] on input "*" at bounding box center [750, 185] width 11 height 11
type input "*"
type input "**"
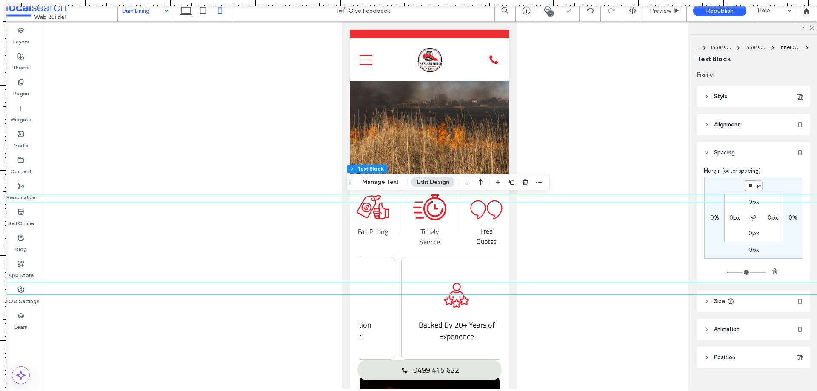
type input "*"
click at [778, 174] on div "Margin (outer spacing)" at bounding box center [754, 171] width 100 height 9
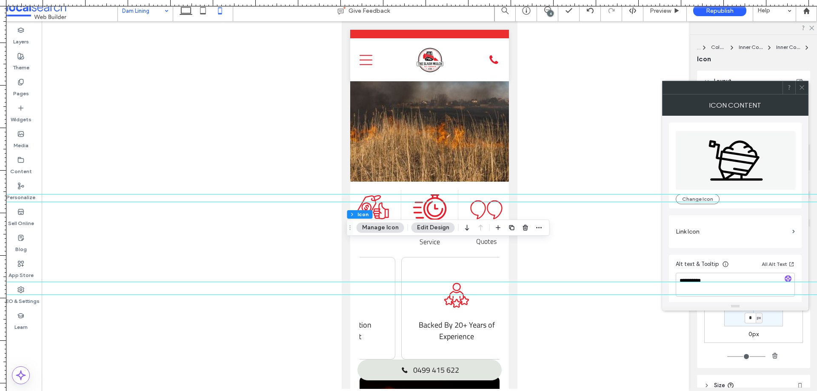
click at [802, 84] on span at bounding box center [802, 87] width 6 height 13
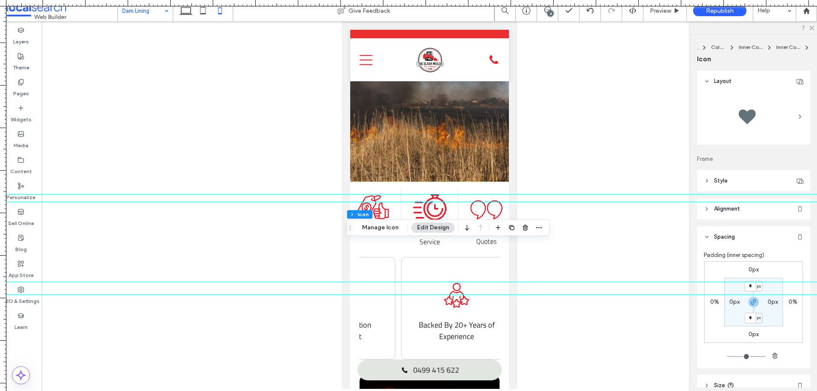
click at [754, 267] on label "0px" at bounding box center [754, 269] width 10 height 7
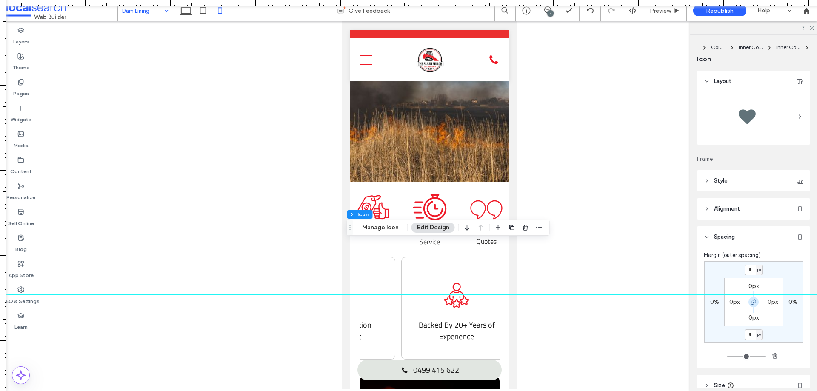
click at [752, 301] on icon "button" at bounding box center [753, 302] width 7 height 7
click at [749, 273] on input "*" at bounding box center [750, 270] width 11 height 11
type input "**"
click at [790, 261] on div "** px 0% 0px 0% 0px 0px 0px 0px" at bounding box center [754, 302] width 99 height 82
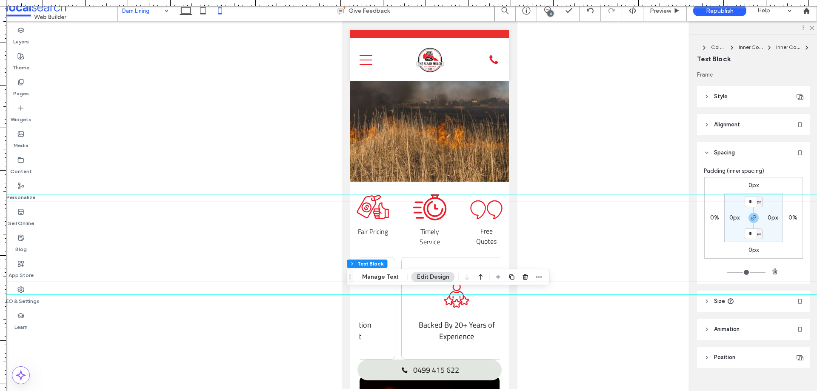
click at [751, 186] on label "0px" at bounding box center [754, 185] width 10 height 7
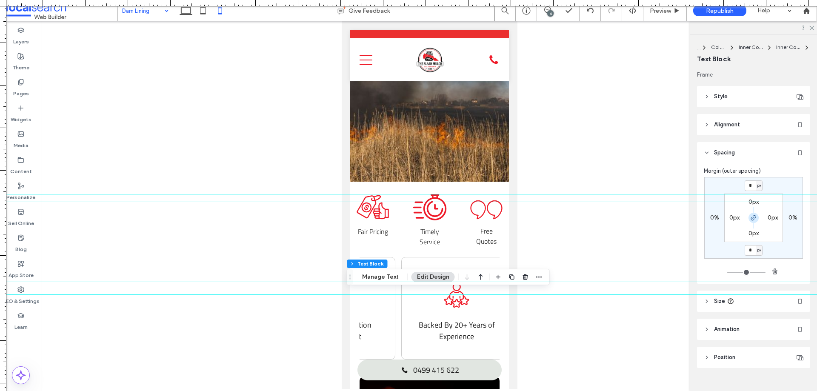
click at [752, 220] on use "button" at bounding box center [753, 217] width 5 height 5
click at [745, 187] on input "*" at bounding box center [750, 185] width 11 height 11
type input "***"
type input "*"
click at [788, 181] on div "*** px 0% 0px 0% 0px 0px 0px 0px" at bounding box center [754, 218] width 99 height 82
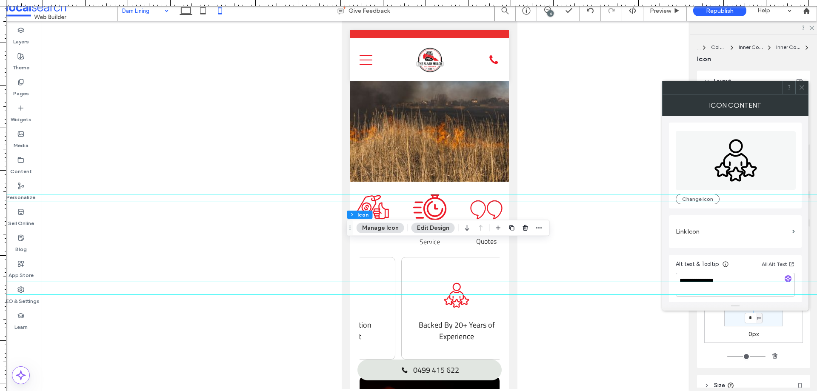
drag, startPoint x: 805, startPoint y: 88, endPoint x: 794, endPoint y: 125, distance: 38.7
click at [805, 88] on icon at bounding box center [802, 87] width 6 height 6
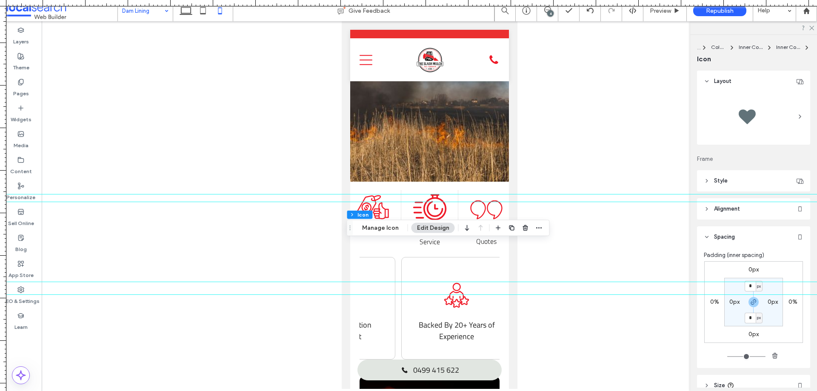
drag, startPoint x: 748, startPoint y: 275, endPoint x: 749, endPoint y: 270, distance: 4.8
click at [748, 273] on div "0px 0% 0px 0% * px 0px * px 0px" at bounding box center [754, 302] width 99 height 82
click at [749, 270] on label "0px" at bounding box center [754, 269] width 10 height 7
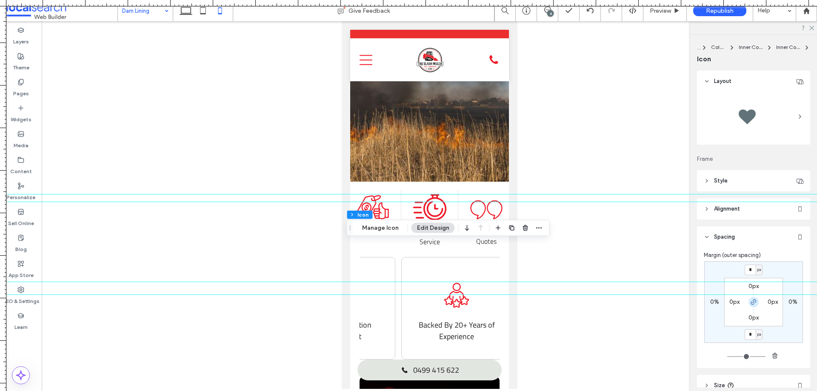
click at [753, 300] on use "button" at bounding box center [753, 302] width 5 height 5
click at [751, 274] on input "*" at bounding box center [750, 270] width 11 height 11
type input "*"
click at [770, 253] on div "Margin (outer spacing)" at bounding box center [754, 255] width 100 height 9
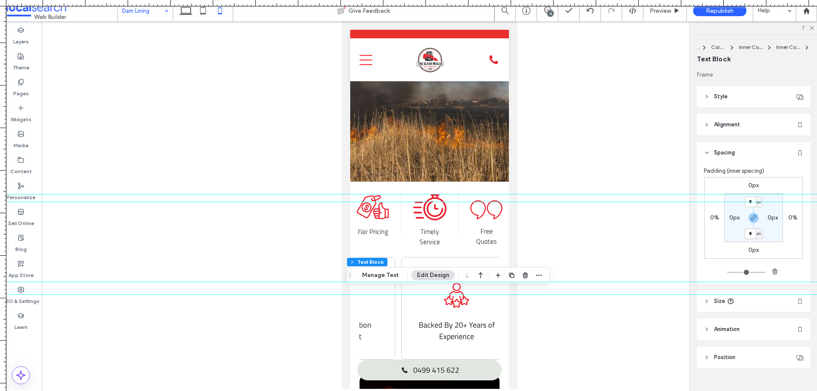
click at [749, 183] on label "0px" at bounding box center [754, 185] width 10 height 7
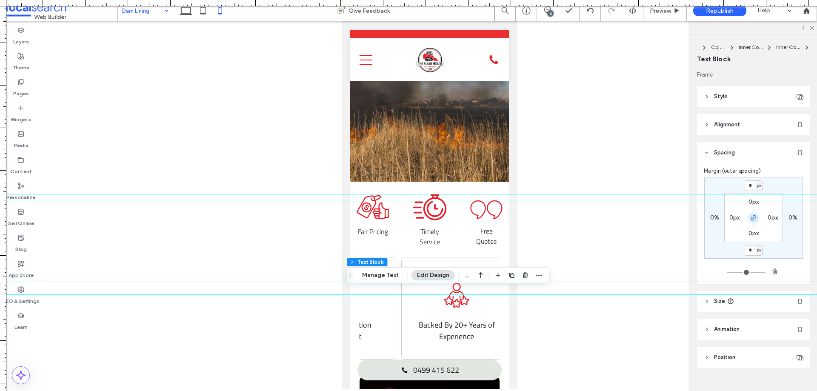
click at [753, 215] on icon "button" at bounding box center [753, 218] width 7 height 7
click at [751, 190] on input "*" at bounding box center [750, 185] width 11 height 11
type input "**"
type input "*"
click at [796, 178] on div "** px 0% 0px 0% 0px 0px 0px 0px" at bounding box center [754, 218] width 99 height 82
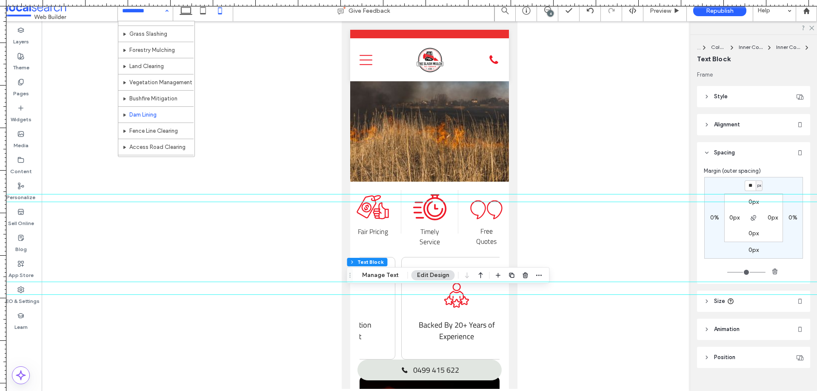
scroll to position [41, 0]
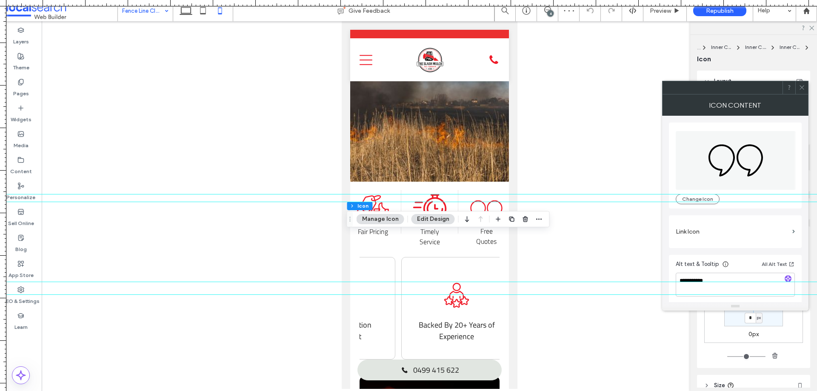
click at [802, 89] on icon at bounding box center [802, 87] width 6 height 6
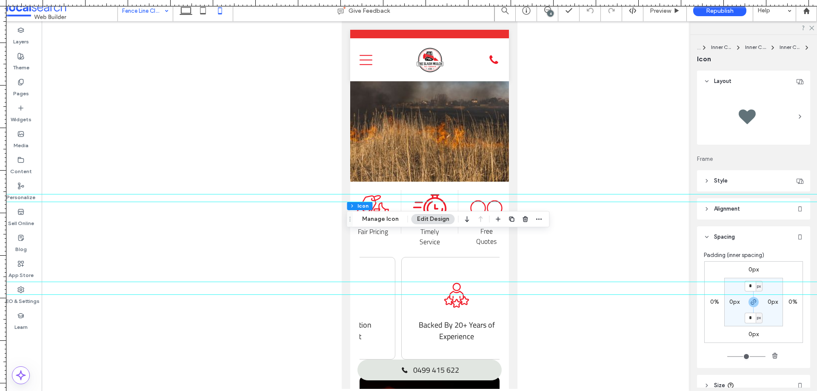
click at [749, 270] on label "0px" at bounding box center [754, 269] width 10 height 7
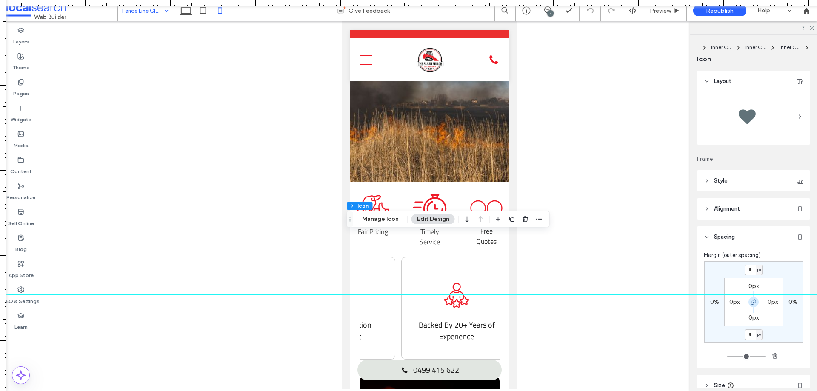
click at [753, 303] on icon "button" at bounding box center [753, 302] width 7 height 7
click at [749, 274] on input "*" at bounding box center [750, 270] width 11 height 11
type input "*"
click at [784, 262] on div "* px 0% 0px 0% 0px 0px 0px 0px" at bounding box center [754, 302] width 99 height 82
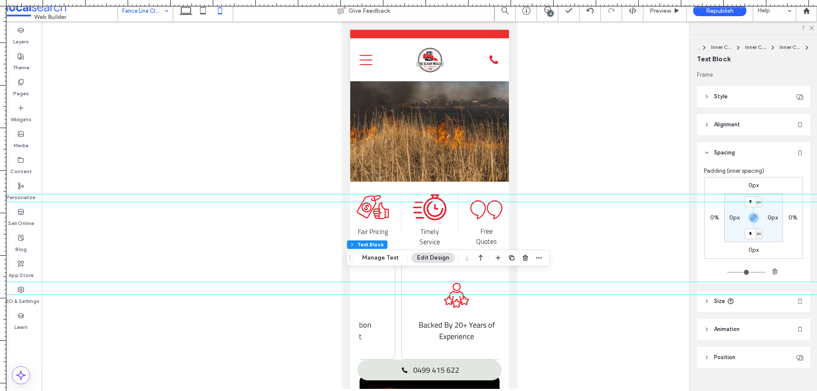
click at [750, 184] on label "0px" at bounding box center [754, 185] width 10 height 7
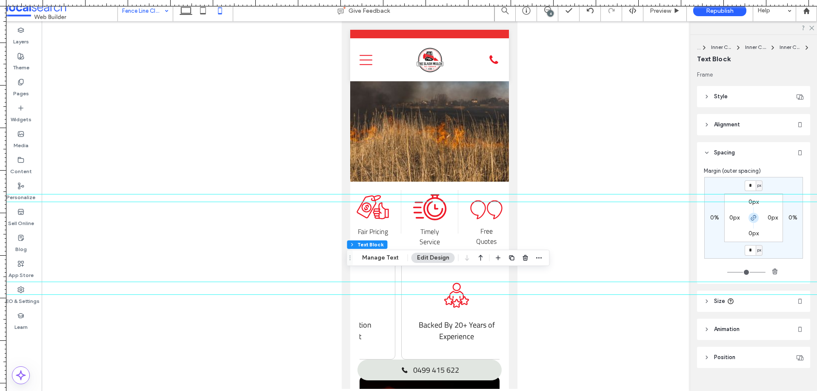
click at [753, 220] on icon "button" at bounding box center [753, 218] width 7 height 7
click at [750, 188] on input "*" at bounding box center [750, 185] width 11 height 11
type input "**"
type input "*"
click at [784, 177] on div "** px 0% 0px 0% 0px 0px 0px 0px" at bounding box center [754, 218] width 99 height 82
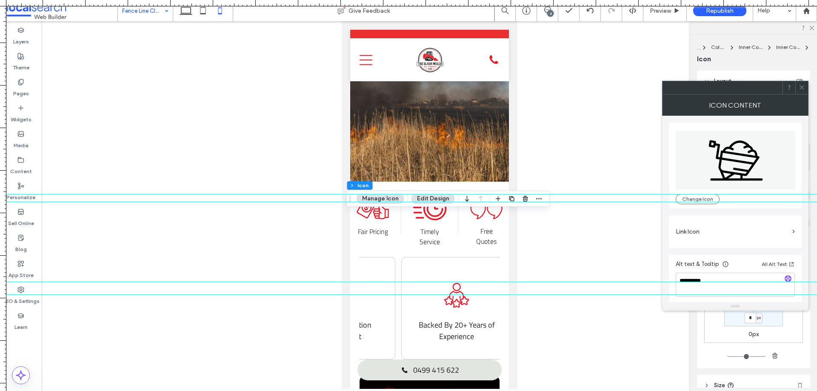
click at [804, 91] on span at bounding box center [802, 87] width 6 height 13
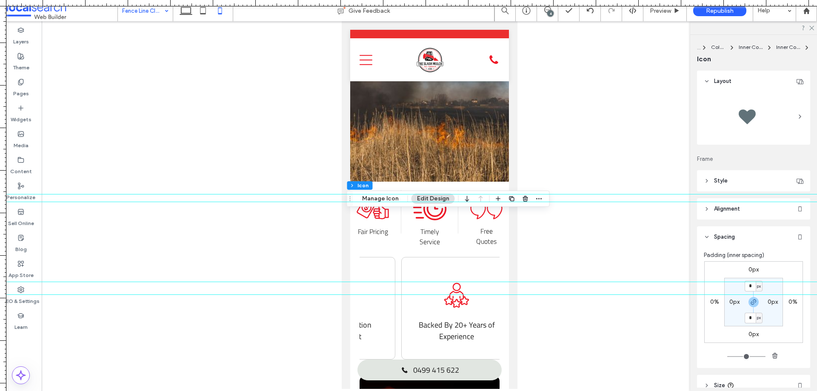
click at [753, 267] on label "0px" at bounding box center [754, 269] width 10 height 7
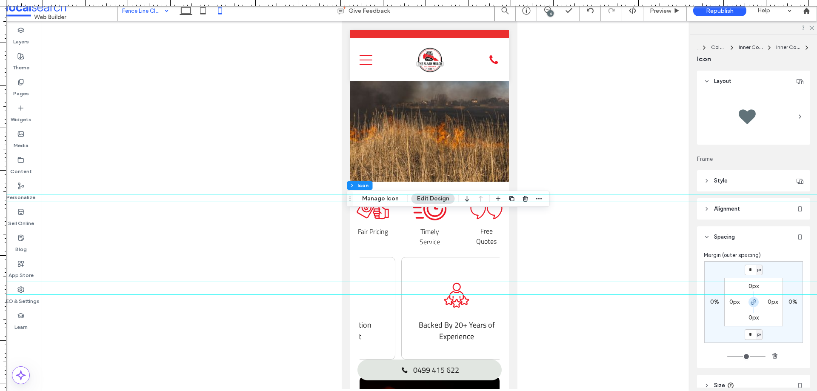
click at [753, 304] on icon "button" at bounding box center [753, 302] width 7 height 7
click at [747, 269] on input "*" at bounding box center [750, 270] width 11 height 11
type input "**"
click at [771, 252] on div "Margin (outer spacing)" at bounding box center [754, 255] width 100 height 9
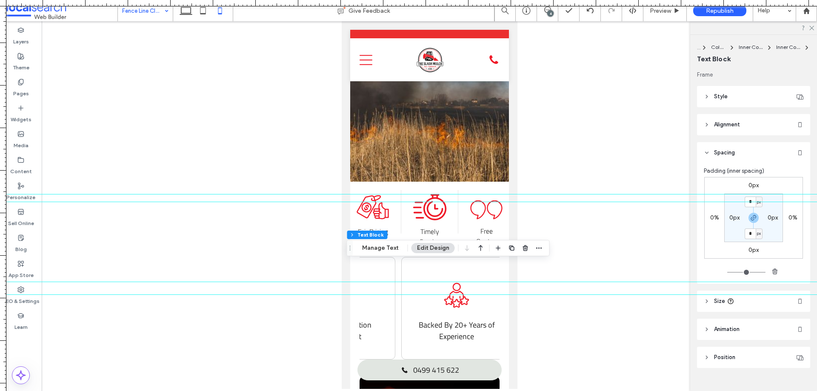
click at [750, 186] on label "0px" at bounding box center [754, 185] width 10 height 7
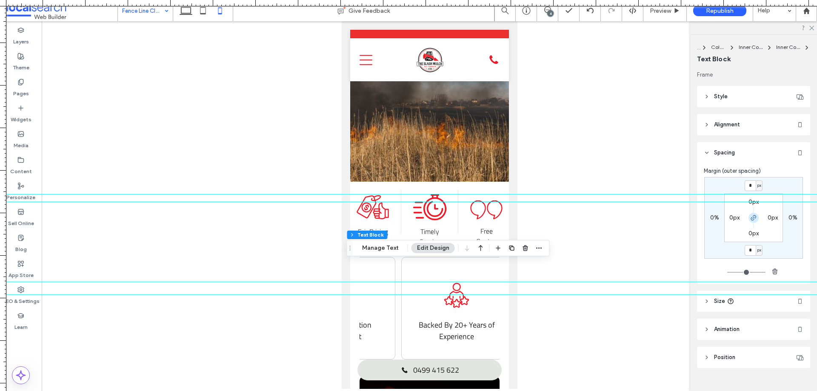
click at [753, 215] on icon "button" at bounding box center [753, 218] width 7 height 7
click at [750, 189] on input "*" at bounding box center [750, 185] width 11 height 11
type input "***"
type input "*"
click at [779, 185] on div "*** px 0% 0px 0% 0px 0px 0px 0px" at bounding box center [754, 218] width 99 height 82
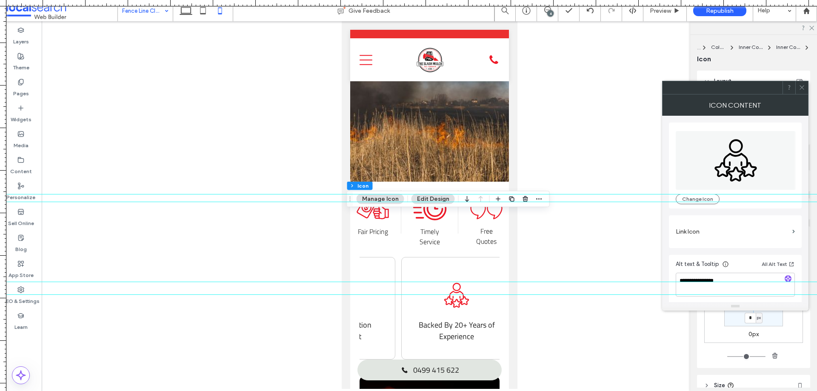
click at [800, 87] on icon at bounding box center [802, 87] width 6 height 6
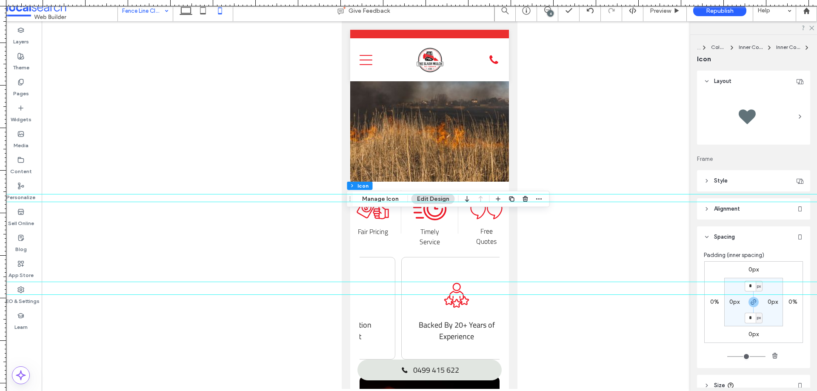
click at [755, 268] on label "0px" at bounding box center [754, 269] width 10 height 7
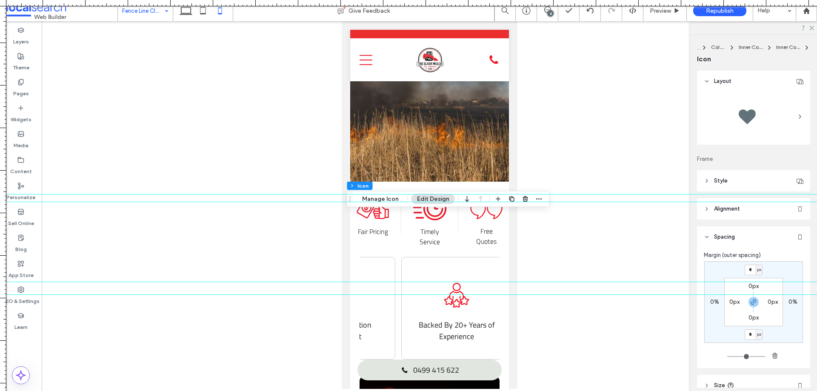
click at [754, 300] on icon "button" at bounding box center [753, 302] width 7 height 7
click at [750, 263] on div "* px 0% 0px 0% 0px 0px 0px 0px" at bounding box center [754, 302] width 99 height 82
click at [750, 267] on input "*" at bounding box center [750, 270] width 11 height 11
type input "*"
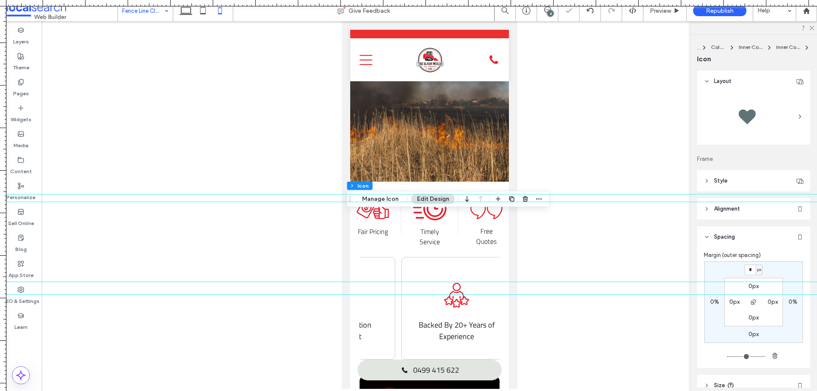
click at [774, 258] on div "Margin (outer spacing)" at bounding box center [754, 255] width 100 height 9
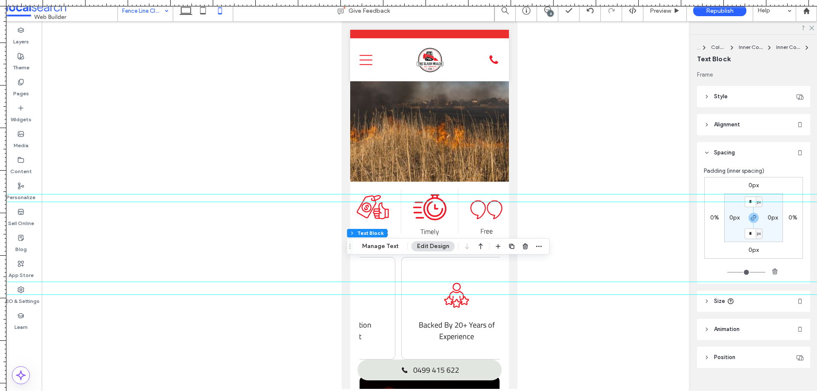
click at [751, 185] on label "0px" at bounding box center [754, 185] width 10 height 7
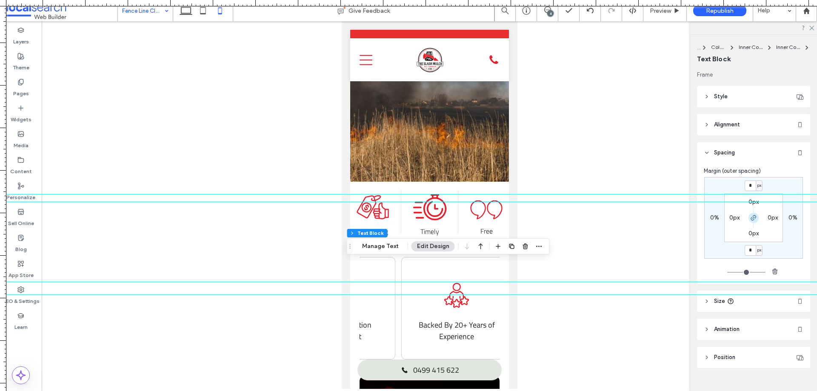
click at [750, 216] on icon "button" at bounding box center [753, 218] width 7 height 7
click at [749, 187] on input "*" at bounding box center [750, 185] width 11 height 11
type input "**"
type input "*"
click at [790, 168] on div "Margin (outer spacing)" at bounding box center [754, 171] width 100 height 9
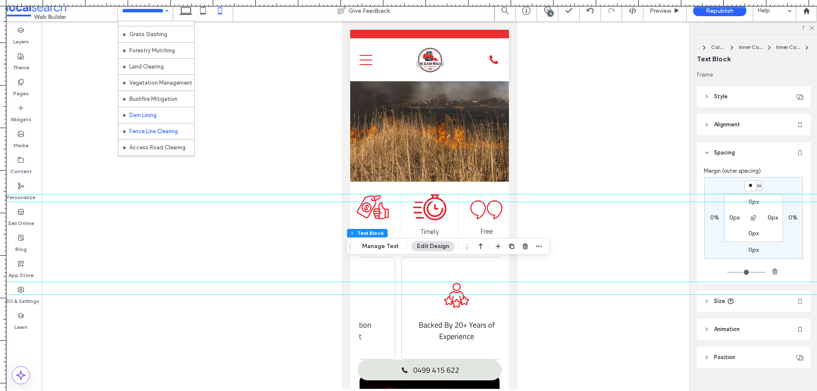
scroll to position [41, 0]
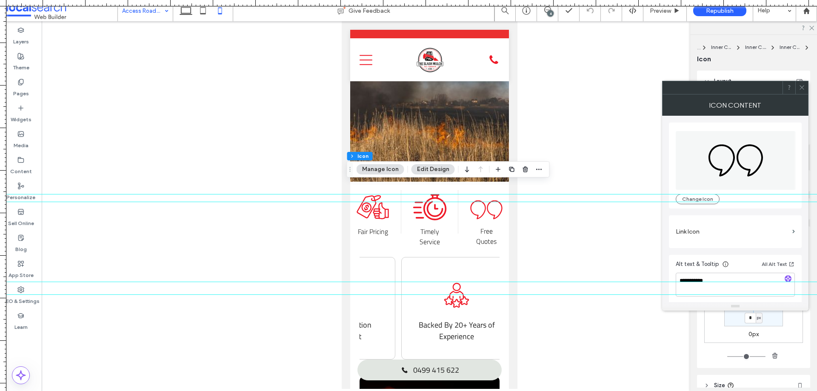
click at [799, 89] on icon at bounding box center [802, 87] width 6 height 6
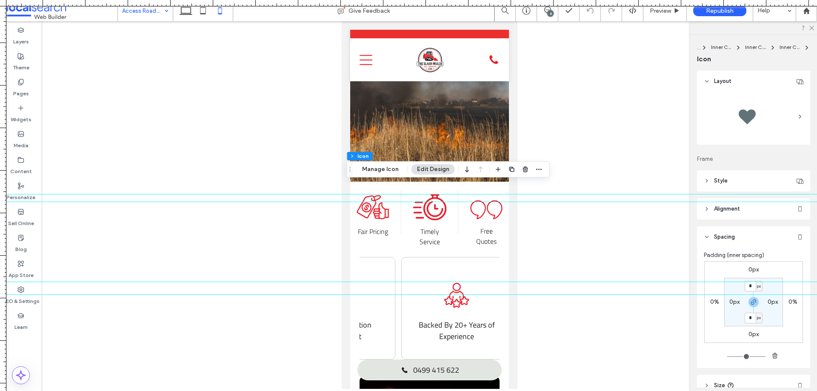
click at [756, 271] on label "0px" at bounding box center [754, 269] width 10 height 7
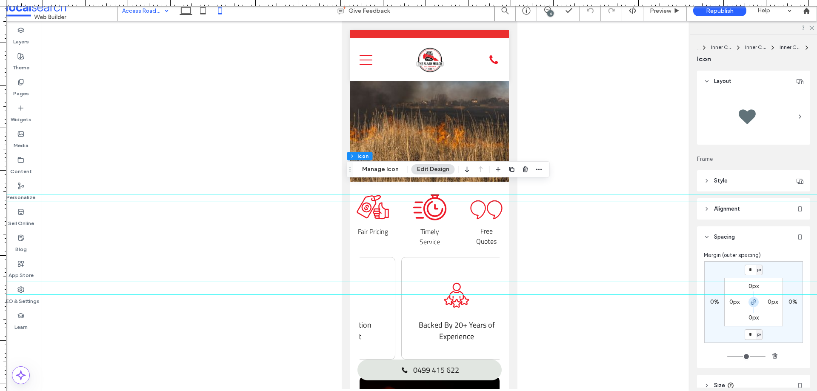
click at [753, 301] on use "button" at bounding box center [753, 302] width 5 height 5
click at [747, 273] on input "*" at bounding box center [750, 270] width 11 height 11
type input "*"
click at [776, 261] on div "Margin (outer spacing) * px 0% 0px 0% 0px 0px 0px 0px" at bounding box center [754, 306] width 100 height 110
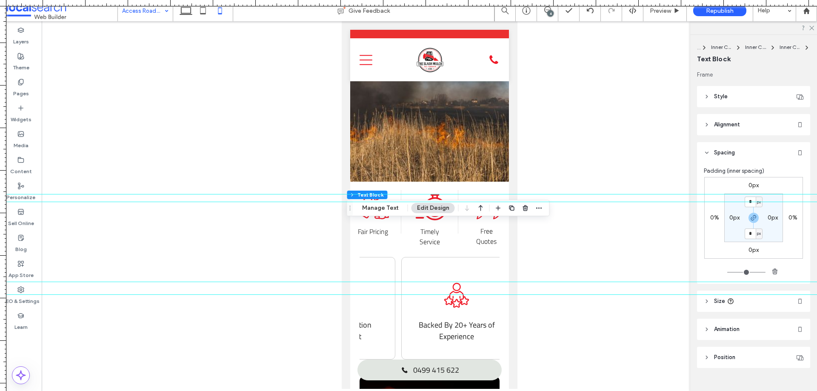
click at [755, 185] on label "0px" at bounding box center [754, 185] width 10 height 7
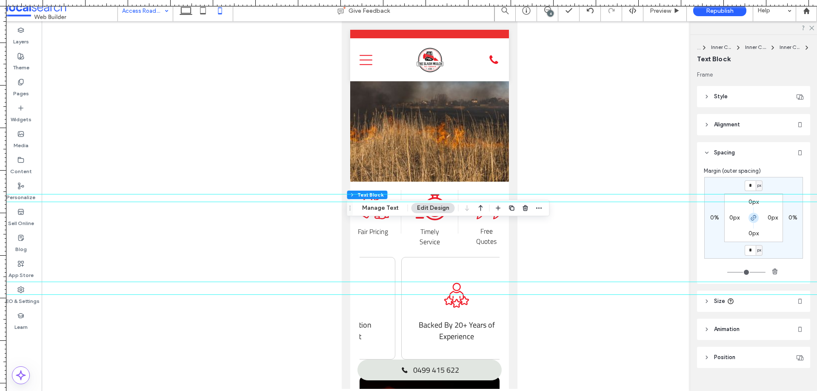
click at [752, 215] on icon "button" at bounding box center [753, 218] width 7 height 7
click at [747, 188] on input "*" at bounding box center [750, 185] width 11 height 11
type input "**"
type input "*"
click at [778, 185] on div "** px 0% 0px 0% 0px 0px 0px 0px" at bounding box center [754, 218] width 99 height 82
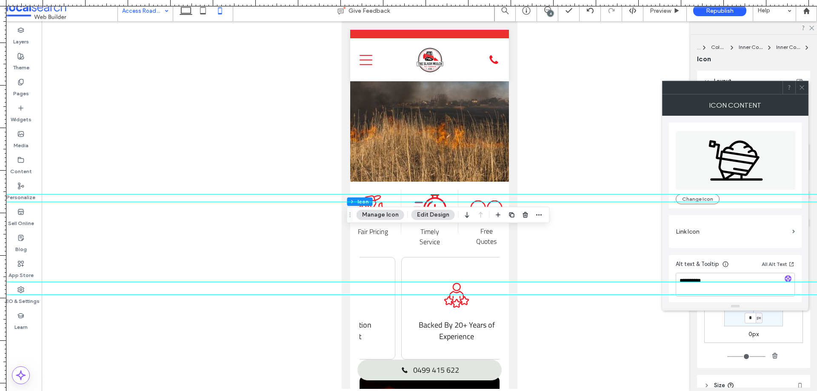
click at [802, 87] on icon at bounding box center [802, 87] width 6 height 6
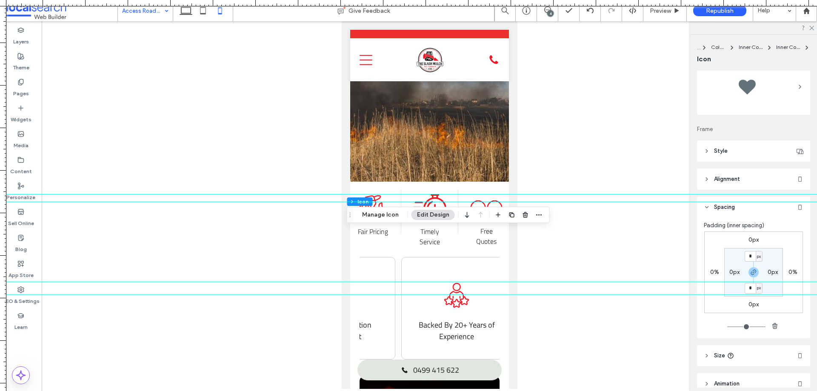
scroll to position [43, 0]
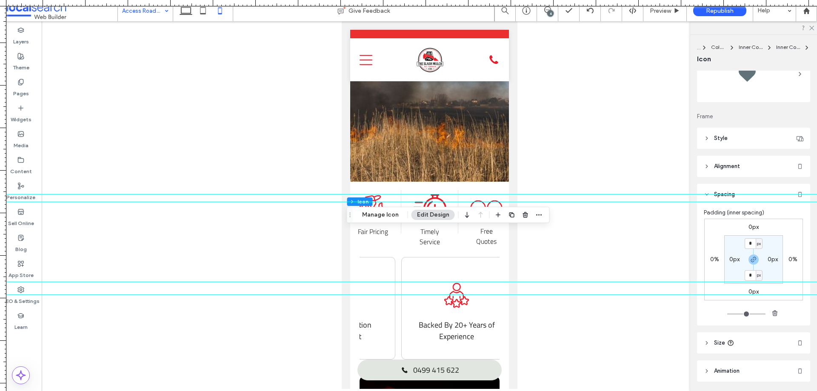
click at [753, 229] on label "0px" at bounding box center [754, 226] width 10 height 7
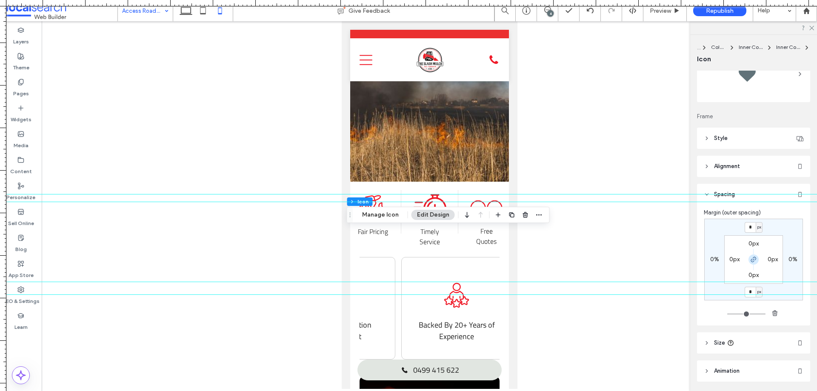
click at [752, 255] on span "button" at bounding box center [754, 260] width 10 height 10
click at [747, 232] on input "*" at bounding box center [750, 227] width 11 height 11
type input "**"
click at [772, 231] on div "** px 0% 0px 0% 0px 0px 0px 0px" at bounding box center [754, 260] width 99 height 82
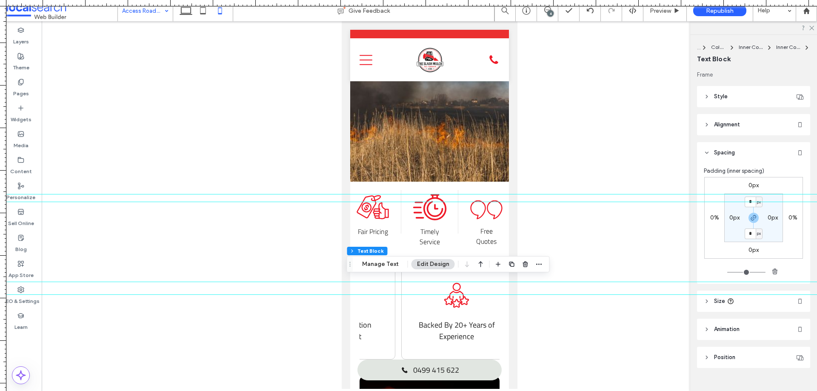
click at [751, 185] on label "0px" at bounding box center [754, 185] width 10 height 7
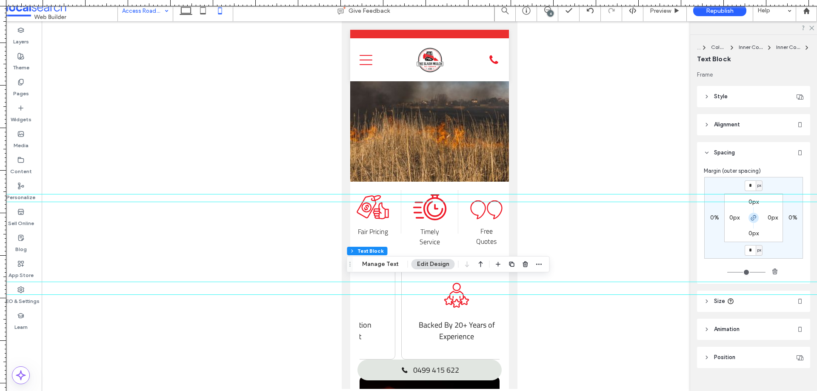
click at [752, 215] on icon "button" at bounding box center [753, 218] width 7 height 7
click at [748, 186] on input "*" at bounding box center [750, 185] width 11 height 11
type input "***"
type input "*"
click at [786, 189] on div "*** px 0% 0px 0% 0px 0px 0px 0px" at bounding box center [754, 218] width 99 height 82
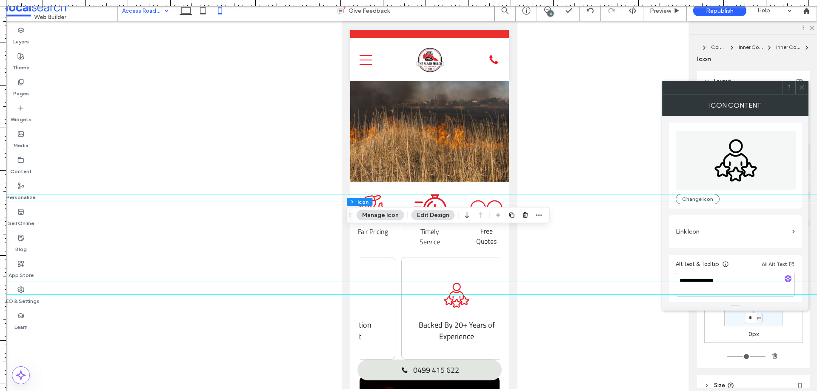
click at [803, 91] on span at bounding box center [802, 87] width 6 height 13
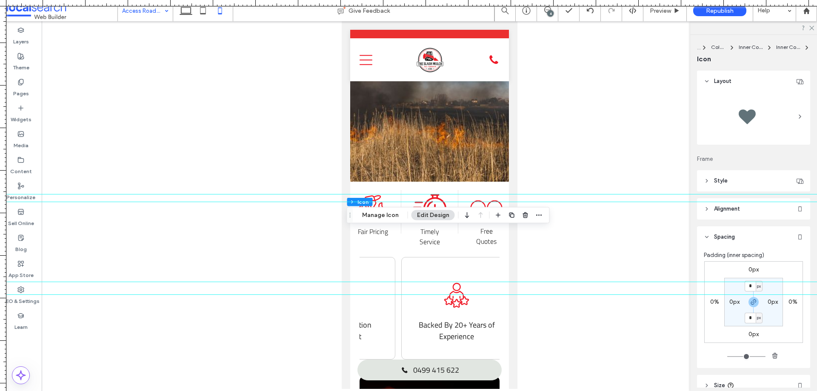
drag, startPoint x: 755, startPoint y: 264, endPoint x: 754, endPoint y: 276, distance: 12.4
click at [755, 264] on div "0px 0% 0px 0% * px 0px * px 0px" at bounding box center [754, 302] width 99 height 82
click at [754, 269] on label "0px" at bounding box center [754, 269] width 10 height 7
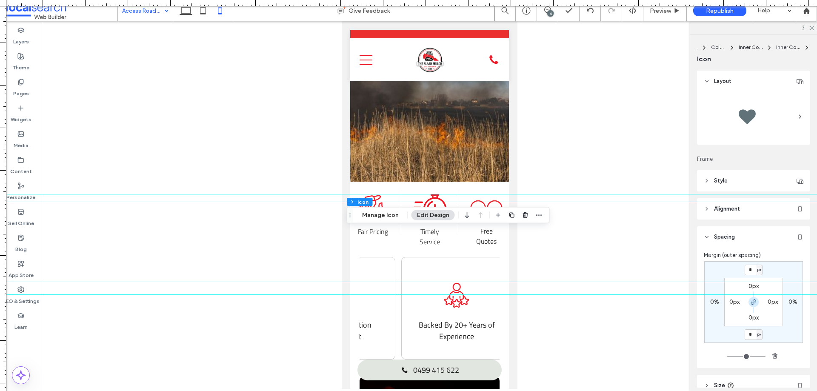
click at [751, 304] on use "button" at bounding box center [753, 302] width 5 height 5
click at [751, 271] on input "*" at bounding box center [750, 270] width 11 height 11
type input "*"
click at [774, 255] on div "Margin (outer spacing)" at bounding box center [754, 255] width 100 height 9
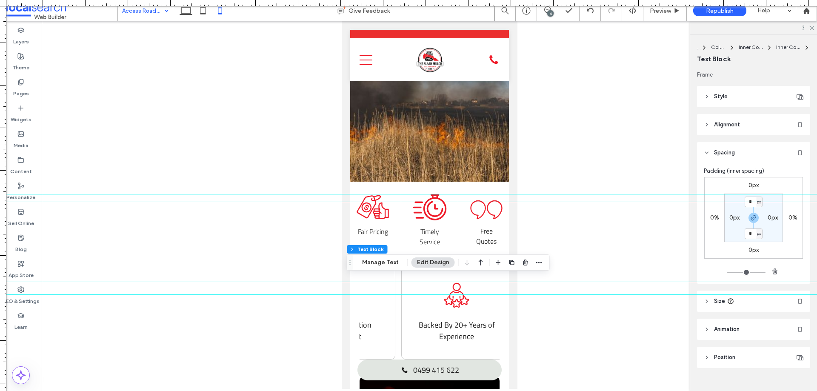
click at [755, 184] on label "0px" at bounding box center [754, 185] width 10 height 7
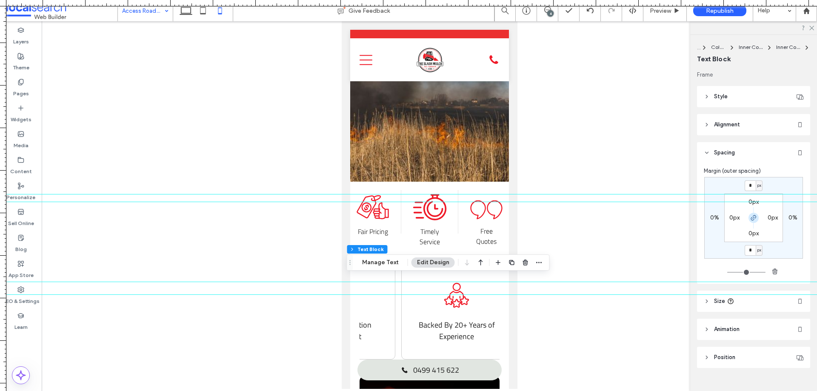
click at [756, 217] on span "button" at bounding box center [754, 218] width 10 height 10
click at [748, 189] on input "*" at bounding box center [750, 185] width 11 height 11
type input "**"
type input "*"
click at [708, 184] on div "** px 0% 0px 0% 0px 0px 0px 0px" at bounding box center [754, 218] width 99 height 82
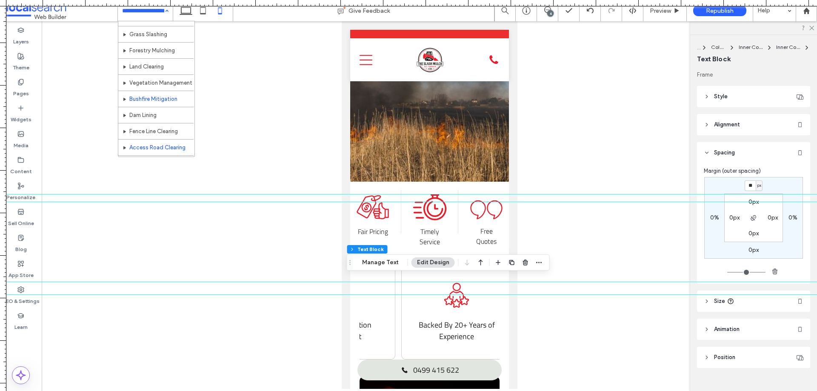
scroll to position [41, 0]
click at [166, 12] on div "Home Services Grass Slashing Forestry Mulching Land Clearing Vegetation Managem…" at bounding box center [145, 10] width 55 height 21
